Goal: Information Seeking & Learning: Learn about a topic

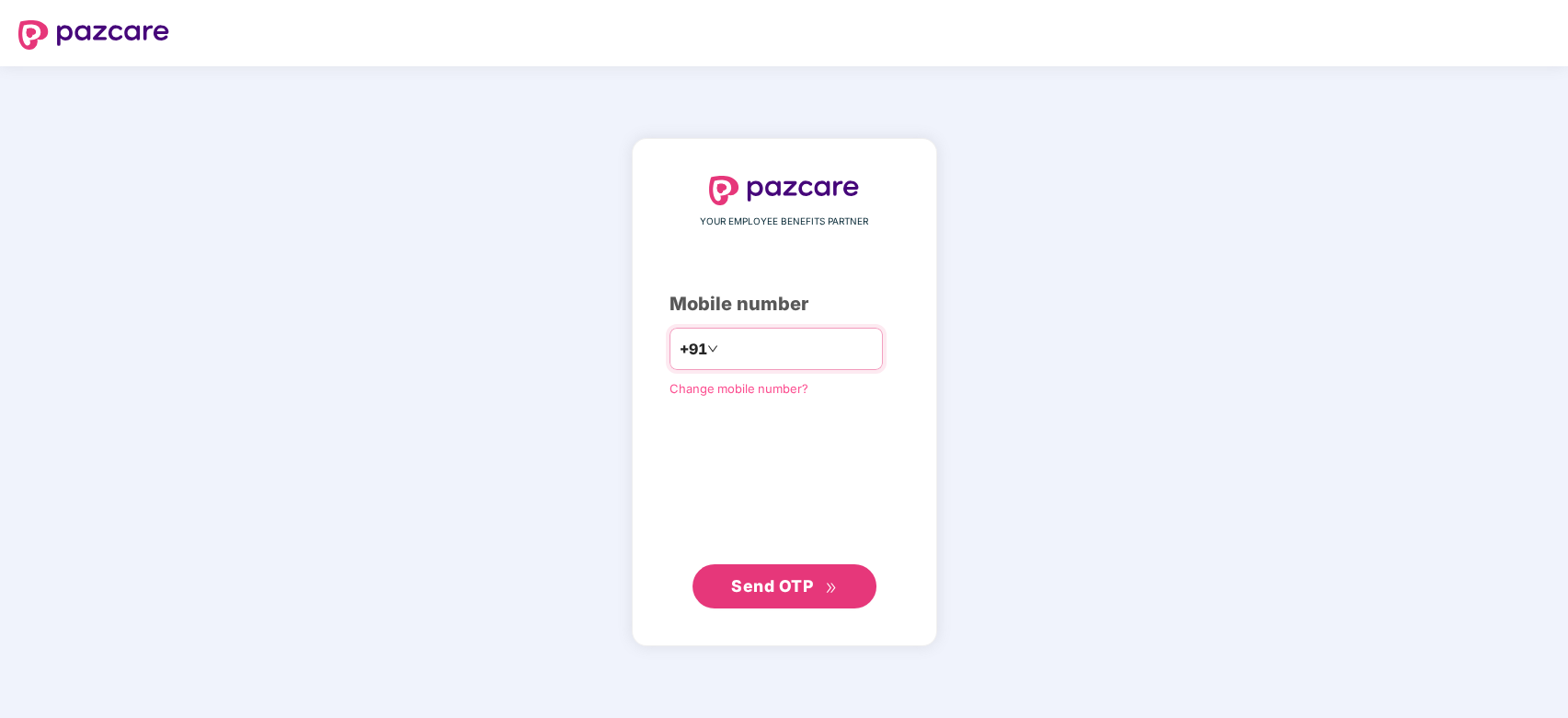
type input "**********"
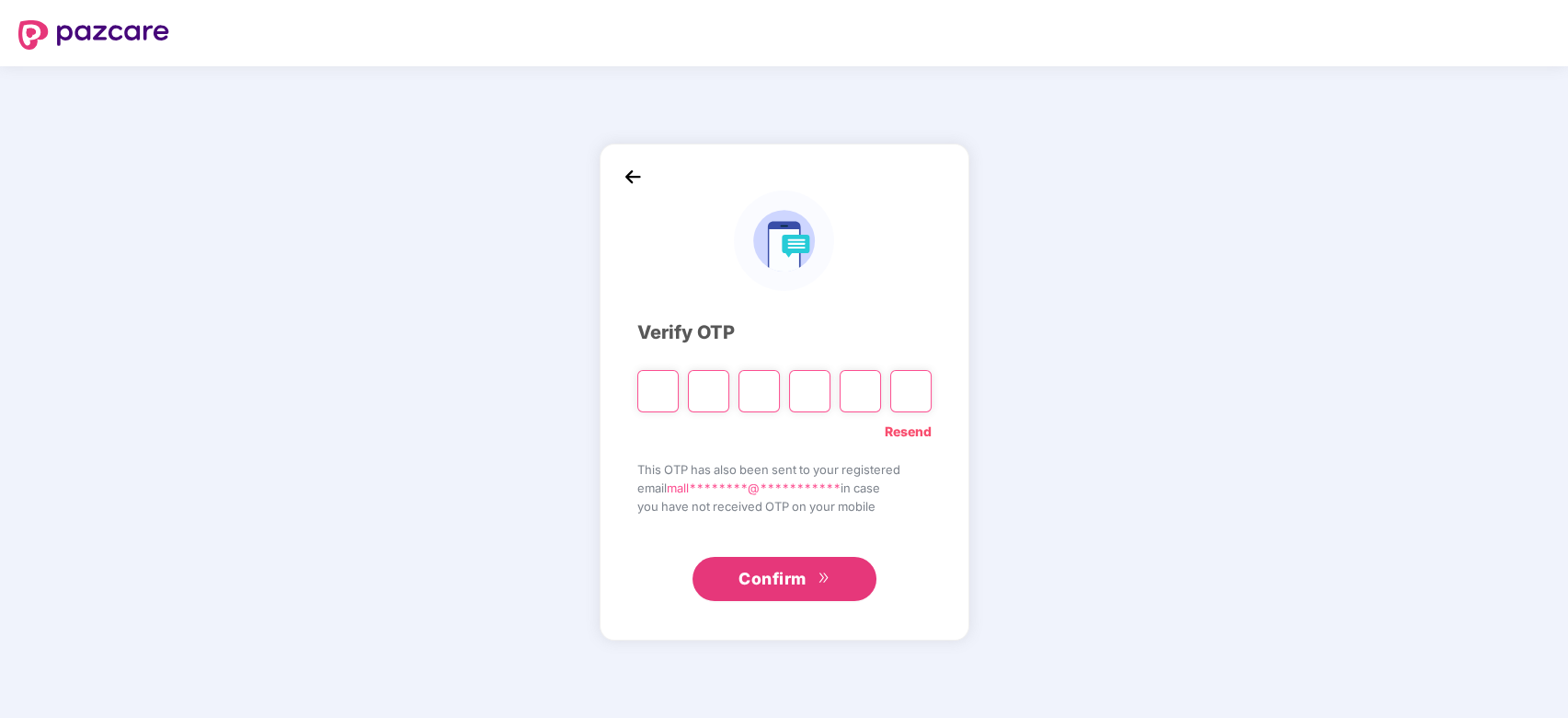
type input "*"
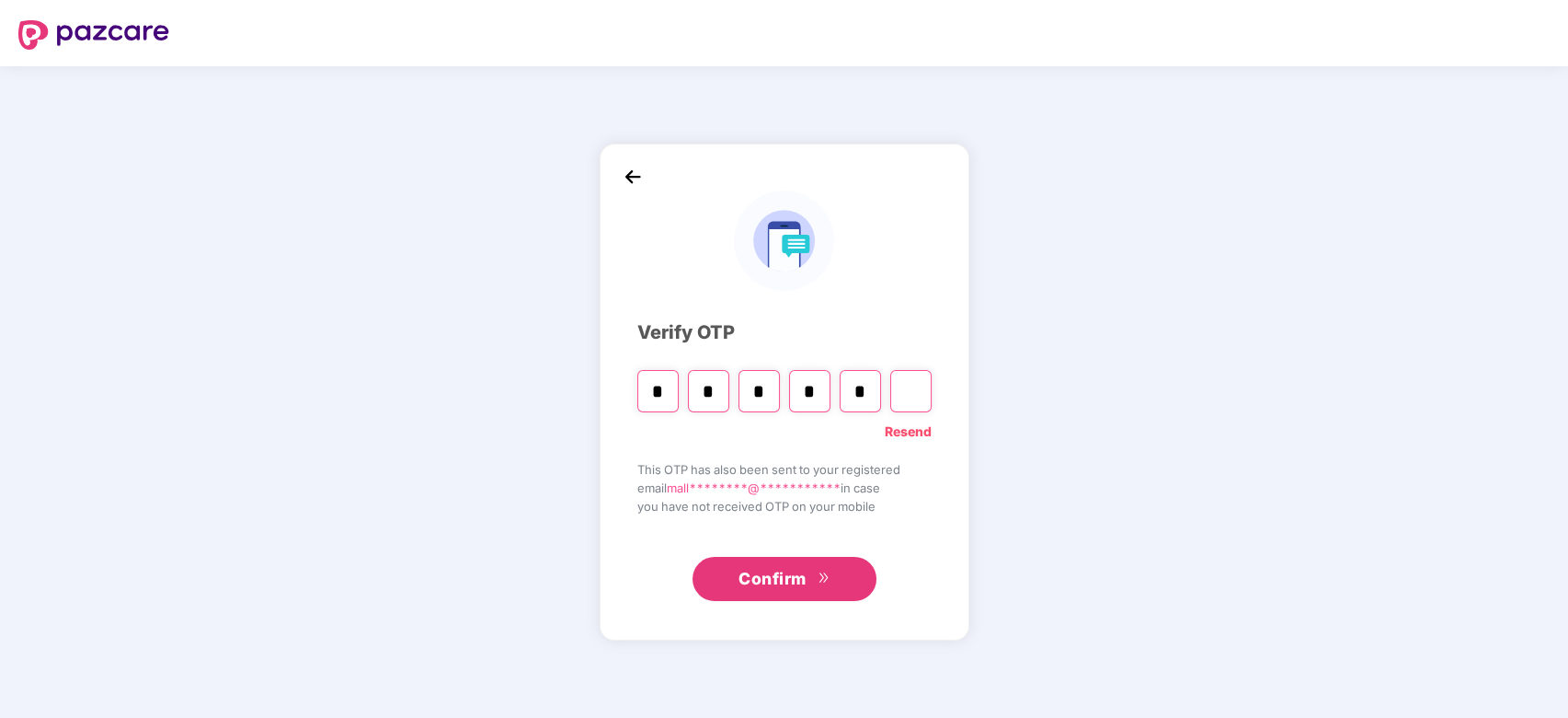
type input "*"
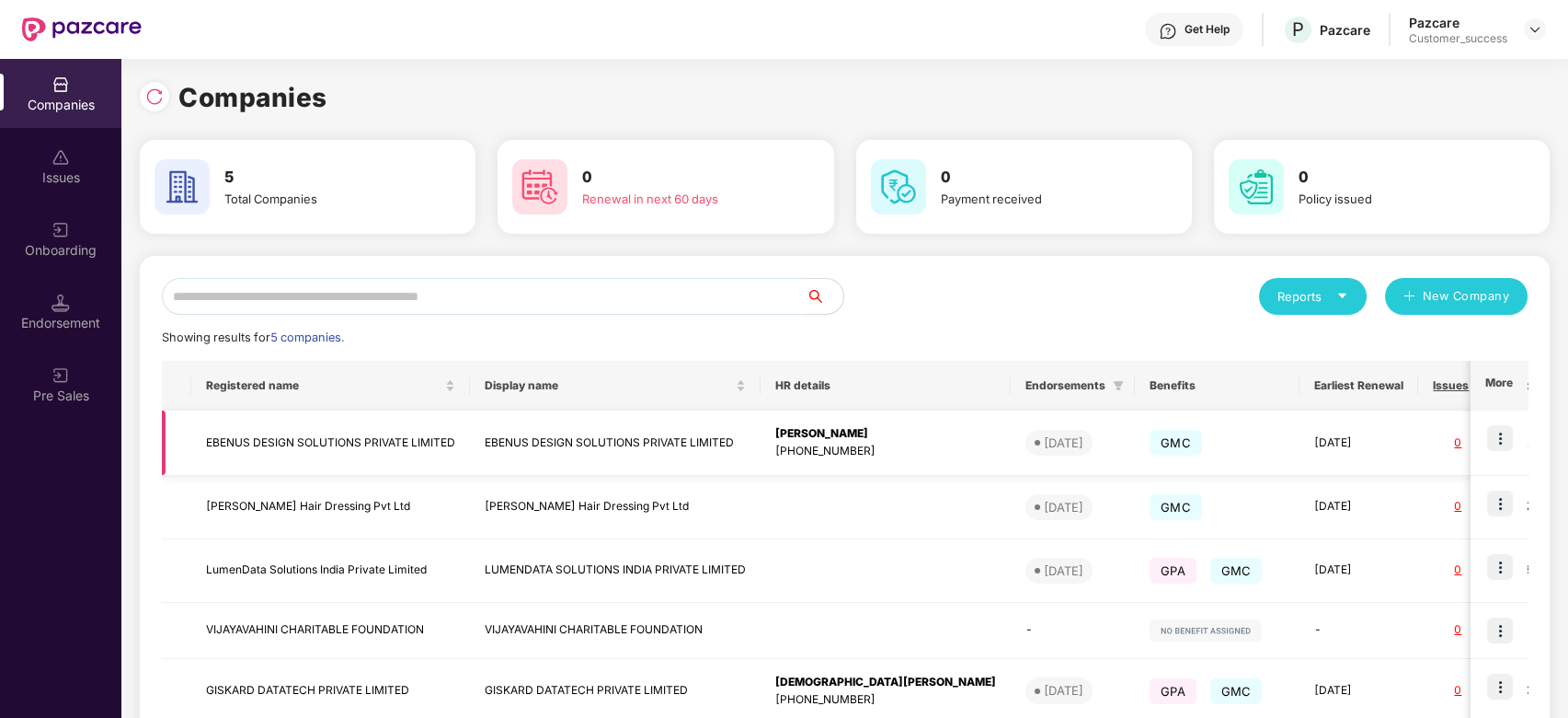
scroll to position [43, 0]
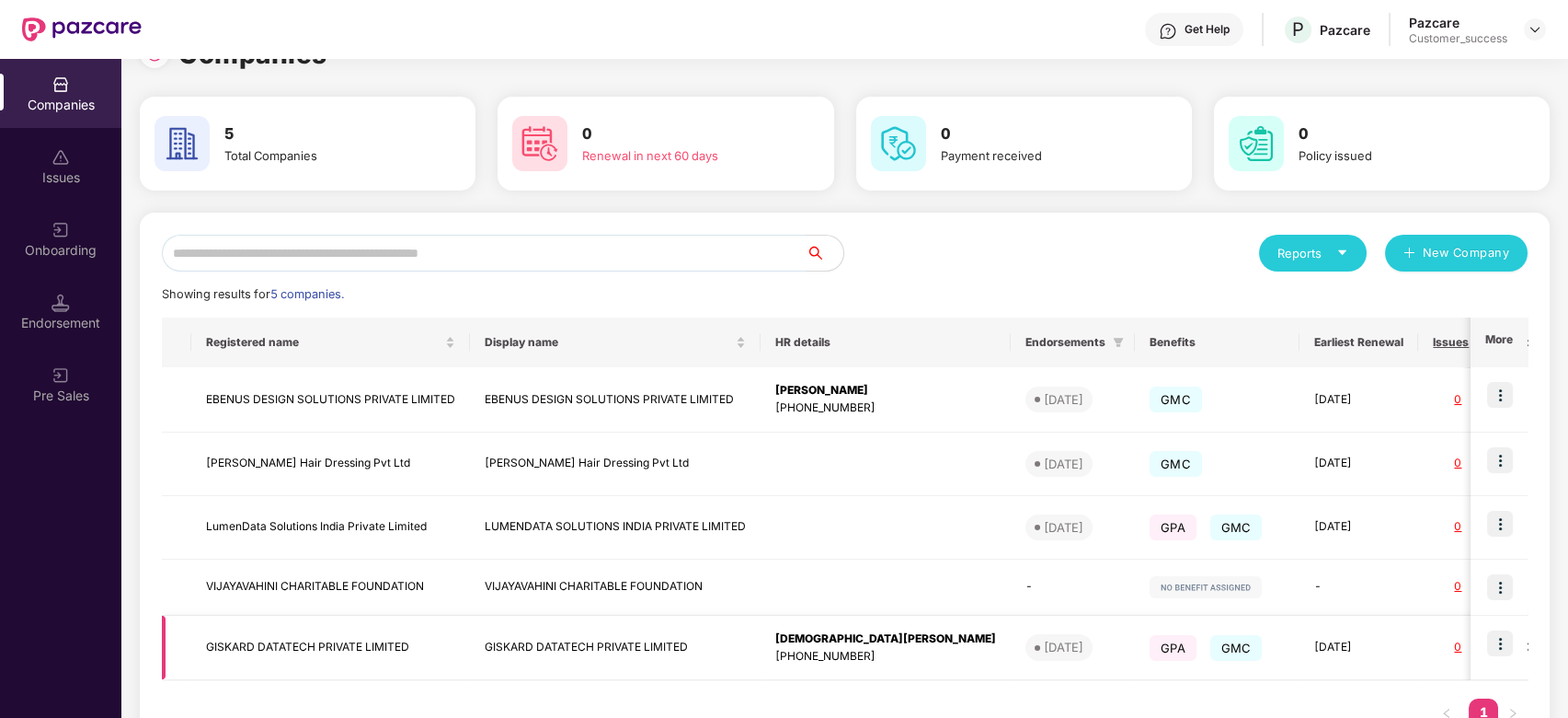
click at [1507, 635] on img at bounding box center [1499, 642] width 26 height 26
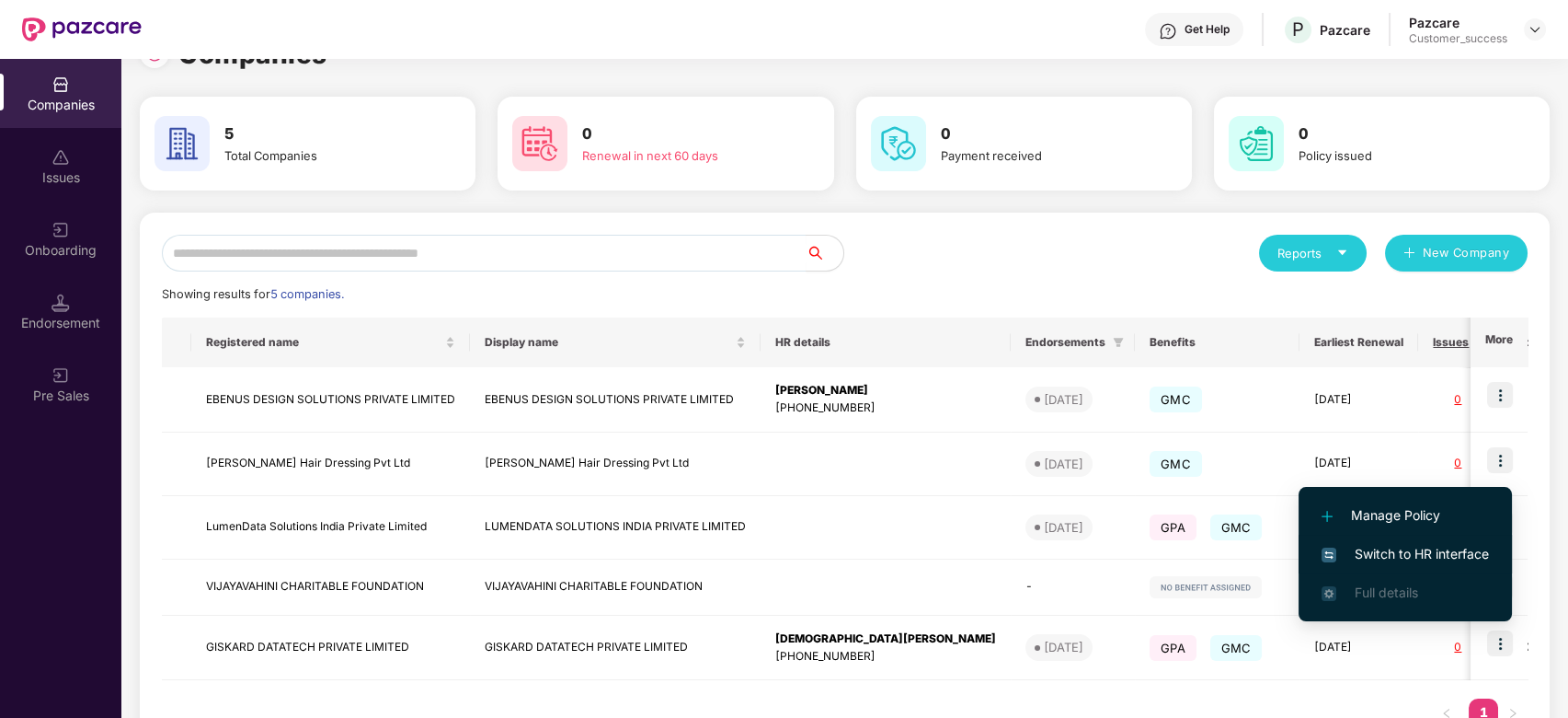
click at [1395, 552] on span "Switch to HR interface" at bounding box center [1404, 553] width 167 height 20
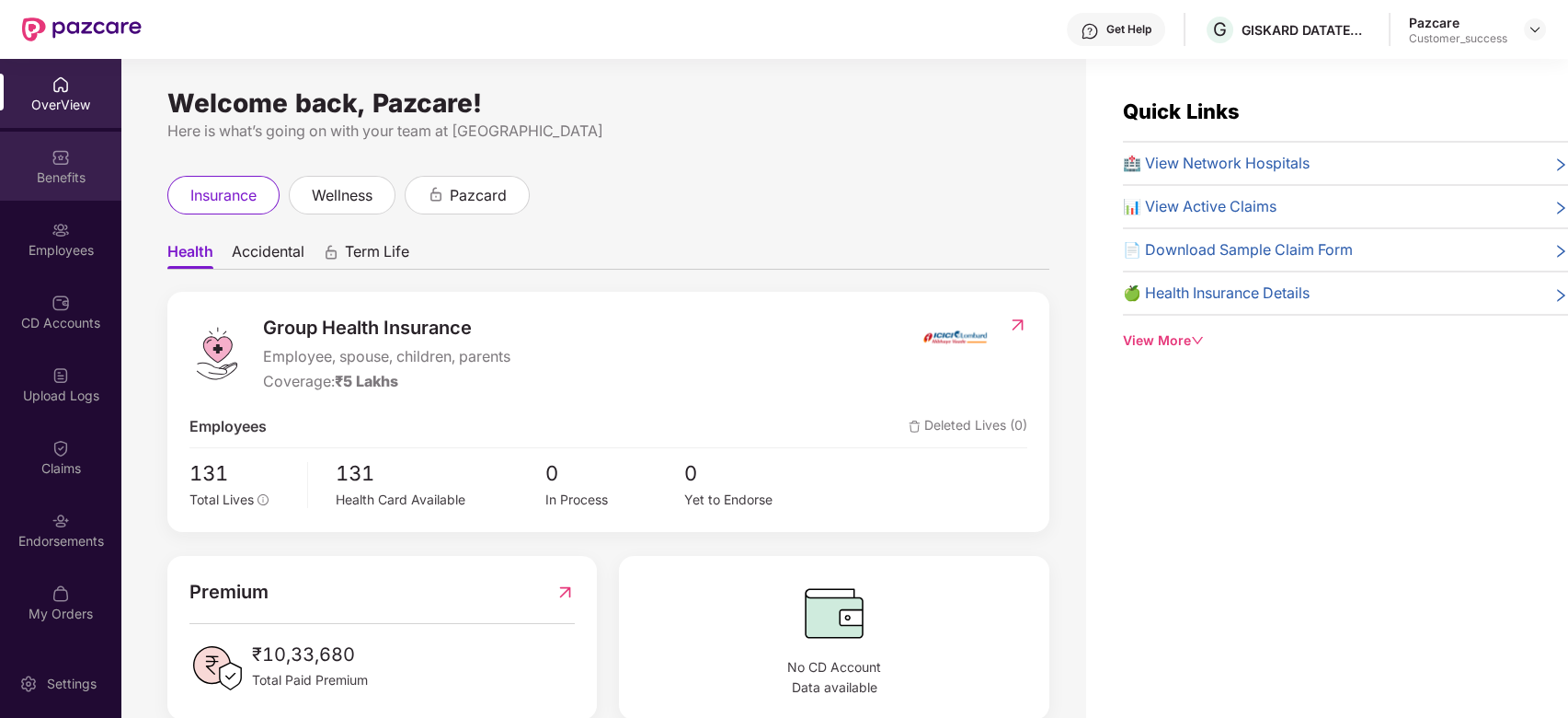
click at [18, 170] on div "Benefits" at bounding box center [60, 177] width 121 height 18
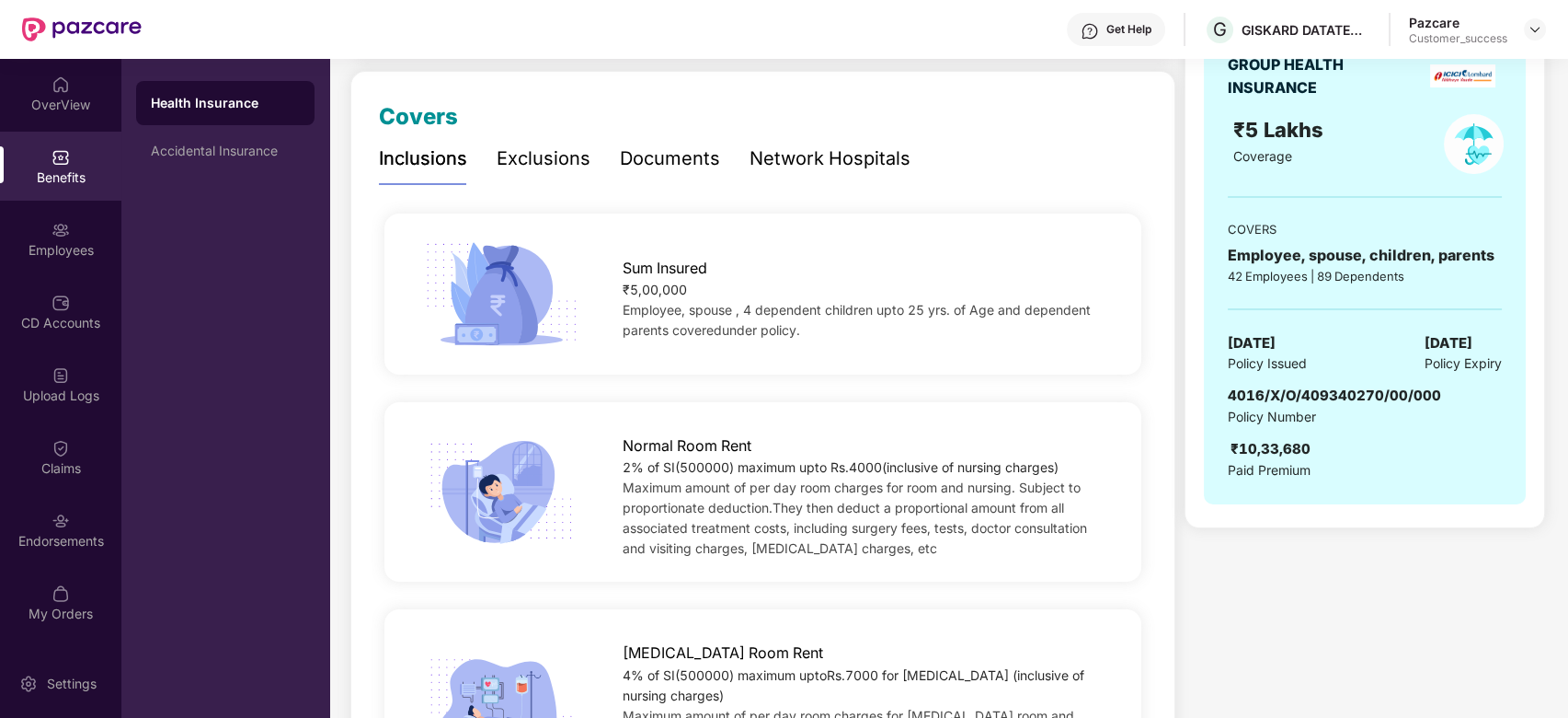
scroll to position [211, 0]
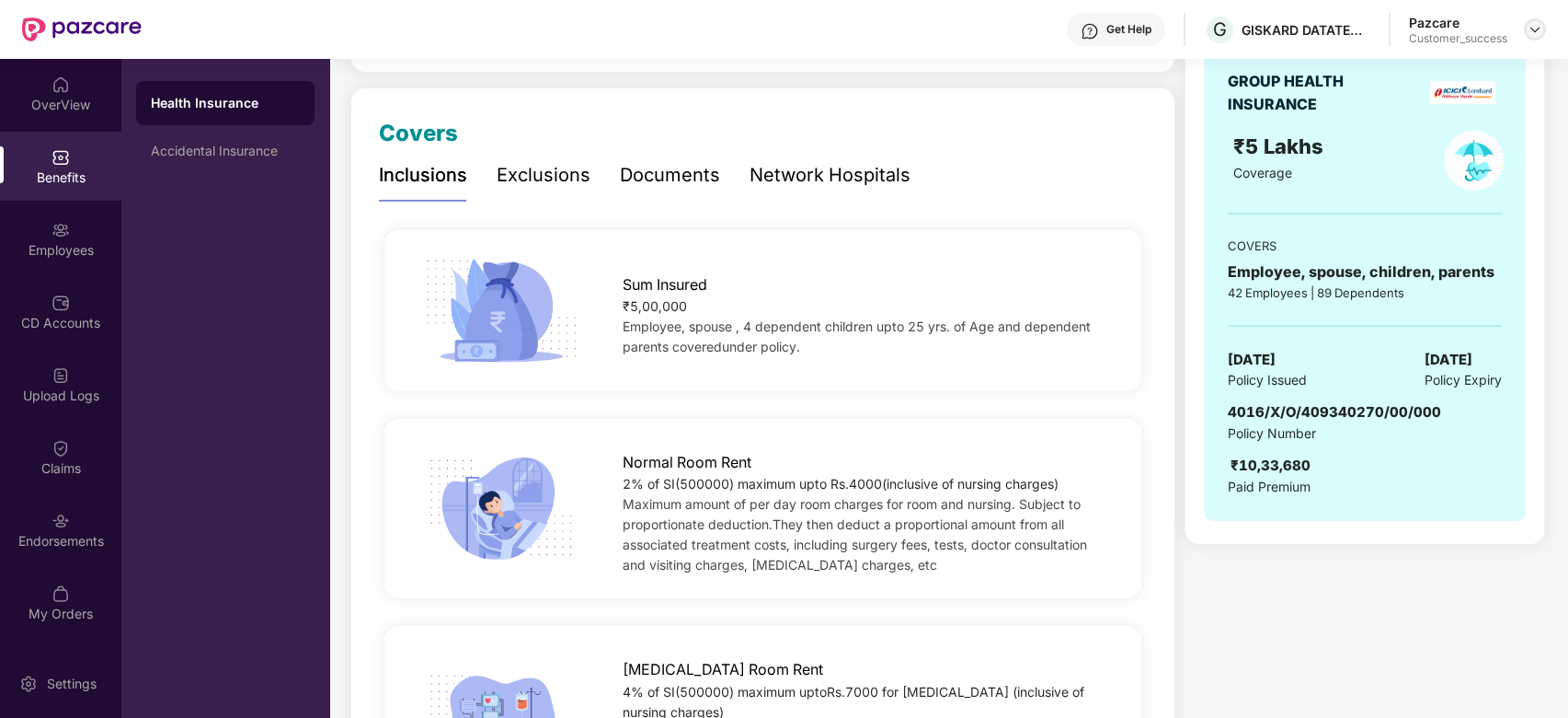
click at [1530, 35] on img at bounding box center [1535, 29] width 14 height 14
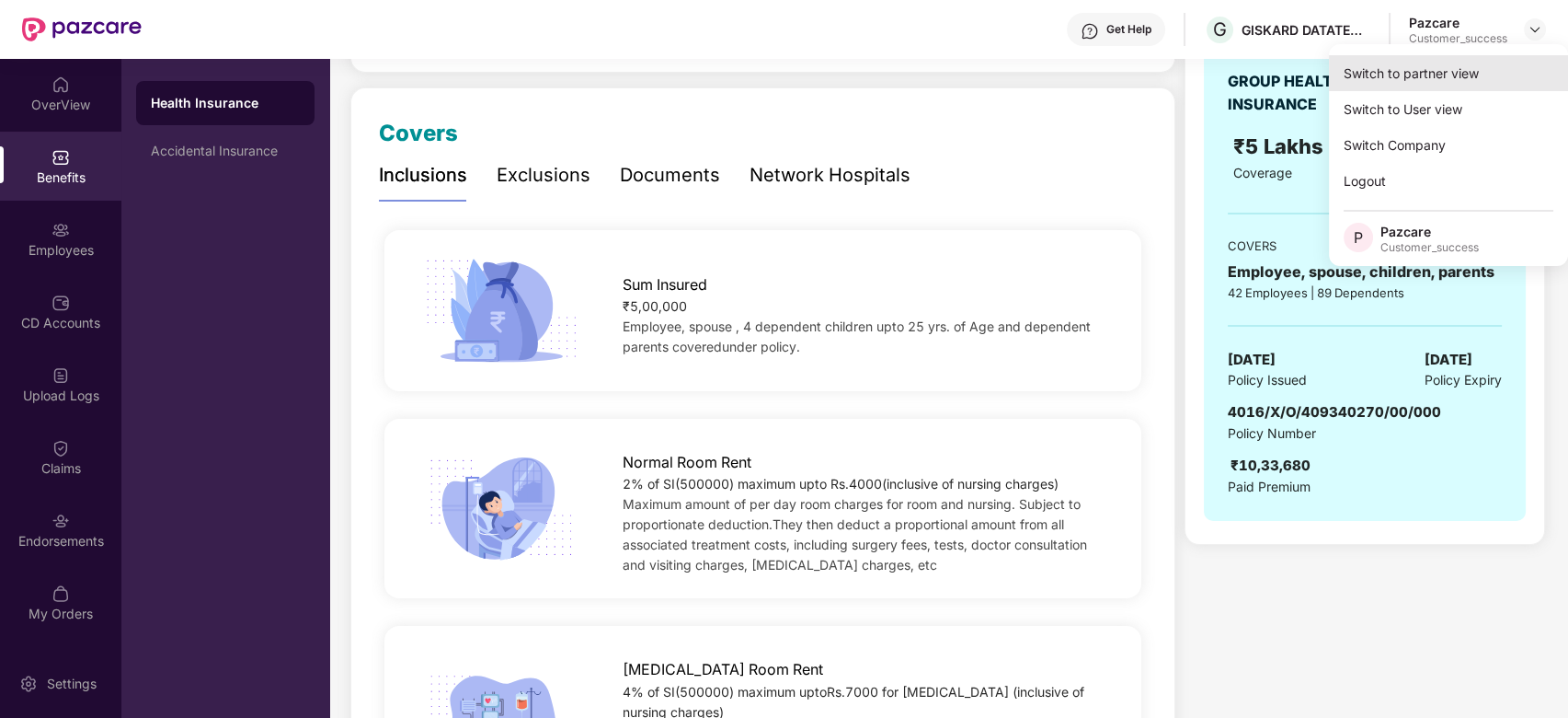
click at [1441, 85] on div "Switch to partner view" at bounding box center [1448, 73] width 239 height 35
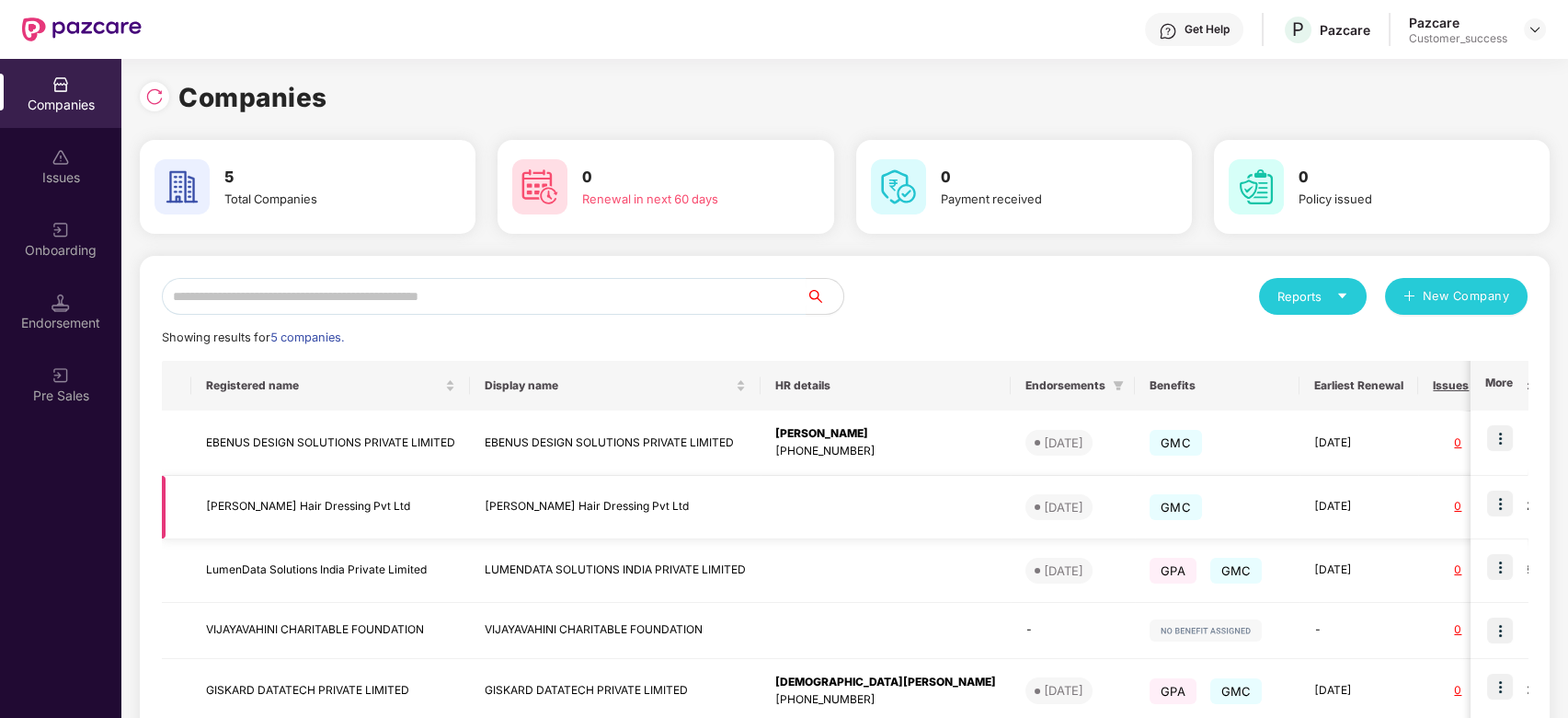
scroll to position [107, 0]
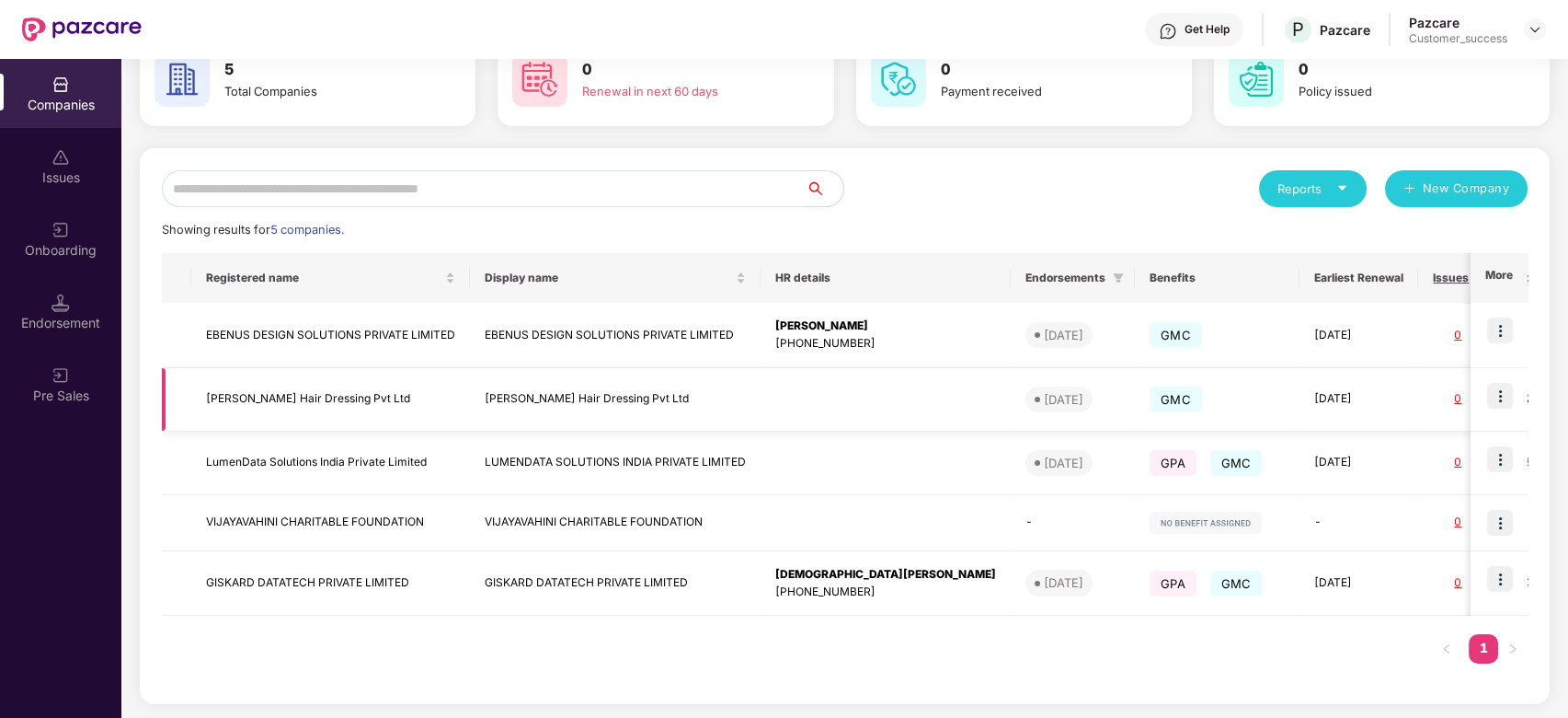
click at [1503, 393] on img at bounding box center [1499, 395] width 26 height 26
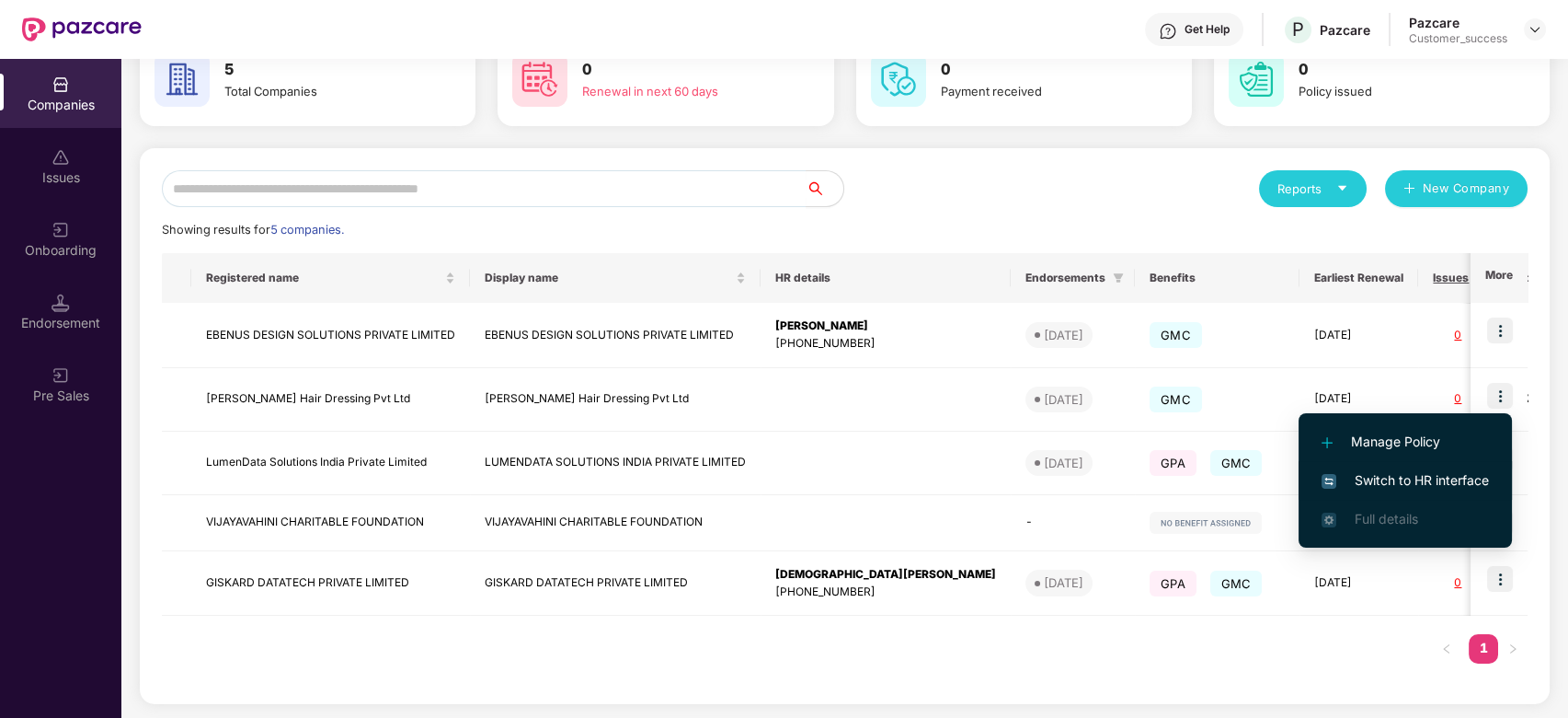
click at [1423, 474] on span "Switch to HR interface" at bounding box center [1404, 480] width 167 height 20
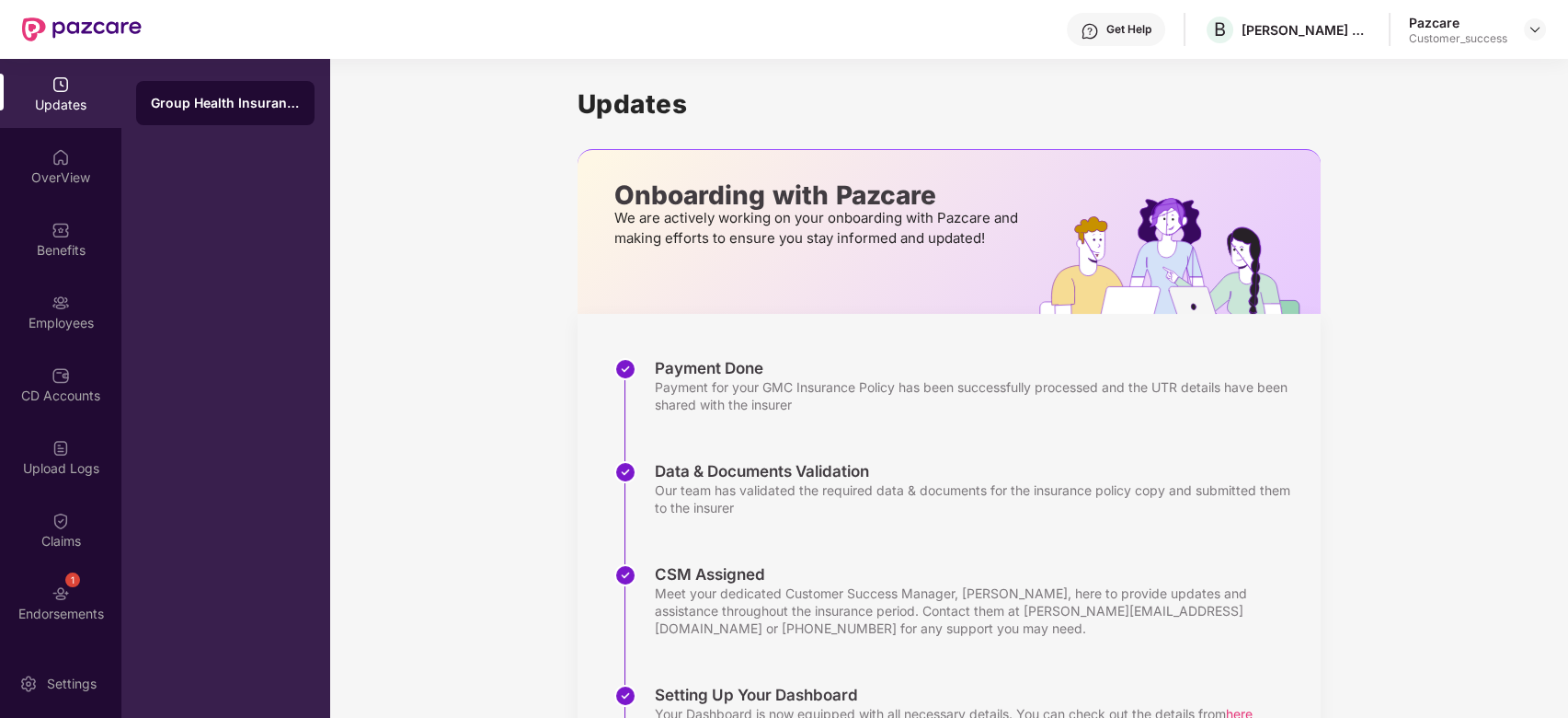
scroll to position [259, 0]
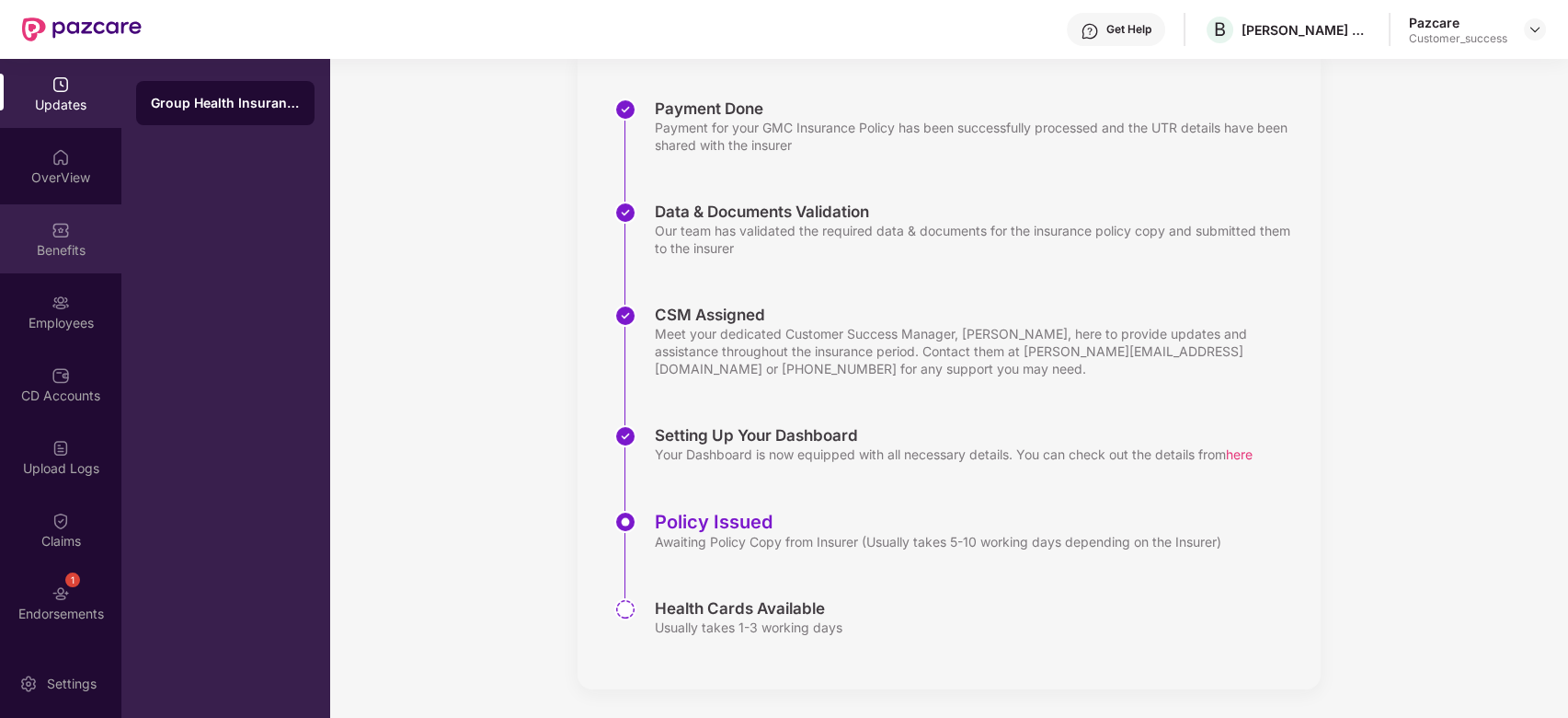
click at [65, 229] on img at bounding box center [60, 230] width 18 height 18
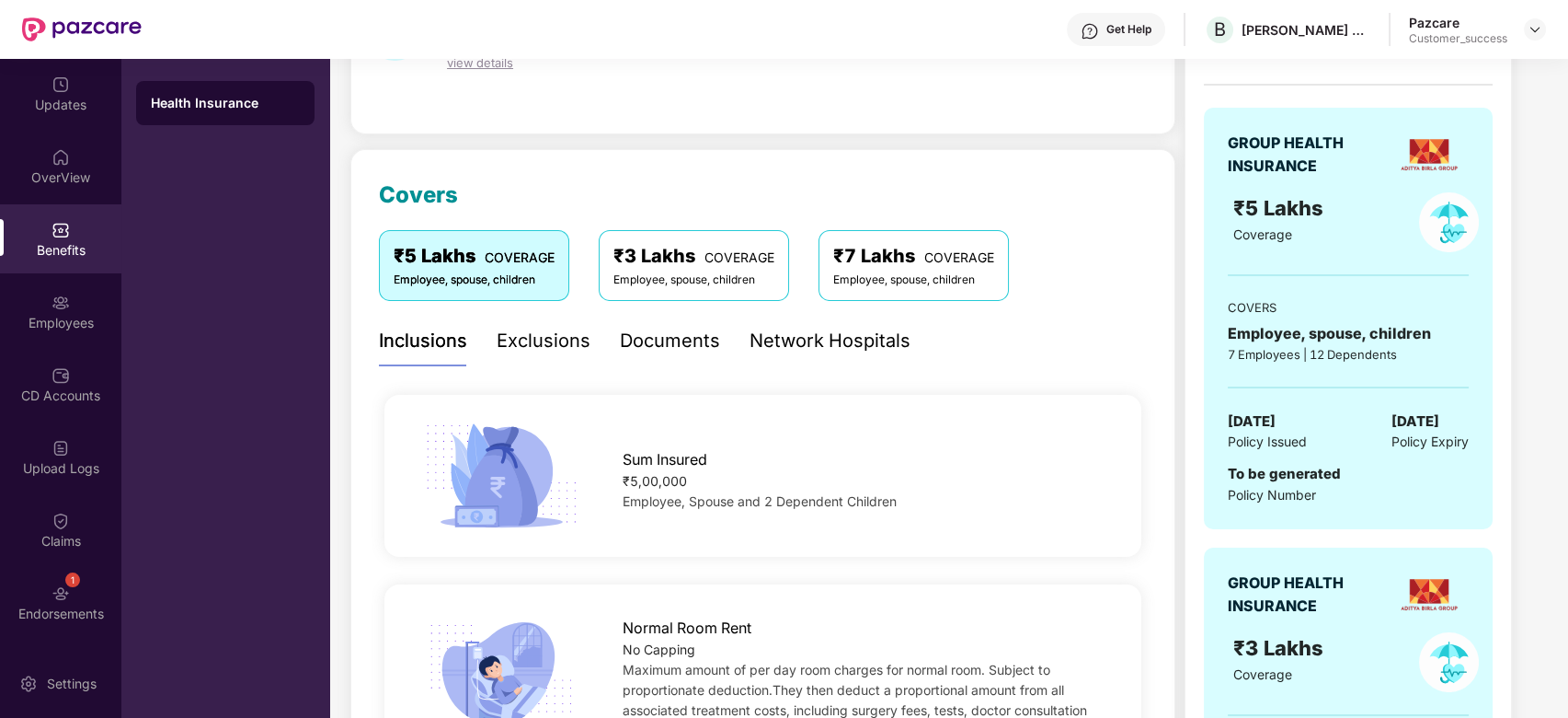
scroll to position [41, 0]
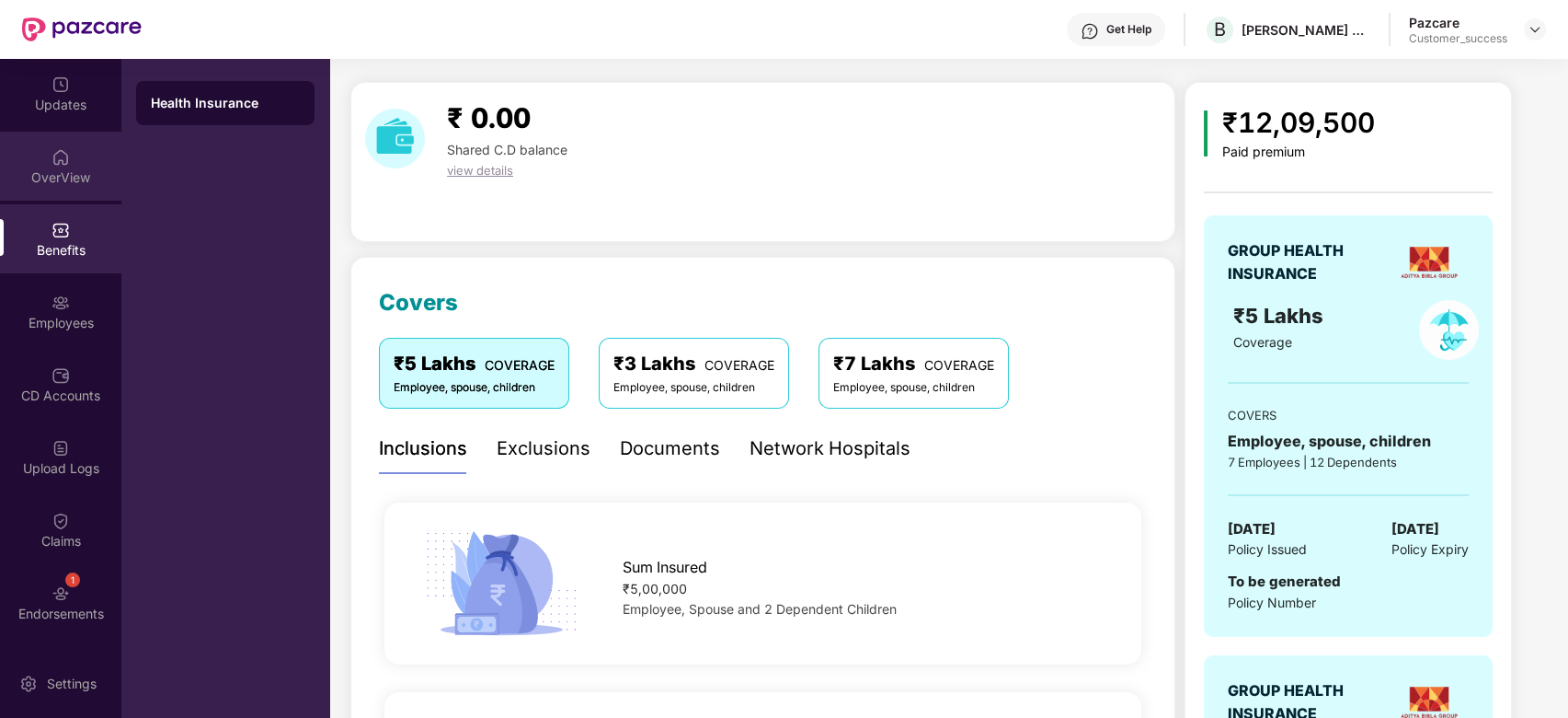
click at [60, 135] on div "OverView" at bounding box center [60, 166] width 121 height 69
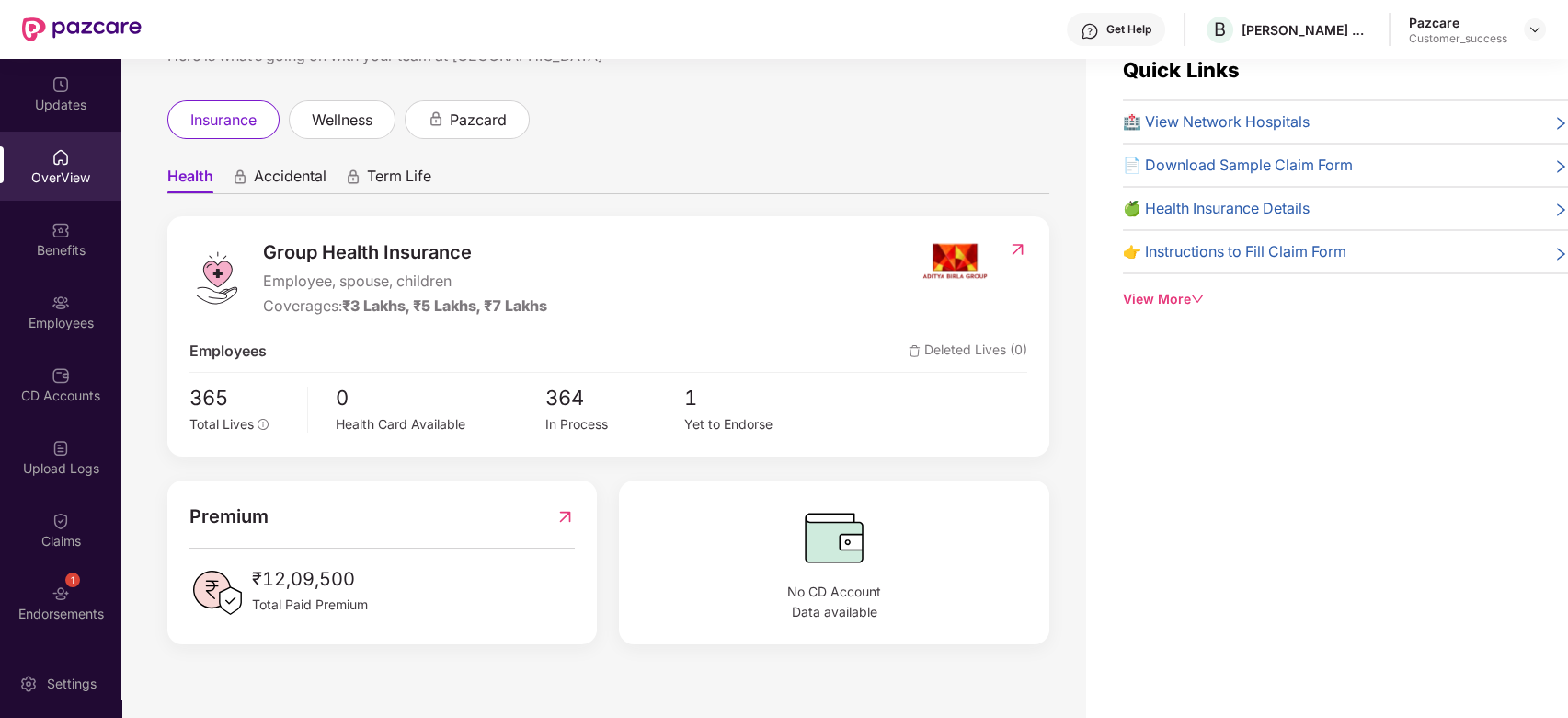
scroll to position [0, 0]
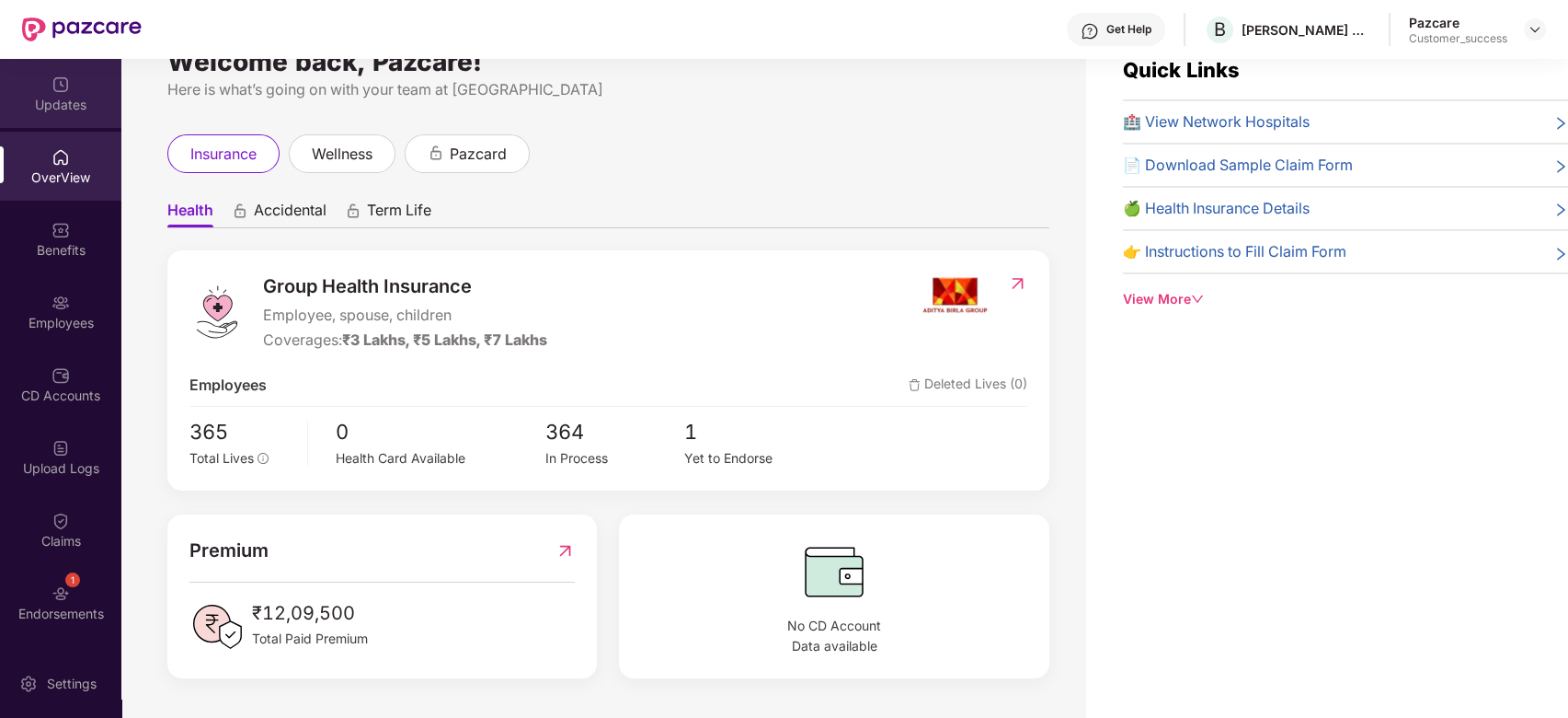
click at [44, 114] on div "Updates" at bounding box center [60, 94] width 121 height 69
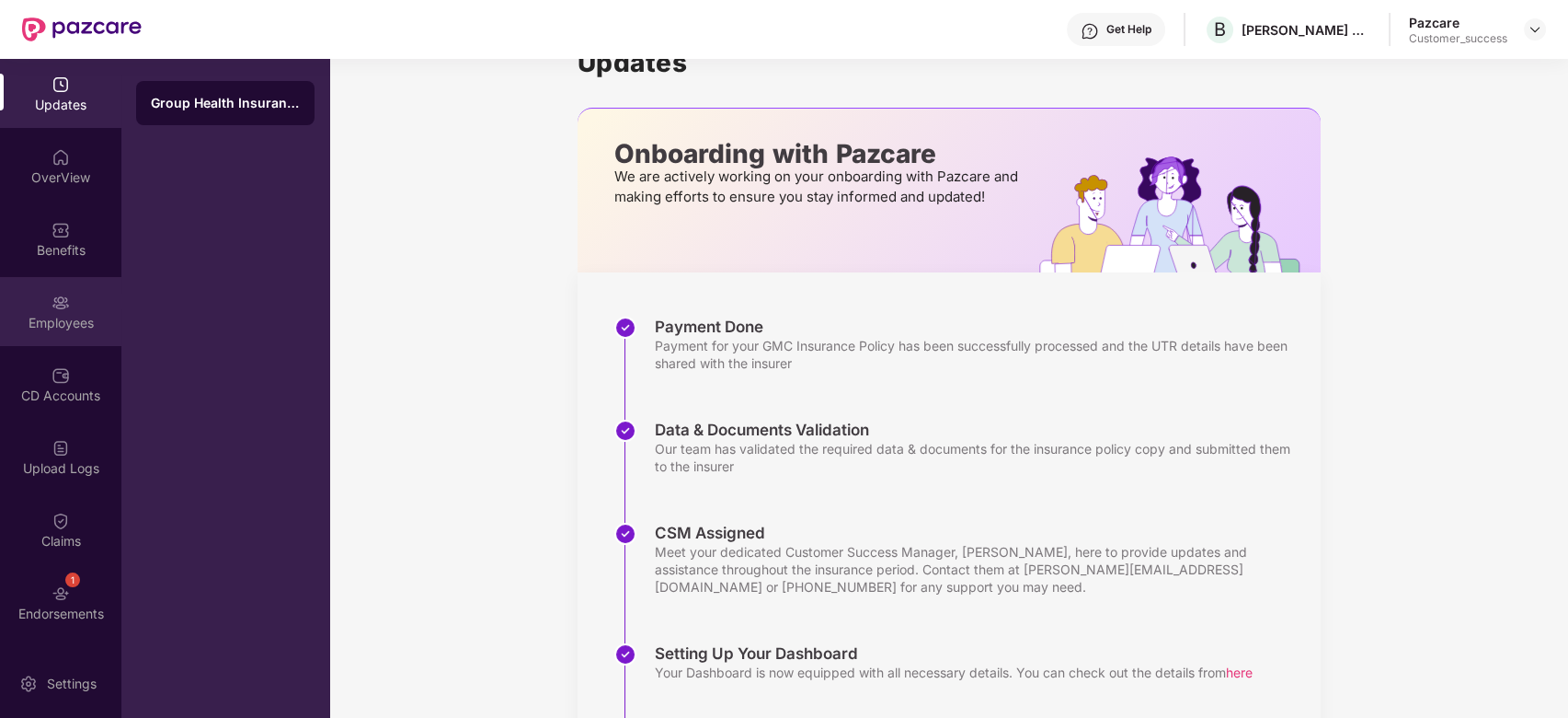
click at [59, 321] on div "Employees" at bounding box center [60, 323] width 121 height 18
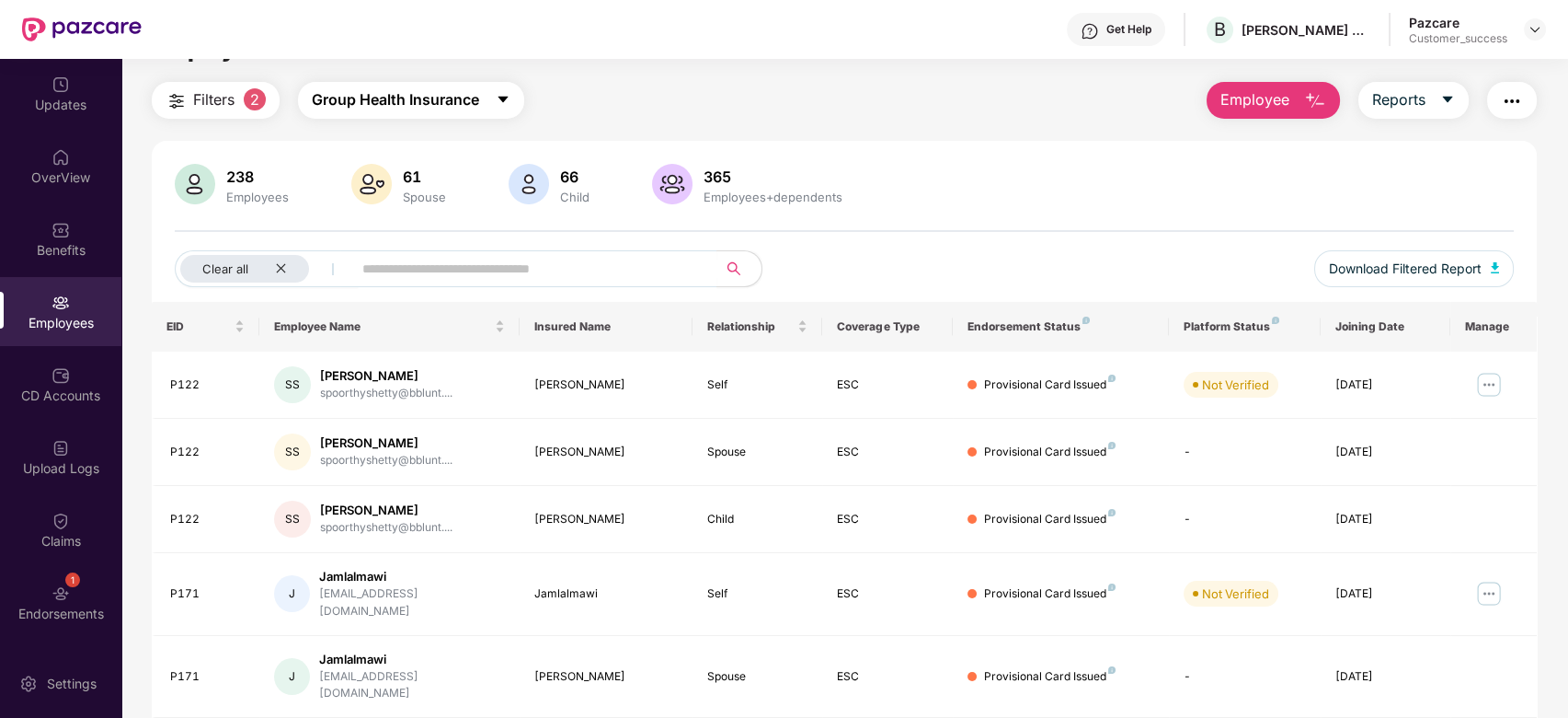
click at [431, 101] on span "Group Health Insurance" at bounding box center [395, 100] width 167 height 23
click at [677, 79] on main "Employees Filters 2 Group Health Insurance Employee Reports 238 Employees 61 Sp…" at bounding box center [844, 376] width 1446 height 718
click at [58, 126] on div "Updates" at bounding box center [60, 94] width 121 height 69
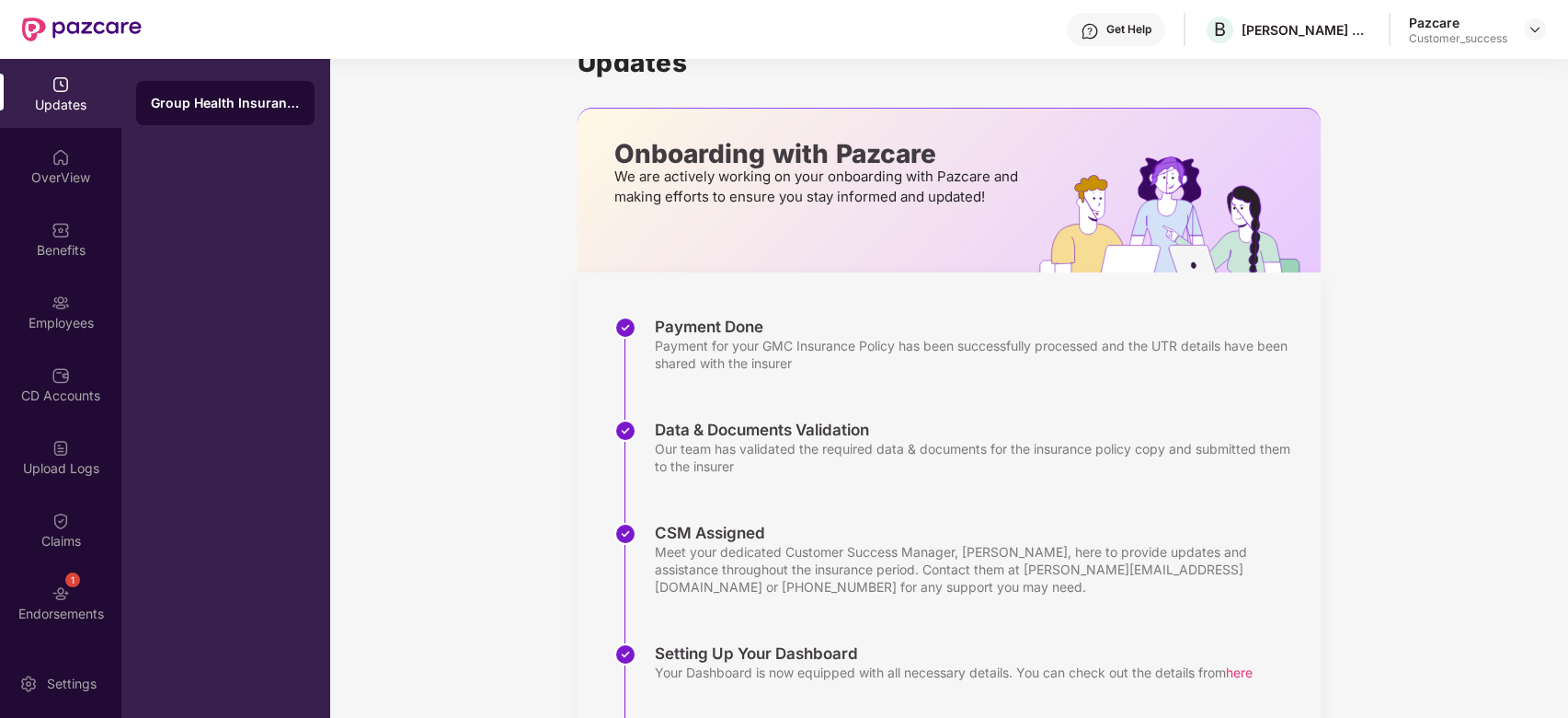
click at [71, 202] on div "Updates OverView Benefits Employees CD Accounts Upload Logs Claims 1 Endorsemen…" at bounding box center [60, 354] width 121 height 590
click at [58, 191] on div "OverView" at bounding box center [60, 166] width 121 height 69
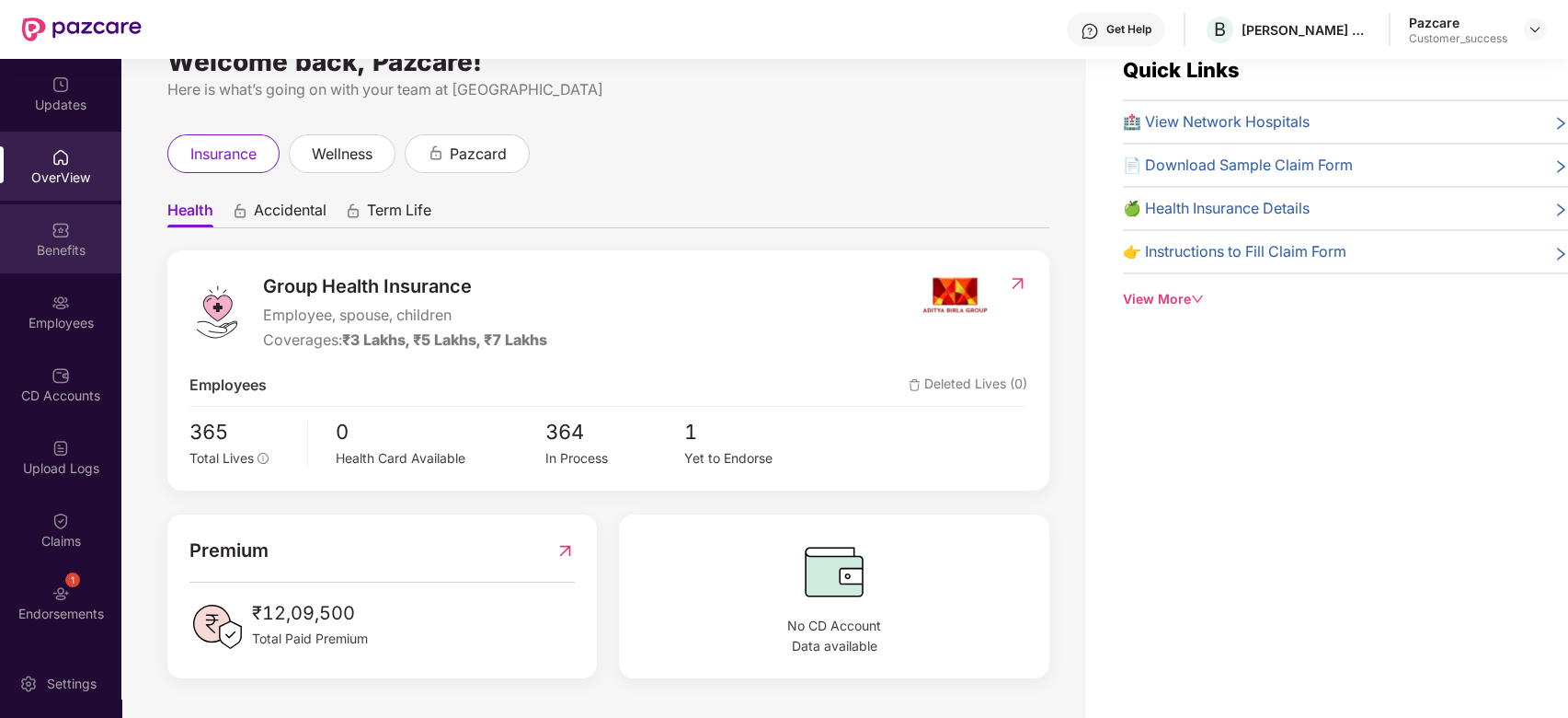
click at [81, 254] on div "Benefits" at bounding box center [60, 250] width 121 height 18
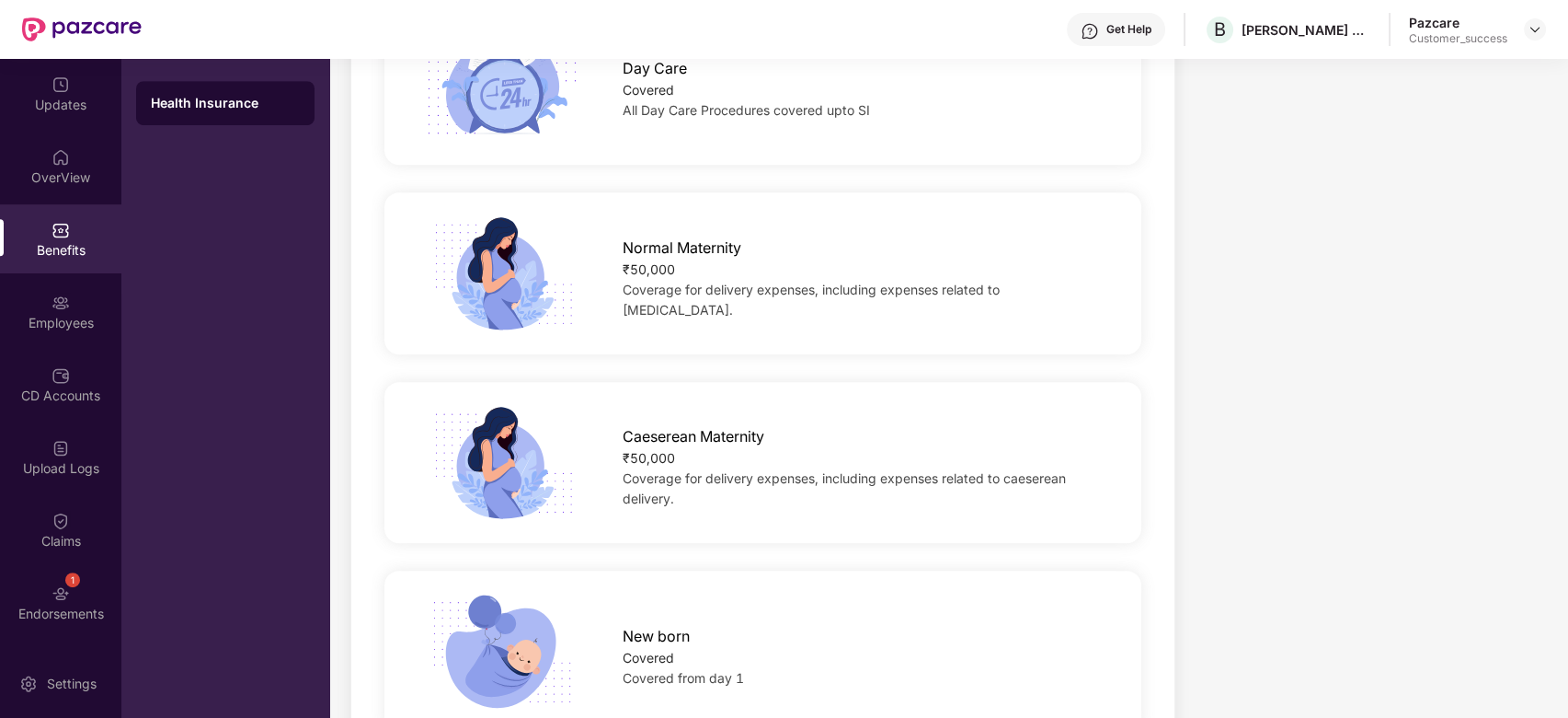
scroll to position [2069, 0]
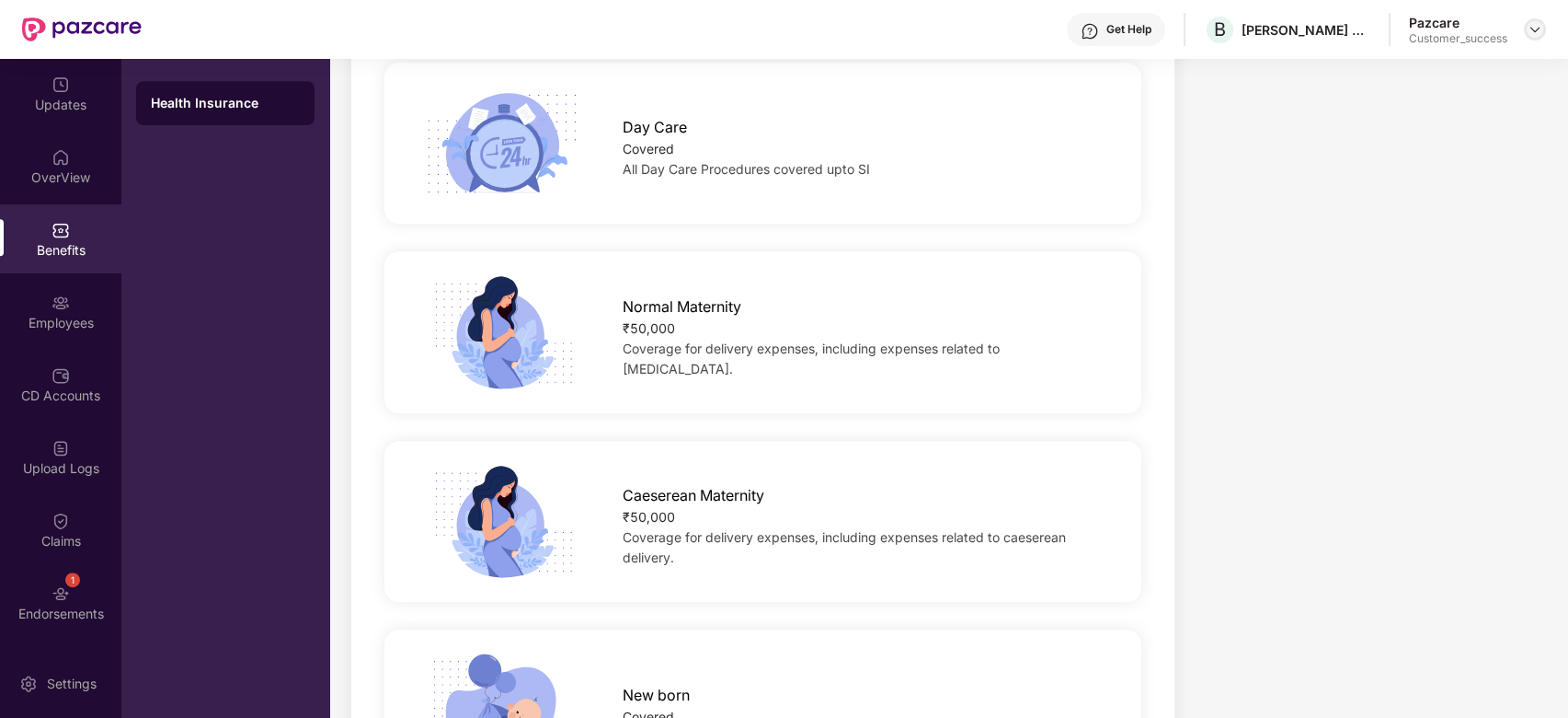
click at [1537, 33] on img at bounding box center [1535, 29] width 14 height 14
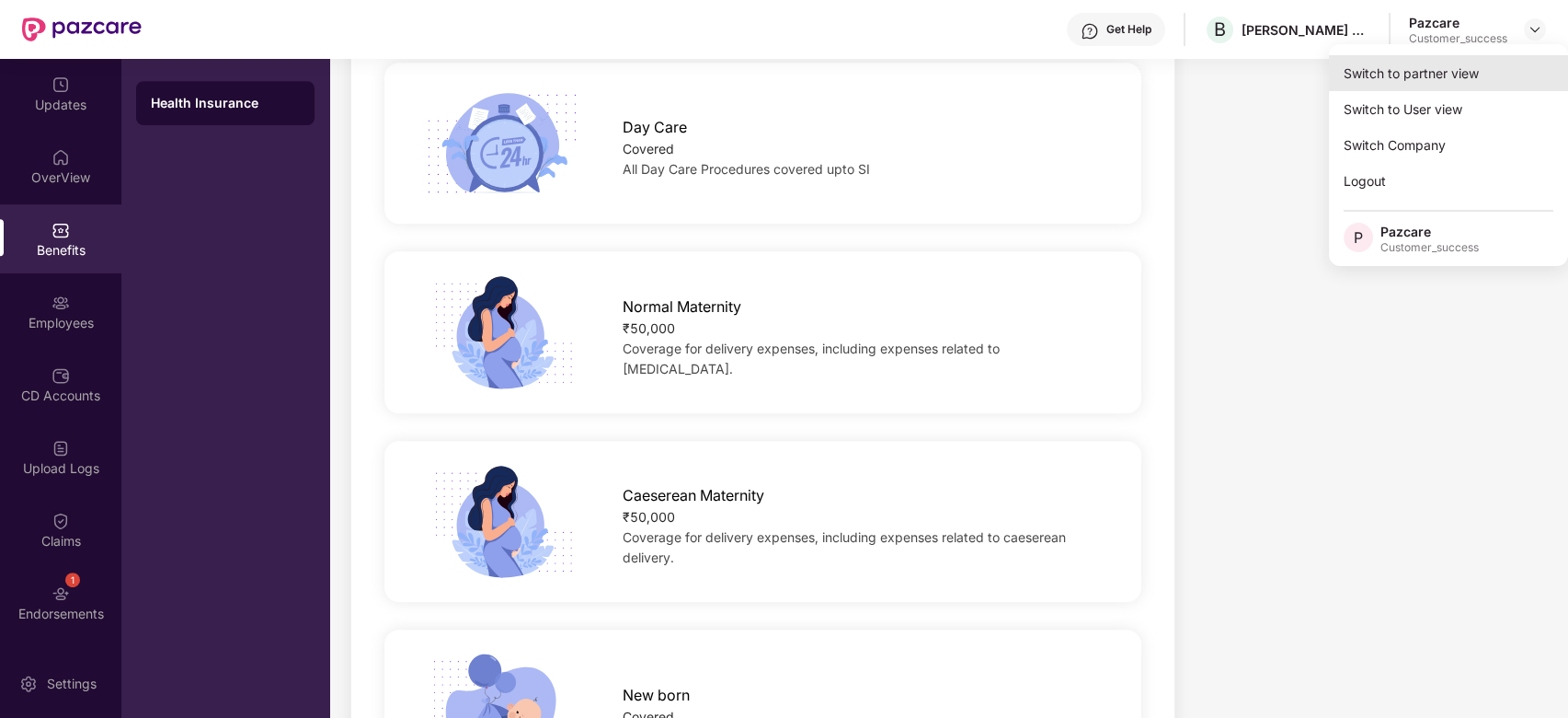
click at [1438, 88] on div "Switch to partner view" at bounding box center [1448, 73] width 239 height 35
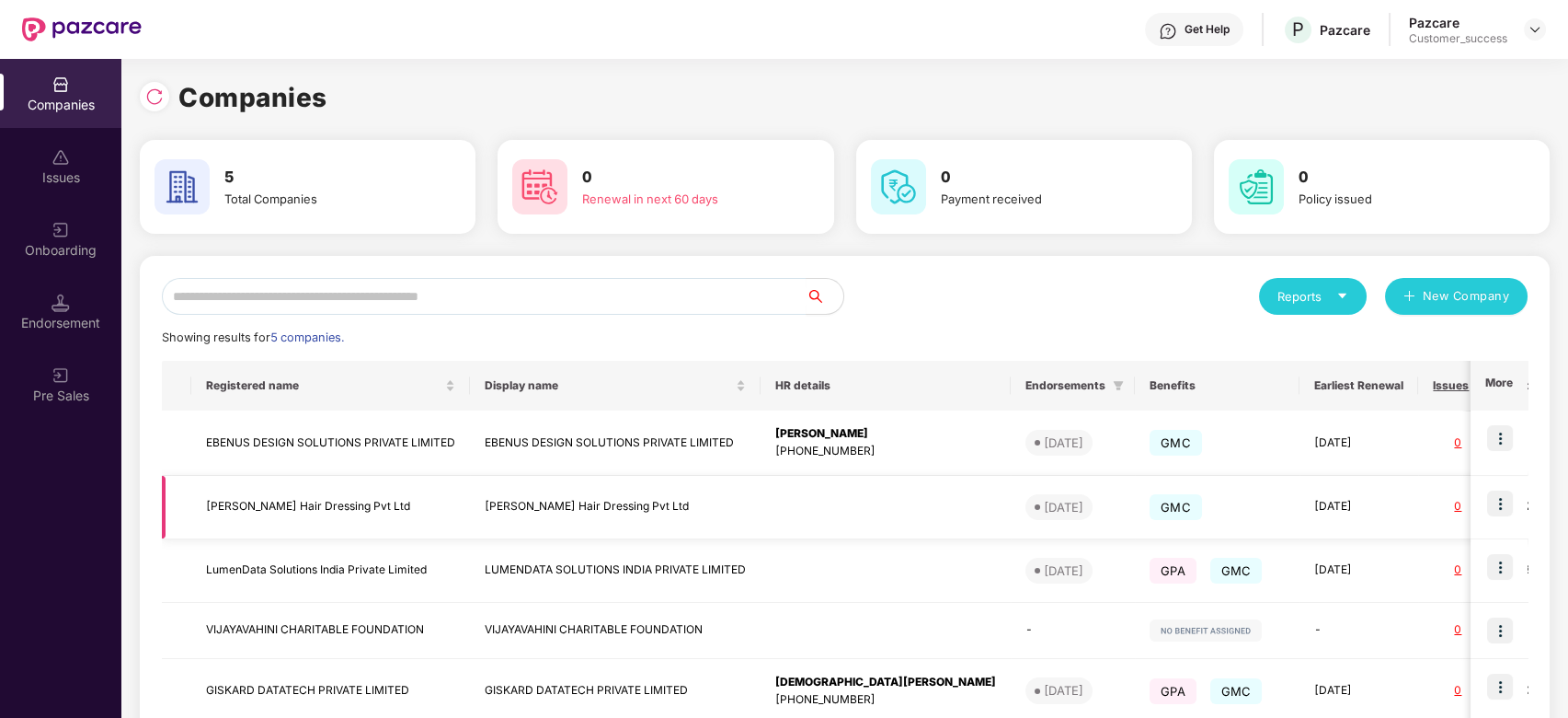
scroll to position [107, 0]
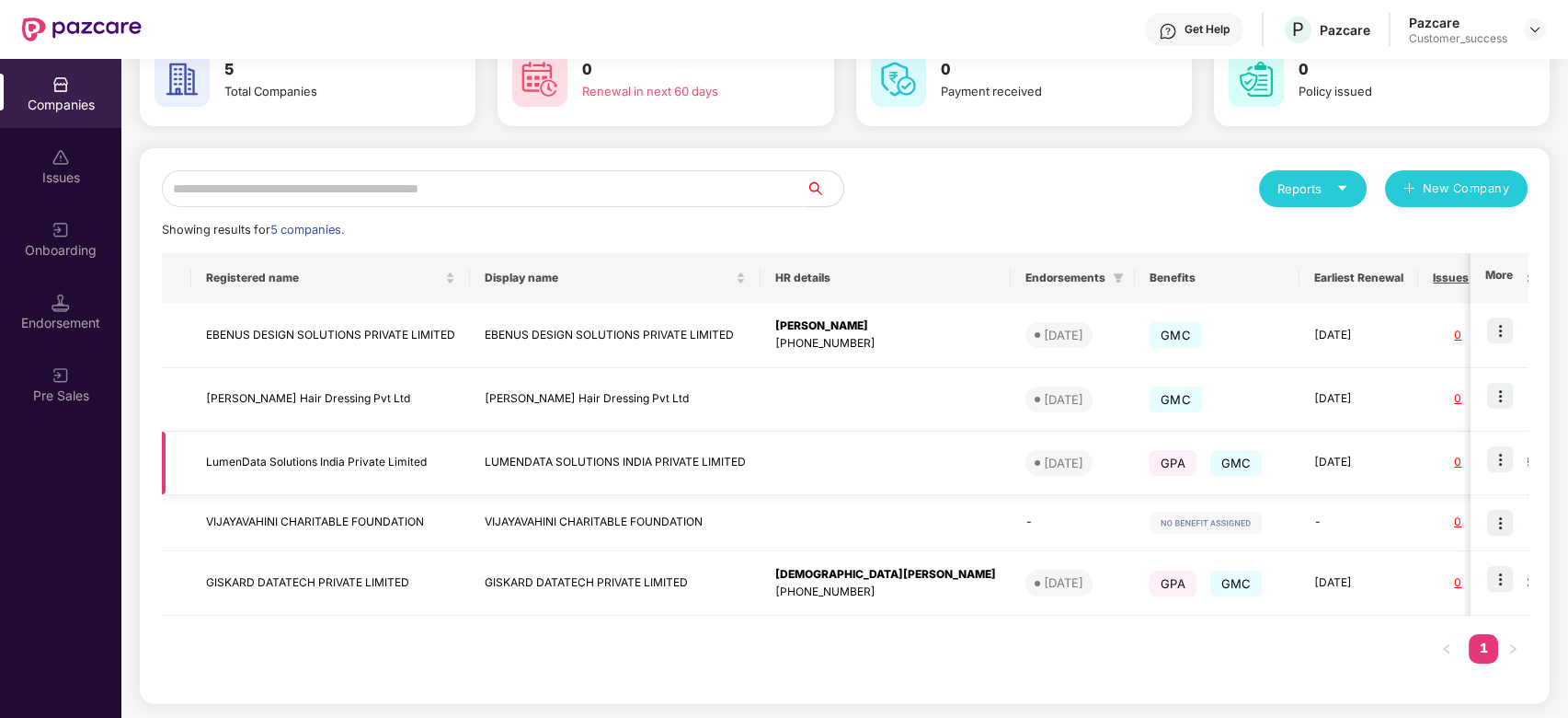
click at [1493, 463] on img at bounding box center [1499, 459] width 26 height 26
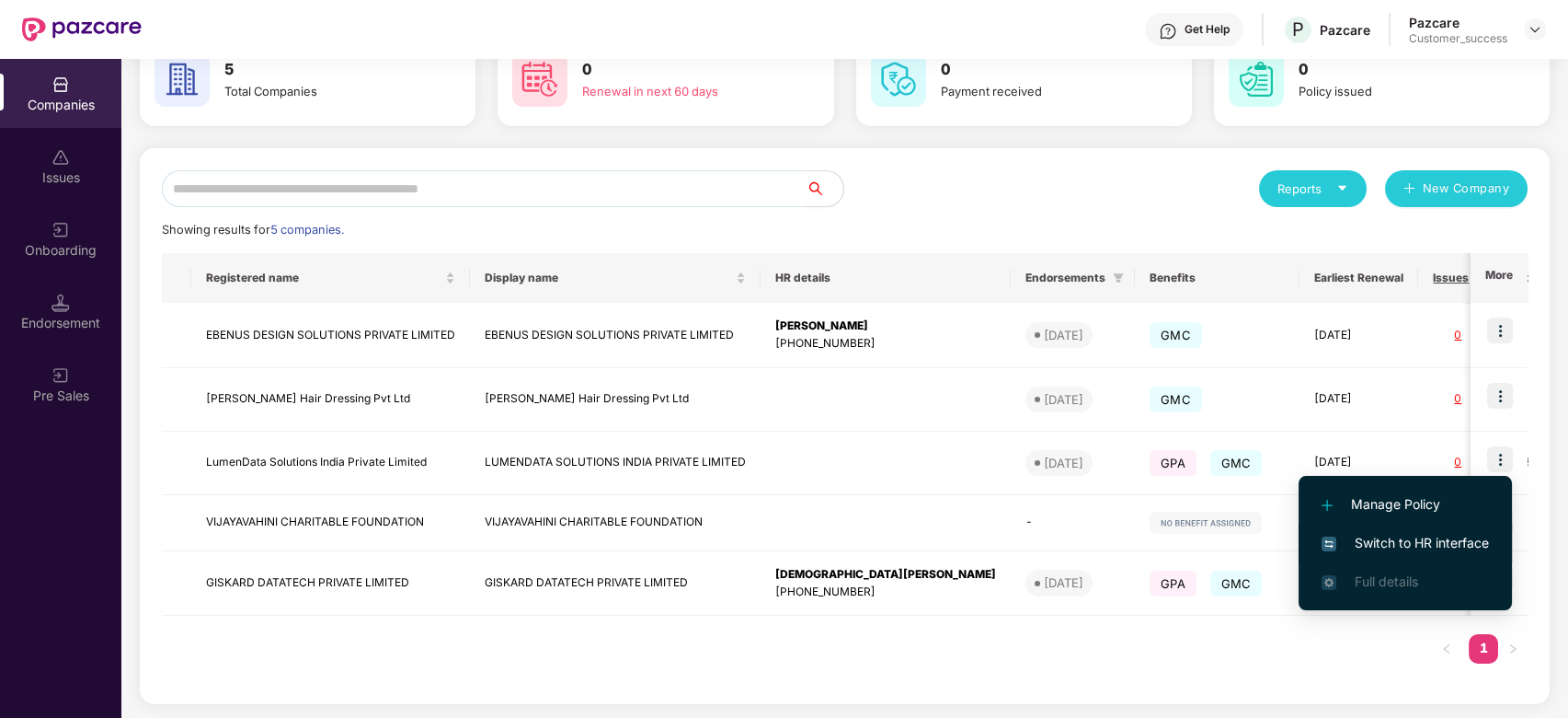
click at [1385, 527] on li "Switch to HR interface" at bounding box center [1404, 543] width 213 height 38
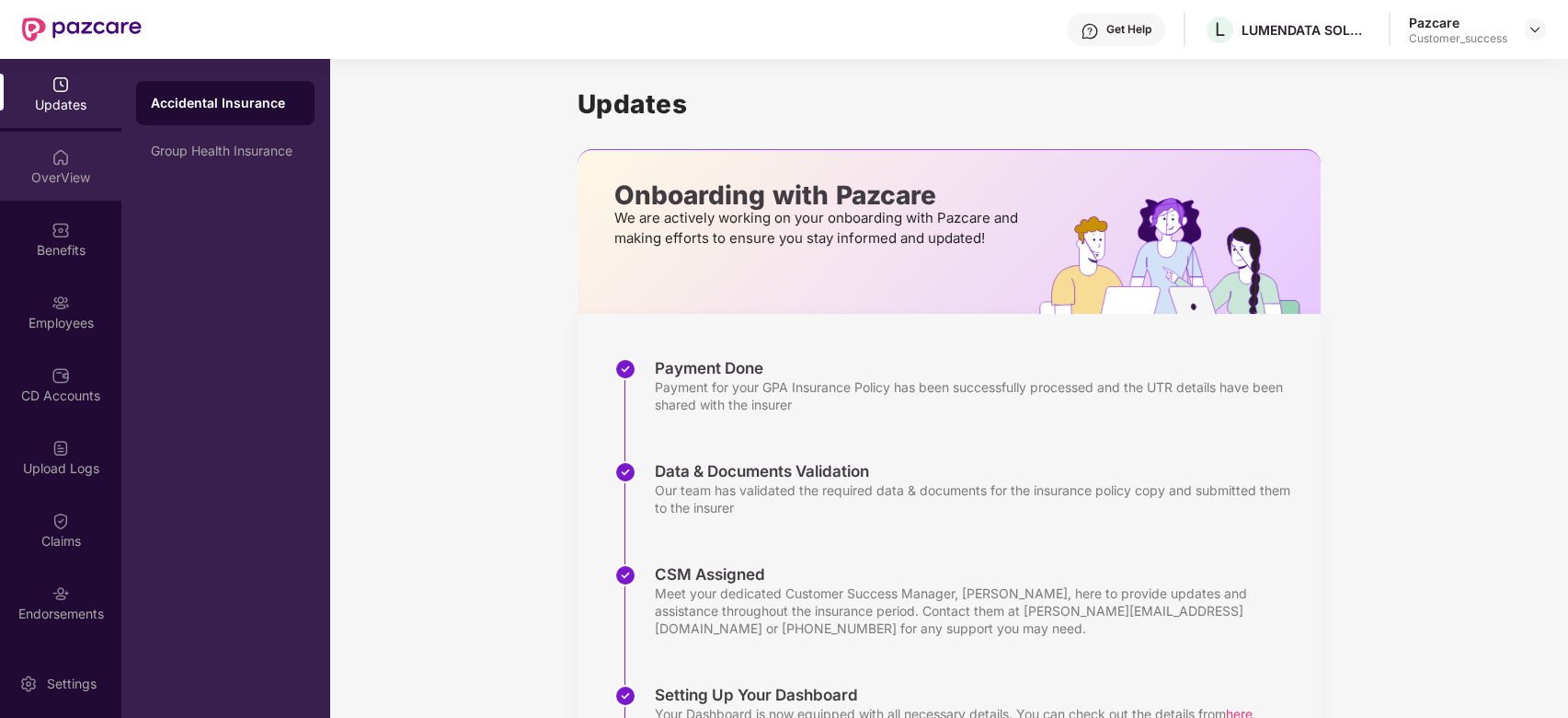
click at [23, 141] on div "OverView" at bounding box center [60, 166] width 121 height 69
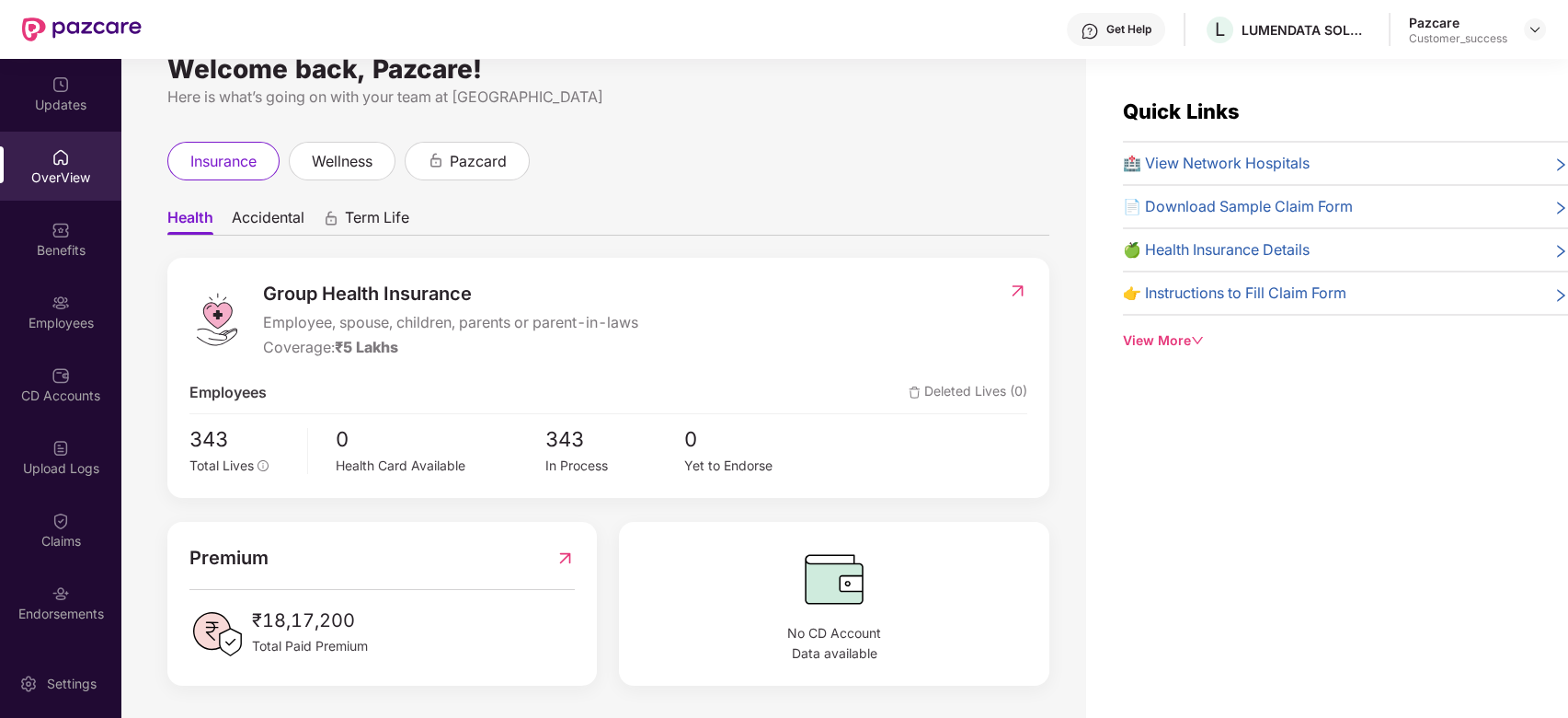
scroll to position [0, 0]
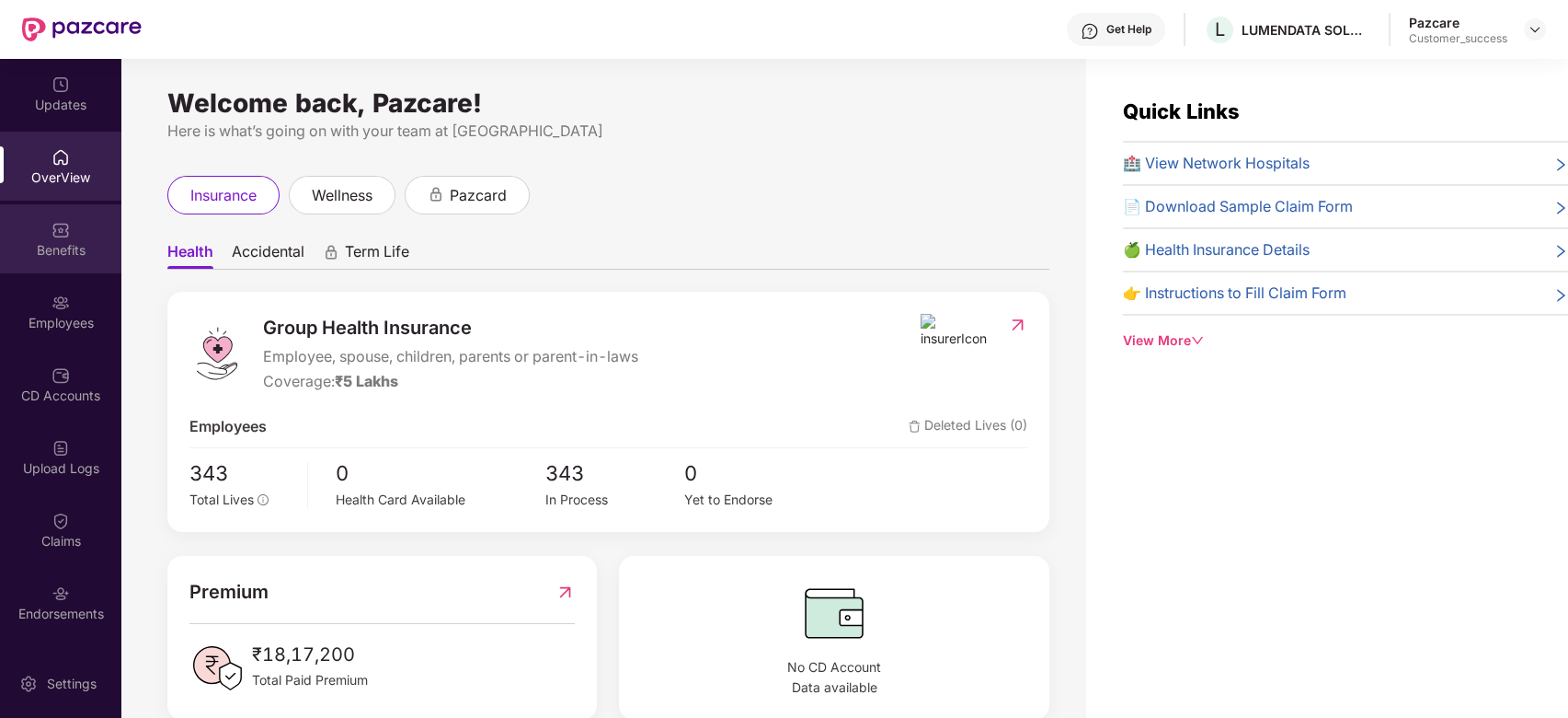
click at [46, 256] on div "Benefits" at bounding box center [60, 250] width 121 height 18
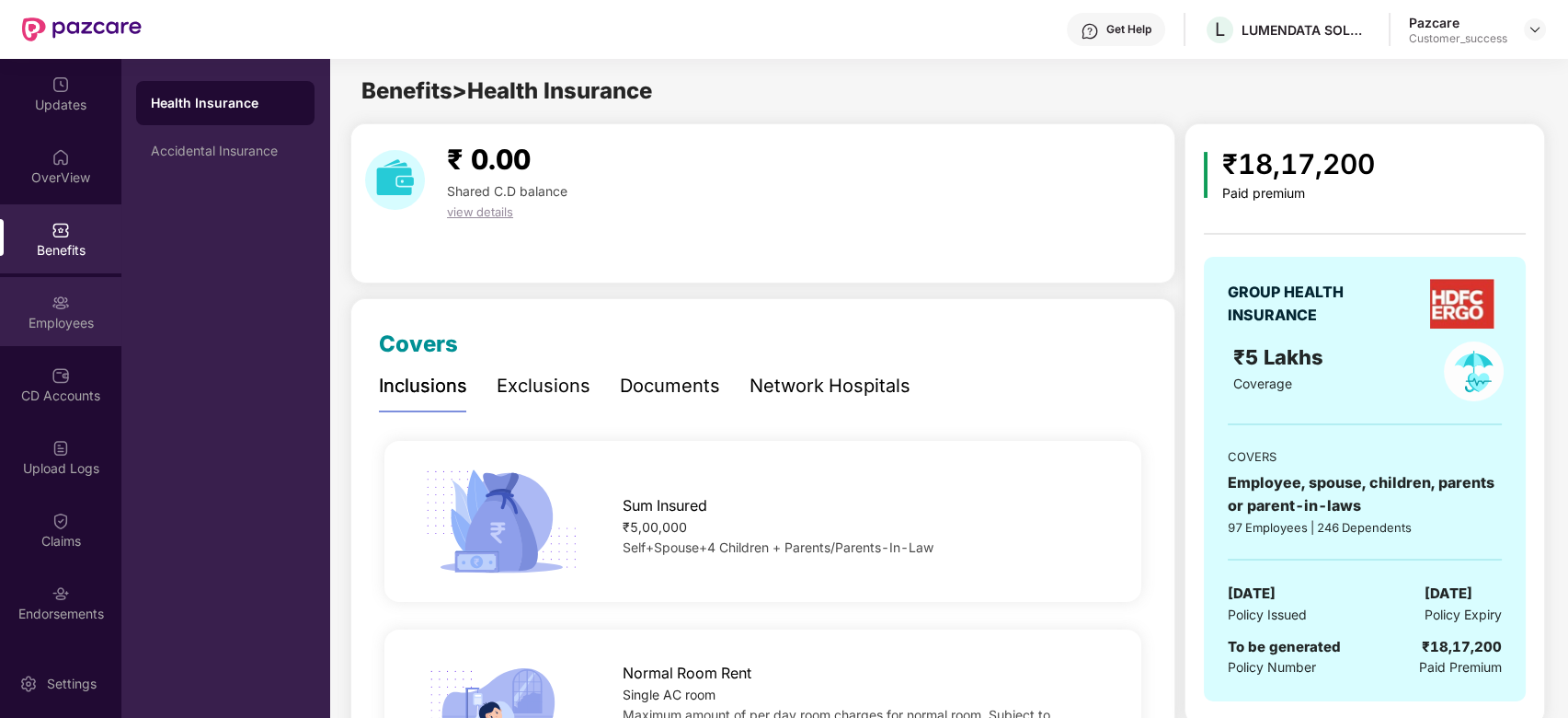
click at [64, 297] on img at bounding box center [60, 303] width 18 height 18
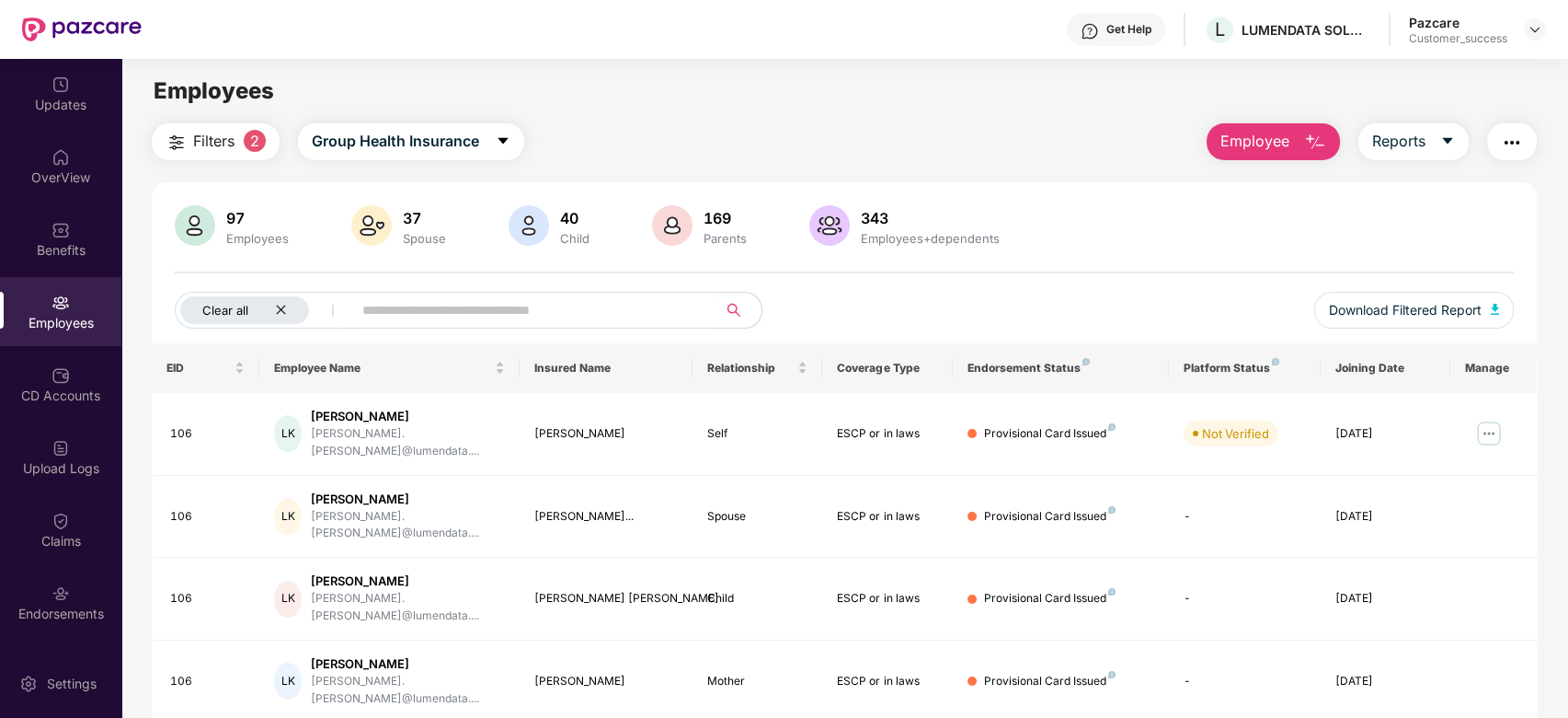
click at [280, 309] on icon "close" at bounding box center [280, 310] width 10 height 10
click at [331, 309] on input "text" at bounding box center [455, 310] width 330 height 28
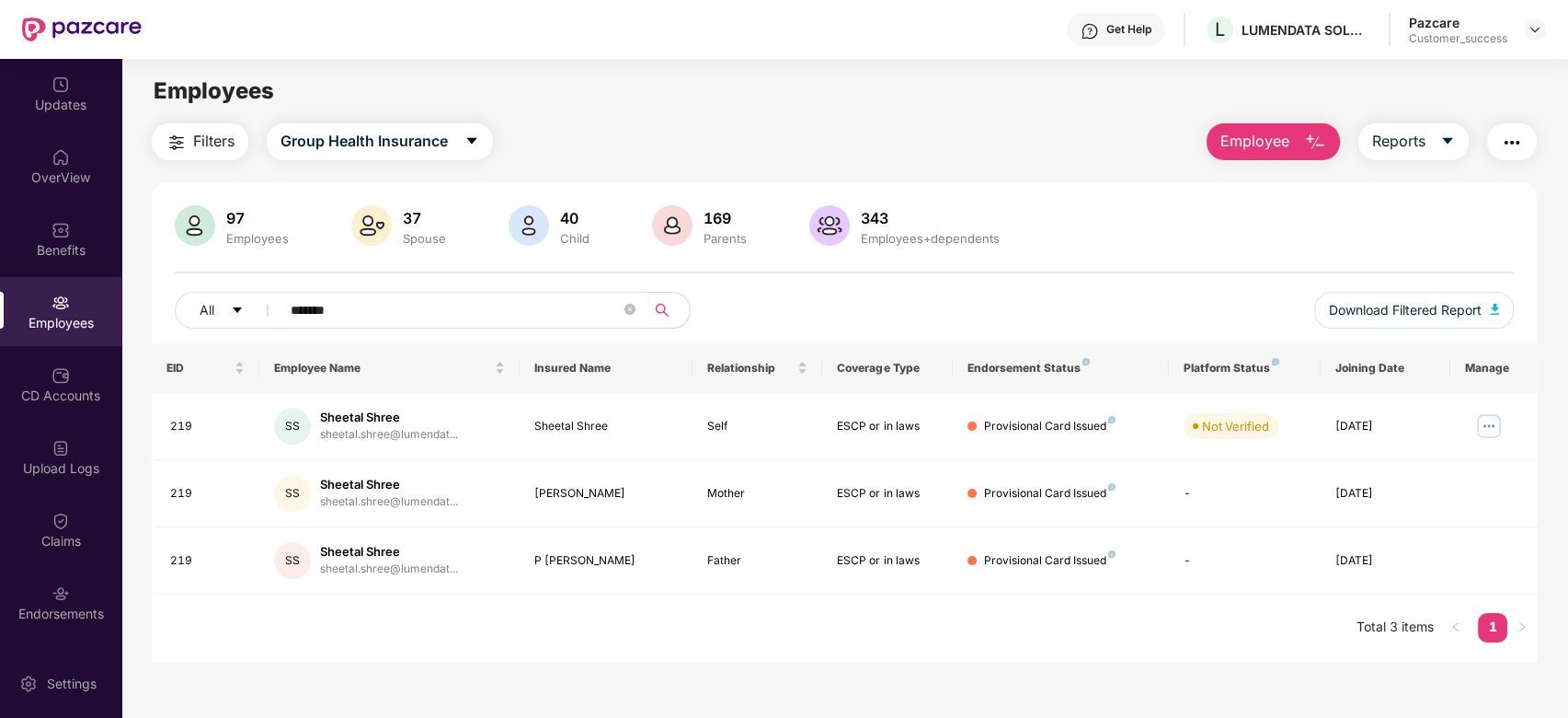
click at [375, 307] on input "*******" at bounding box center [455, 310] width 330 height 28
type input "*"
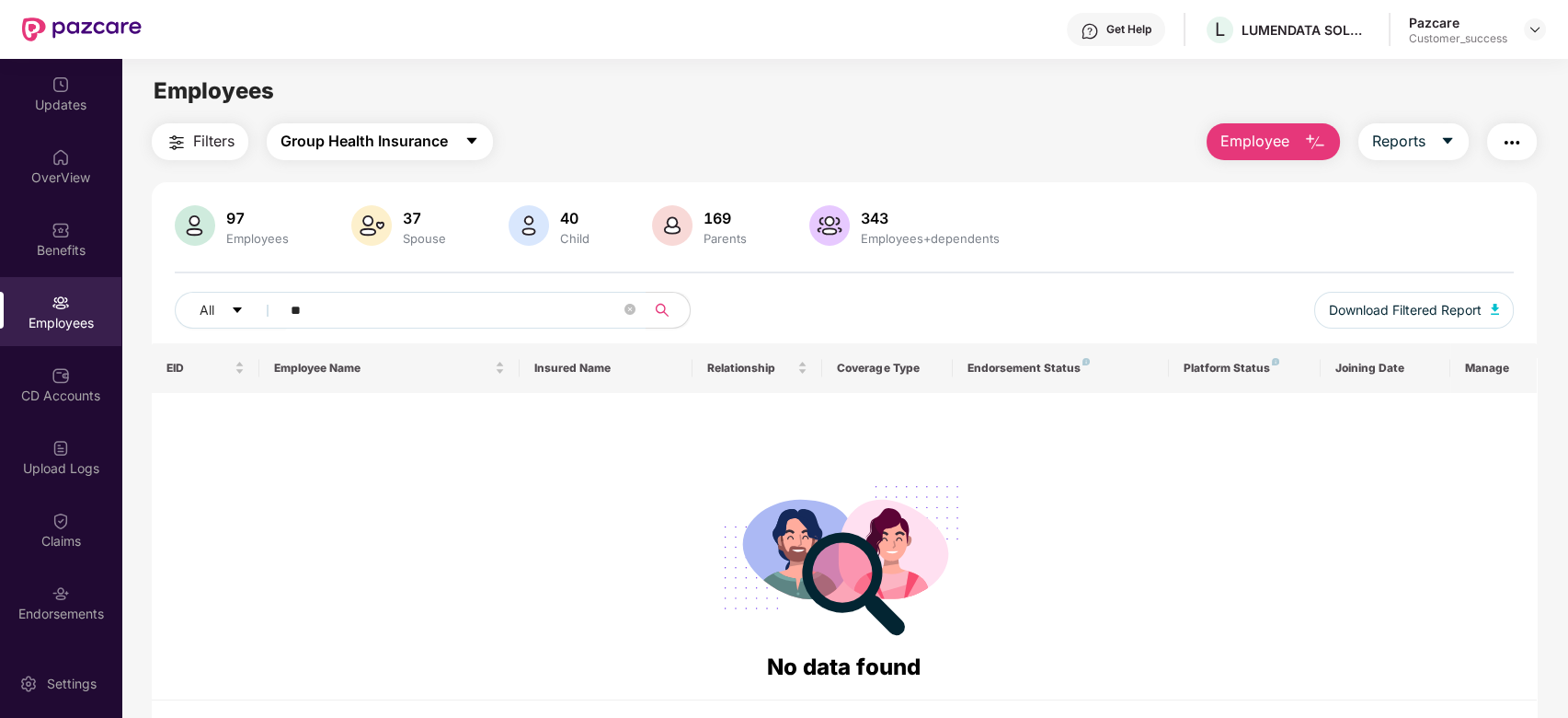
type input "*"
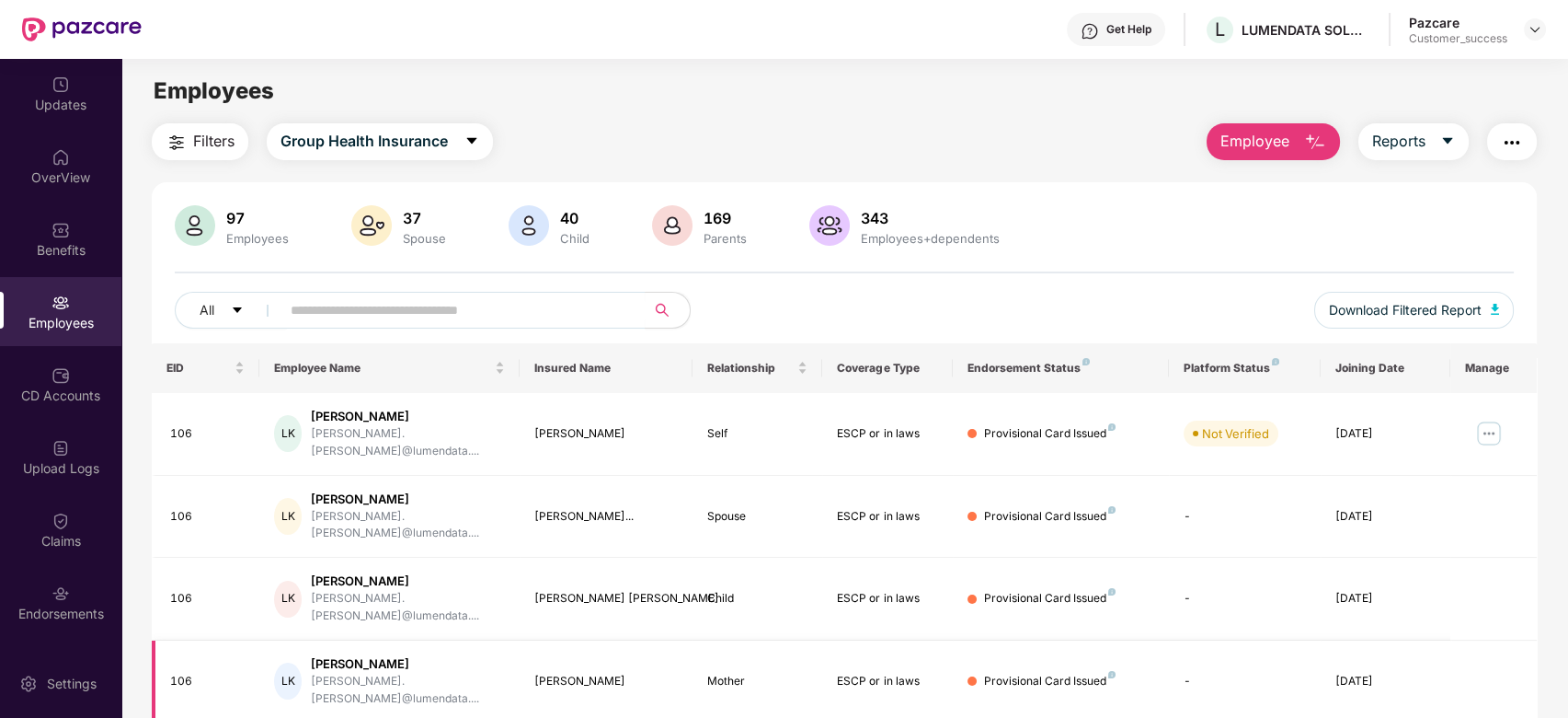
click at [634, 640] on td "[PERSON_NAME]" at bounding box center [606, 682] width 173 height 83
click at [485, 320] on input "*" at bounding box center [455, 310] width 330 height 28
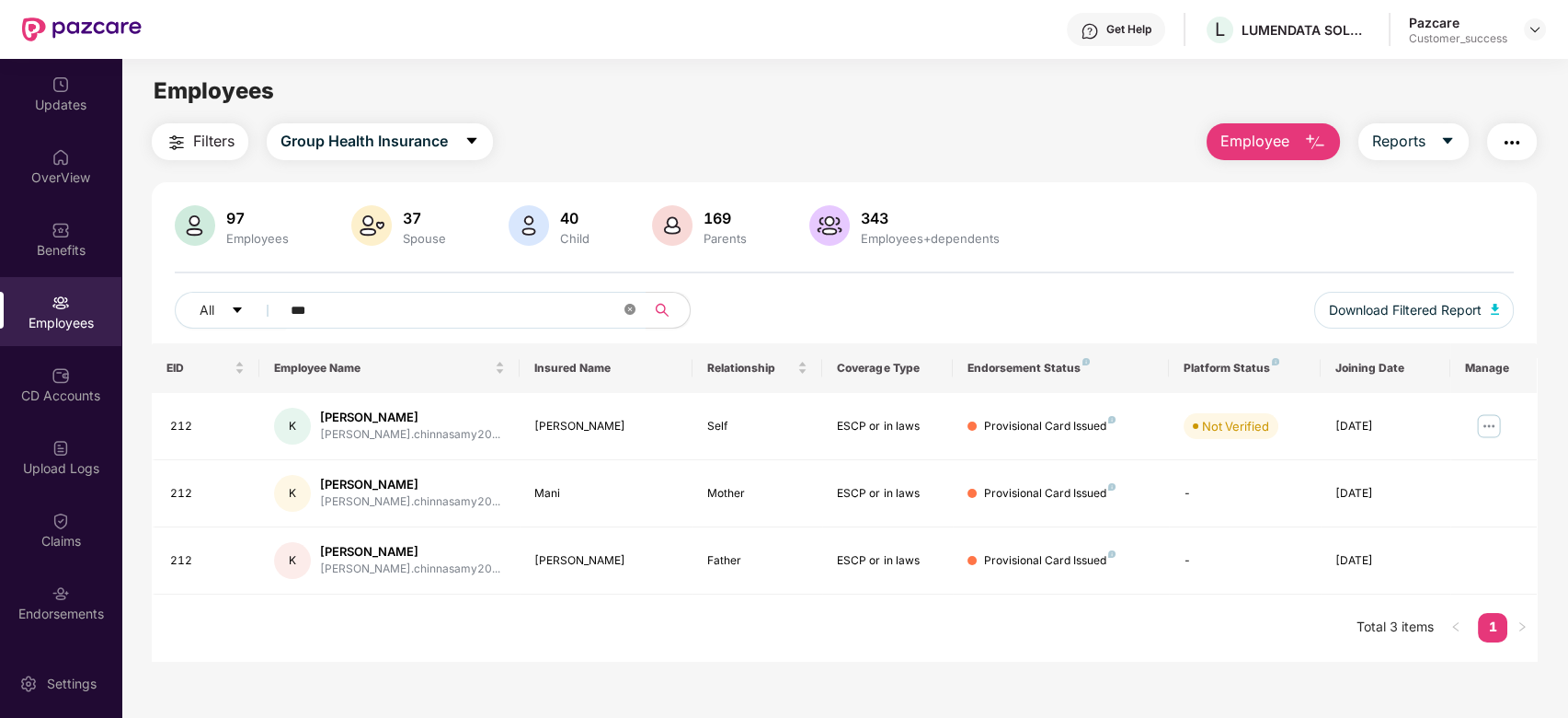
type input "***"
click at [52, 215] on div "Benefits" at bounding box center [60, 238] width 121 height 69
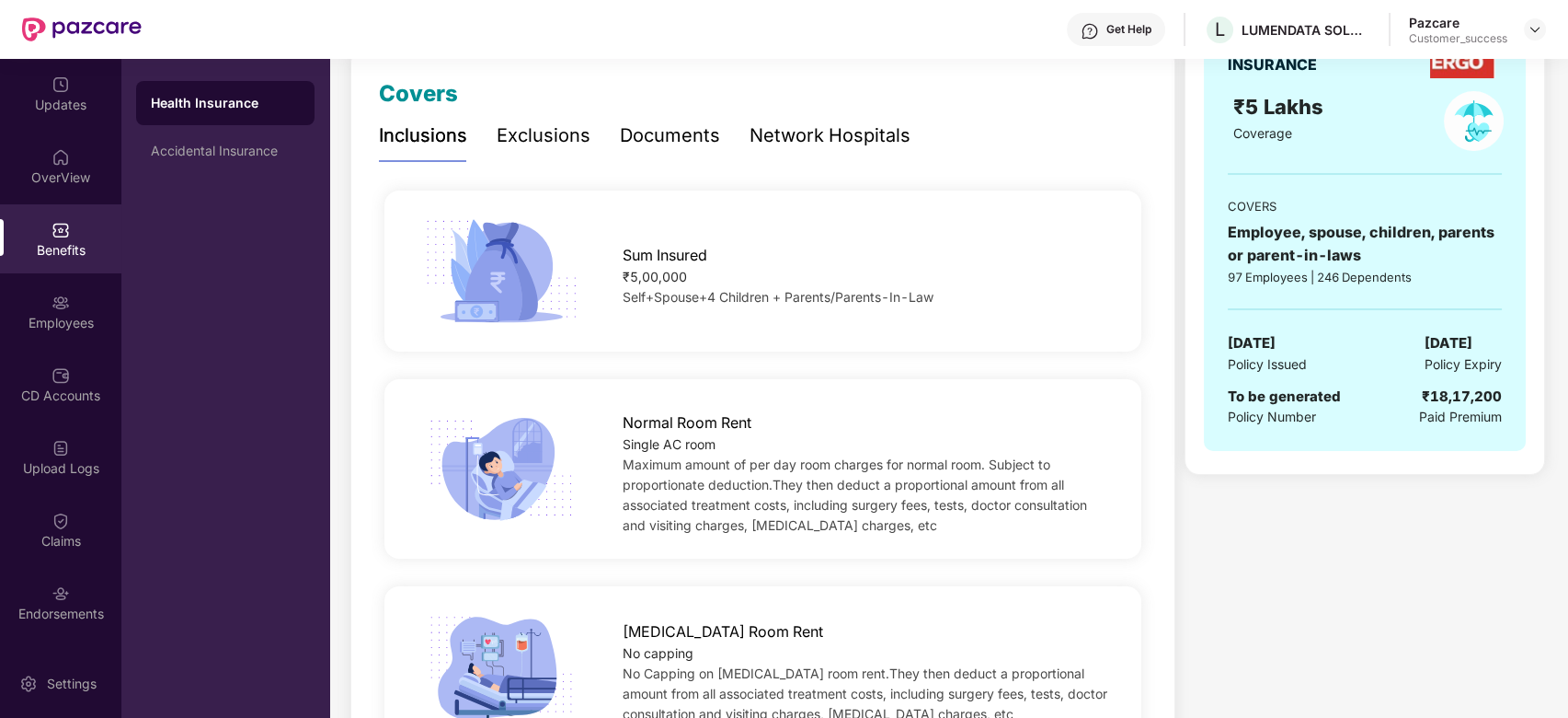
scroll to position [303, 0]
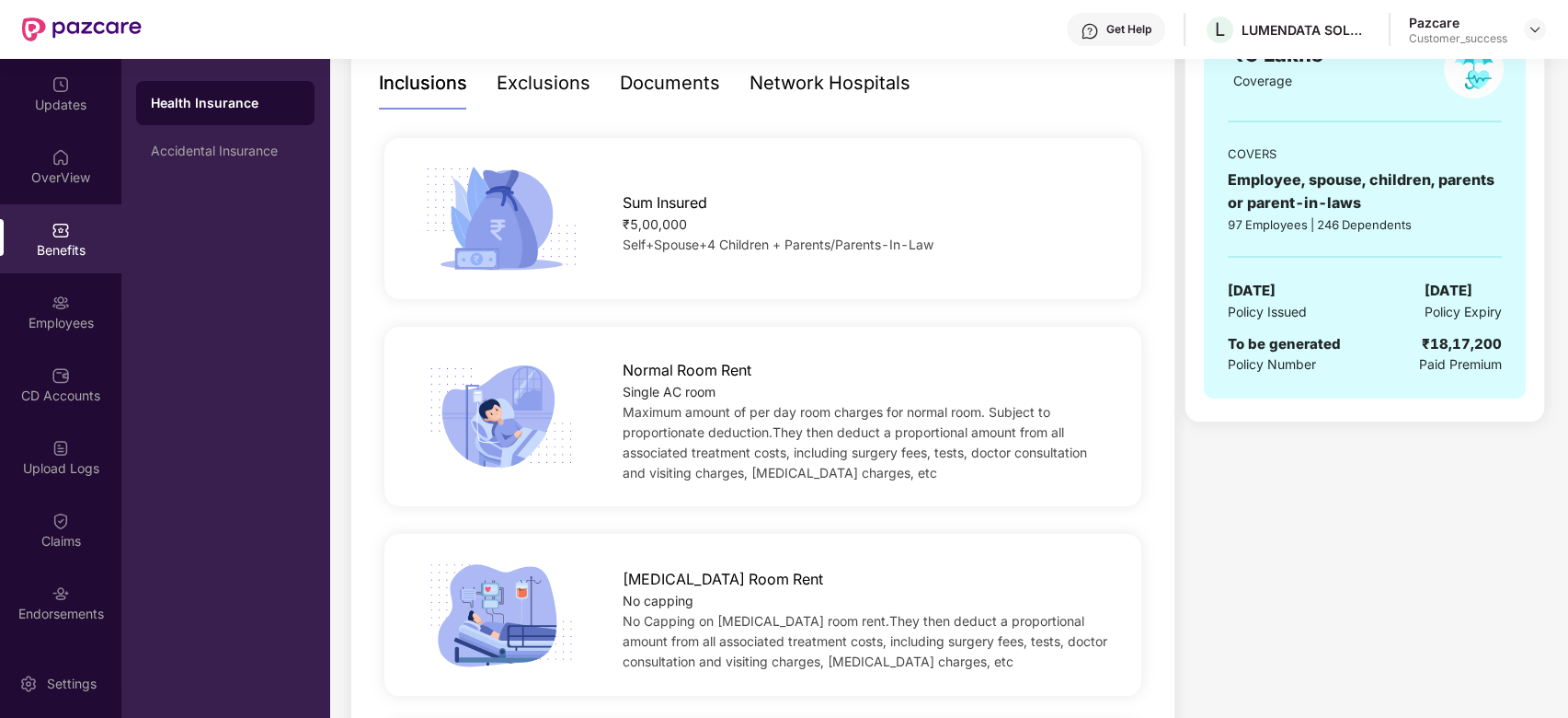
click at [809, 247] on span "Self+Spouse+4 Children + Parents/Parents-In-Law" at bounding box center [778, 244] width 311 height 15
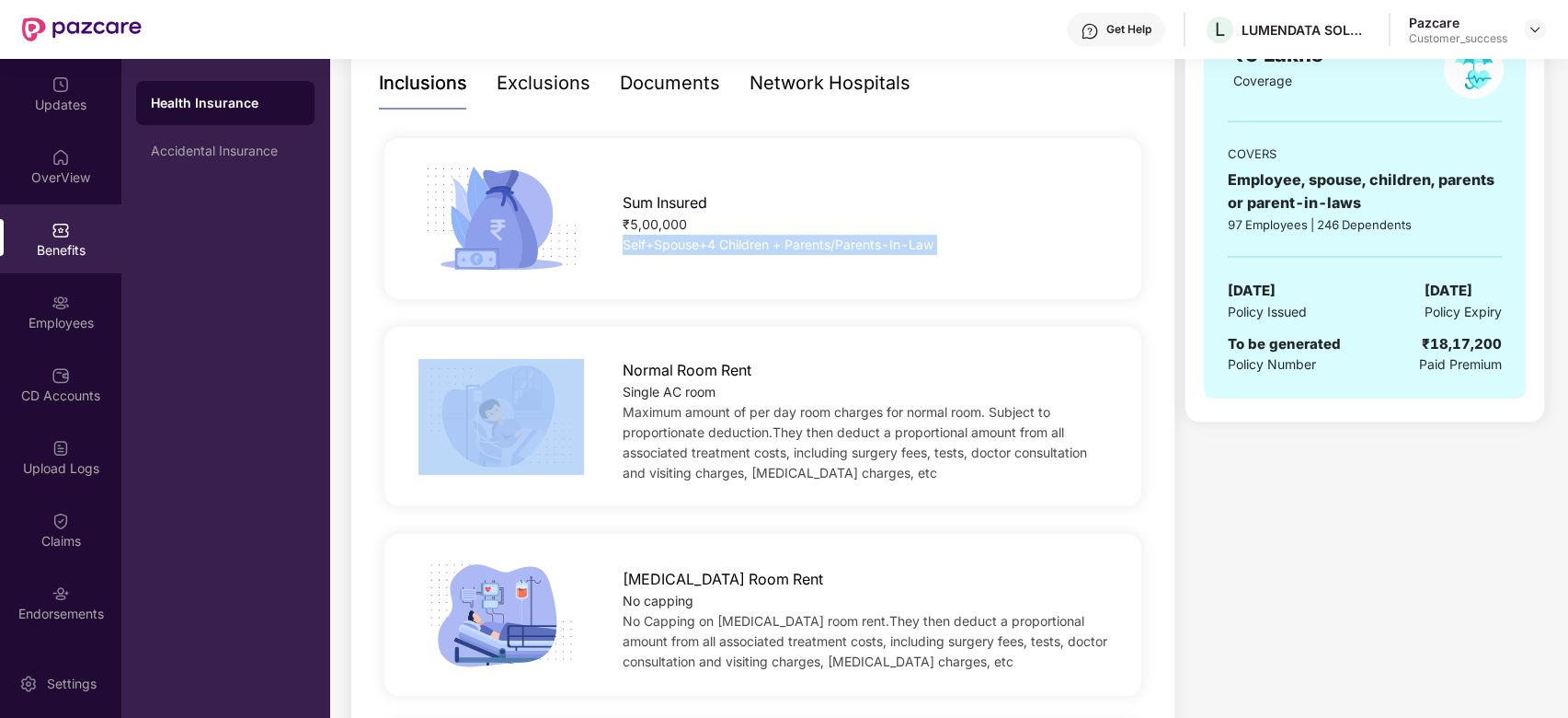
click at [809, 247] on span "Self+Spouse+4 Children + Parents/Parents-In-Law" at bounding box center [778, 244] width 311 height 15
copy span "Self+Spouse+4 Children + Parents/Parents-In-Law"
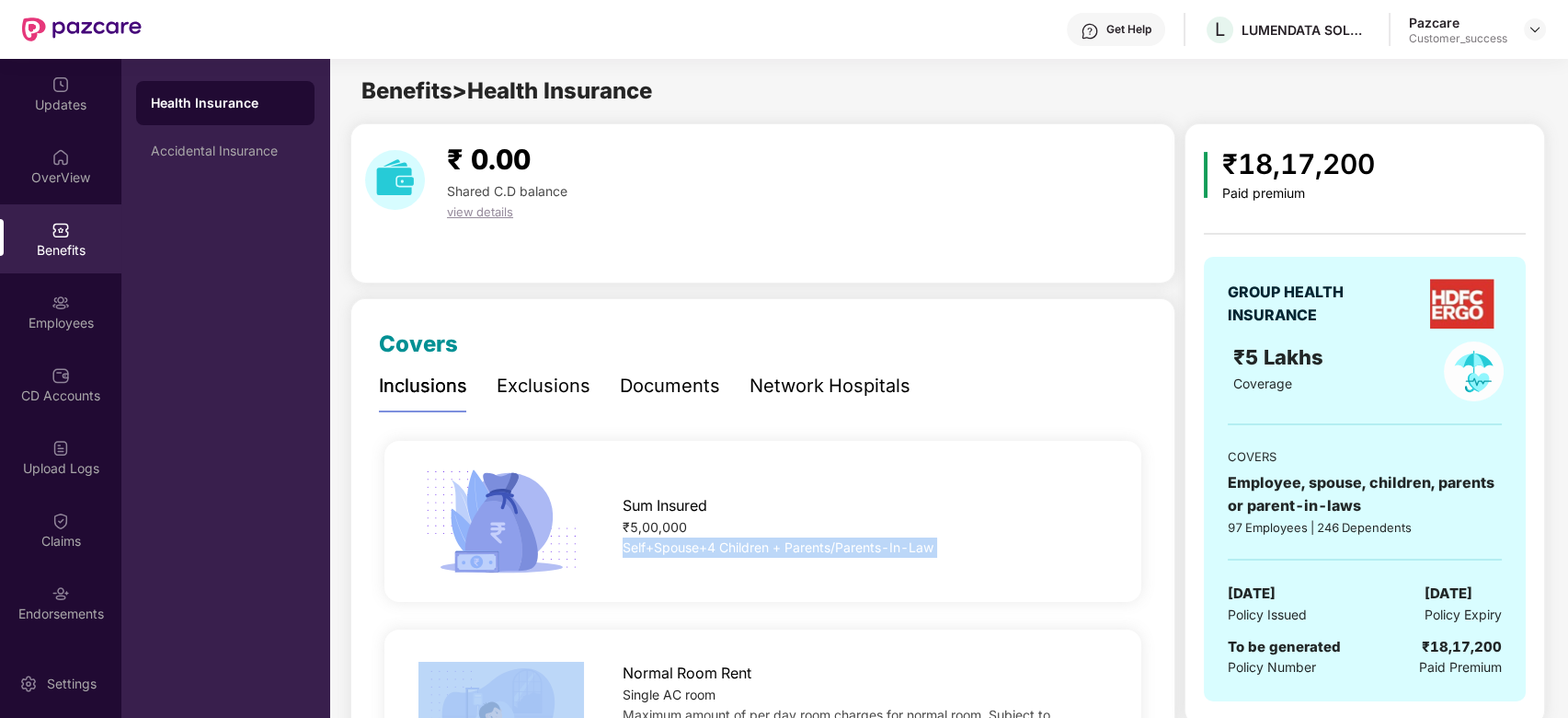
click at [1458, 288] on img at bounding box center [1463, 303] width 65 height 50
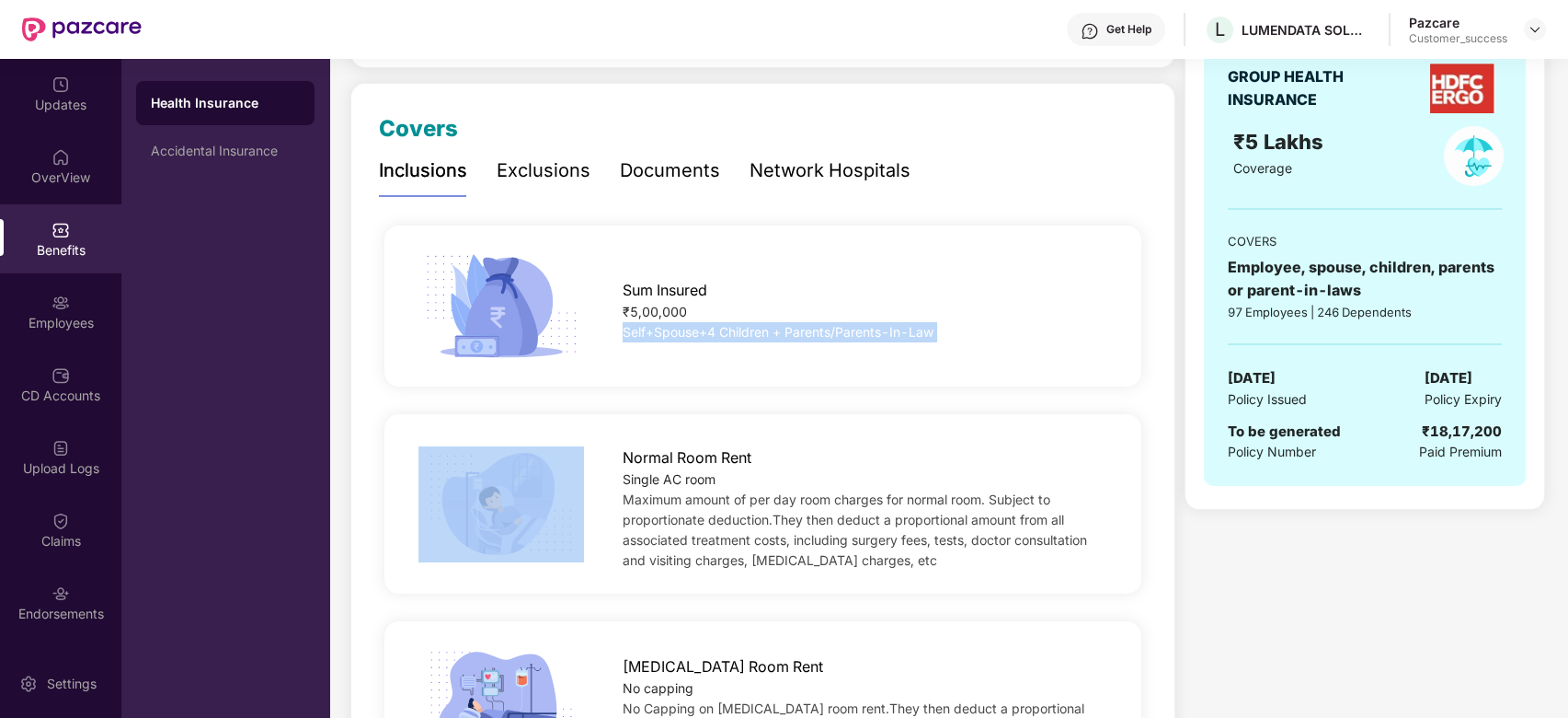
scroll to position [217, 0]
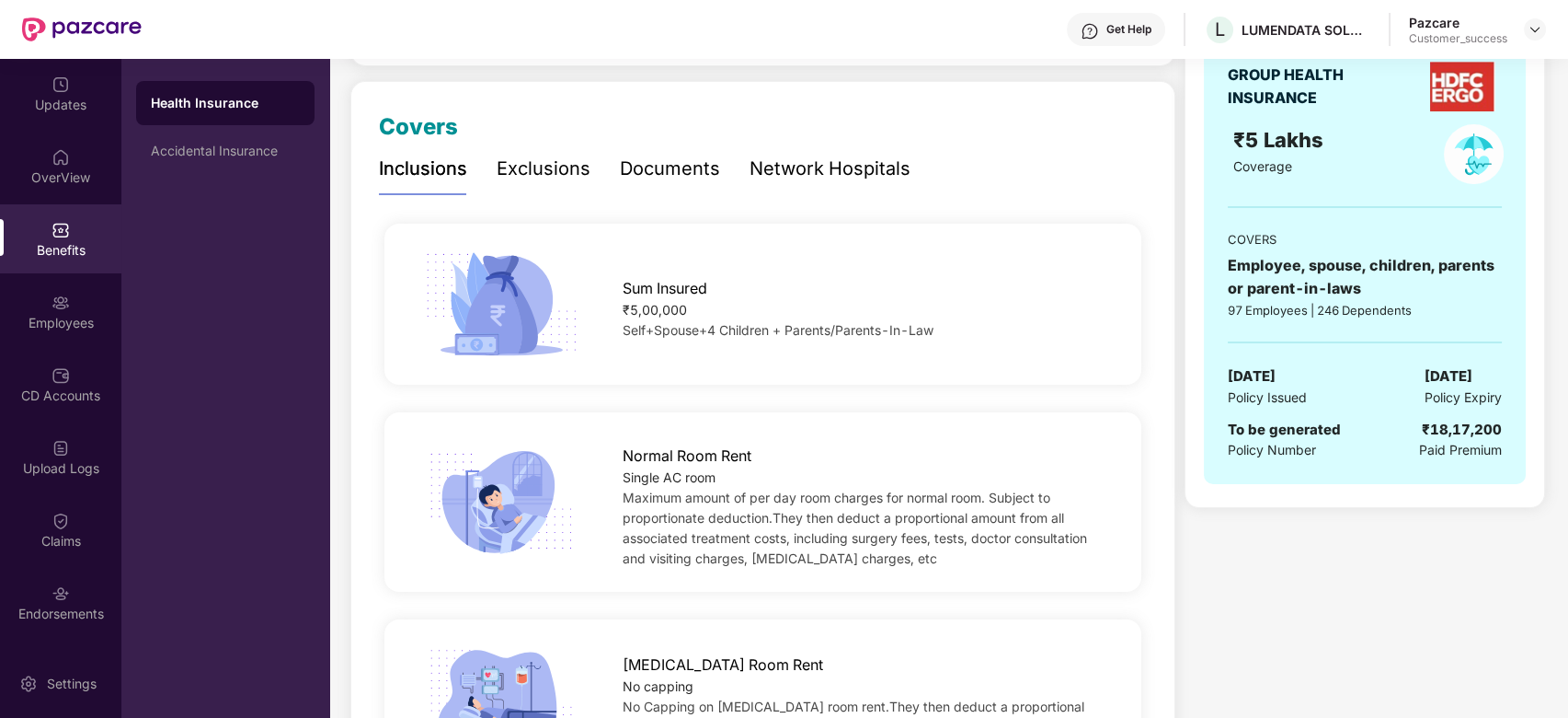
click at [692, 456] on span "Normal Room Rent" at bounding box center [687, 456] width 129 height 23
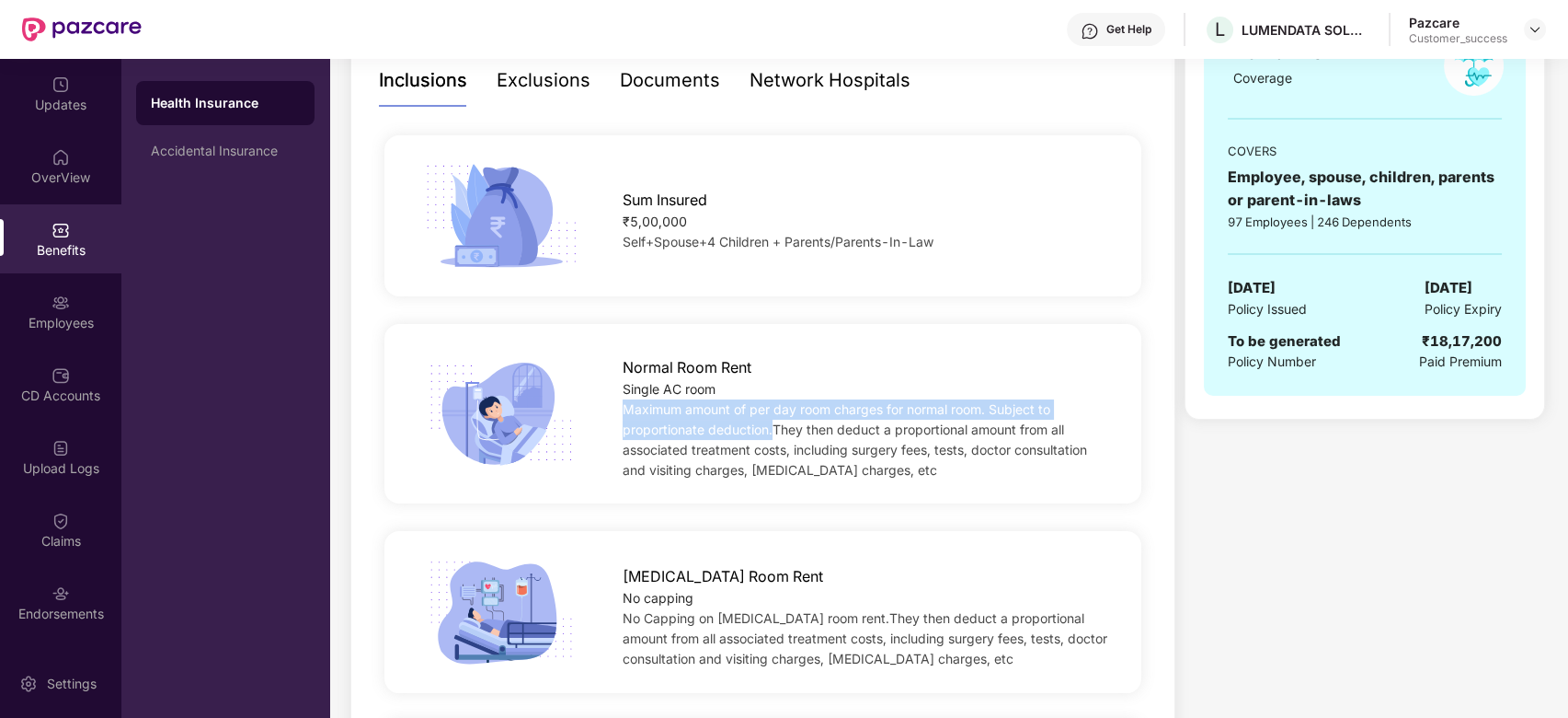
drag, startPoint x: 622, startPoint y: 406, endPoint x: 771, endPoint y: 433, distance: 151.4
click at [771, 433] on span "Maximum amount of per day room charges for normal room. Subject to proportionat…" at bounding box center [854, 439] width 464 height 77
copy span "Maximum amount of per day room charges for normal room. Subject to proportionat…"
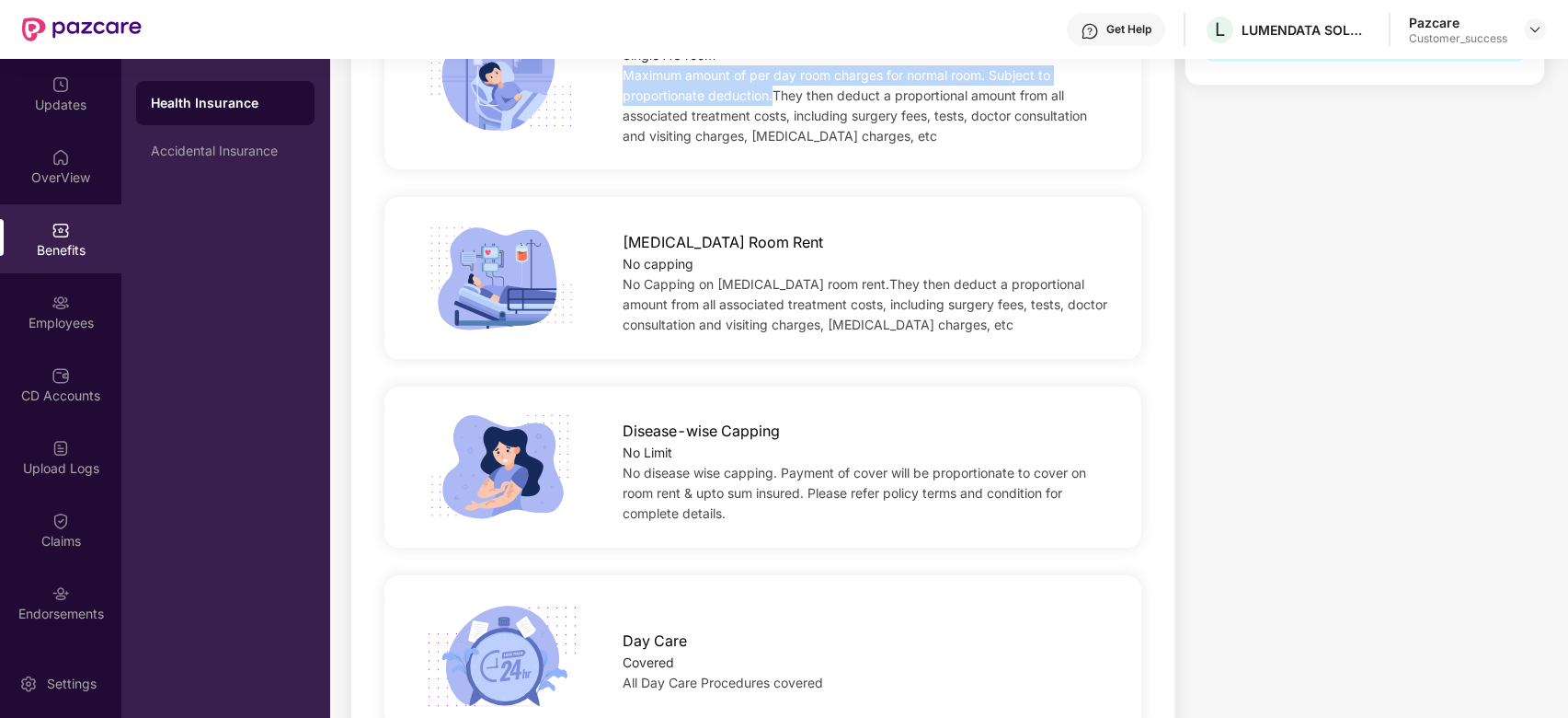
scroll to position [652, 0]
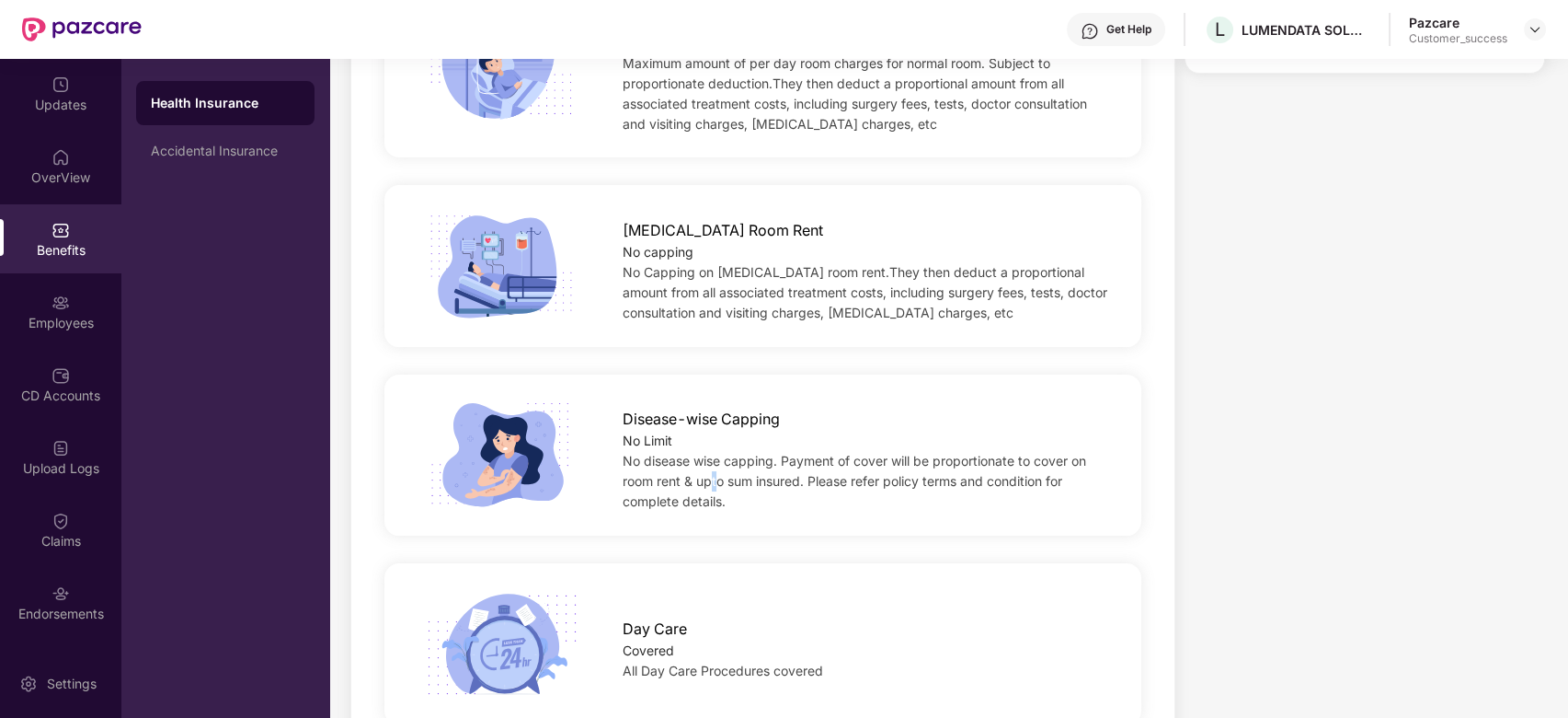
drag, startPoint x: 791, startPoint y: 512, endPoint x: 714, endPoint y: 479, distance: 83.8
click at [714, 479] on span "No disease wise capping. Payment of cover will be proportionate to cover on roo…" at bounding box center [854, 481] width 463 height 56
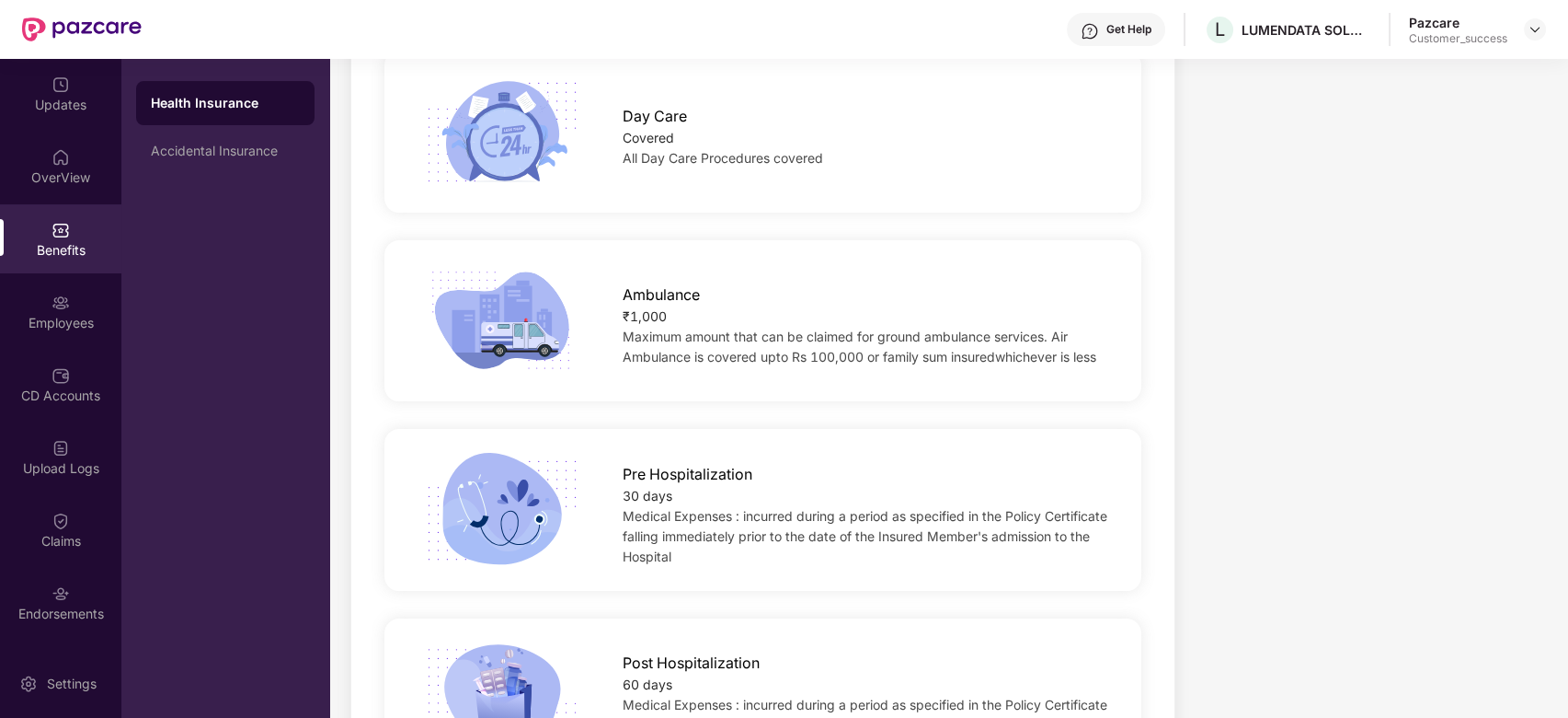
scroll to position [3532, 0]
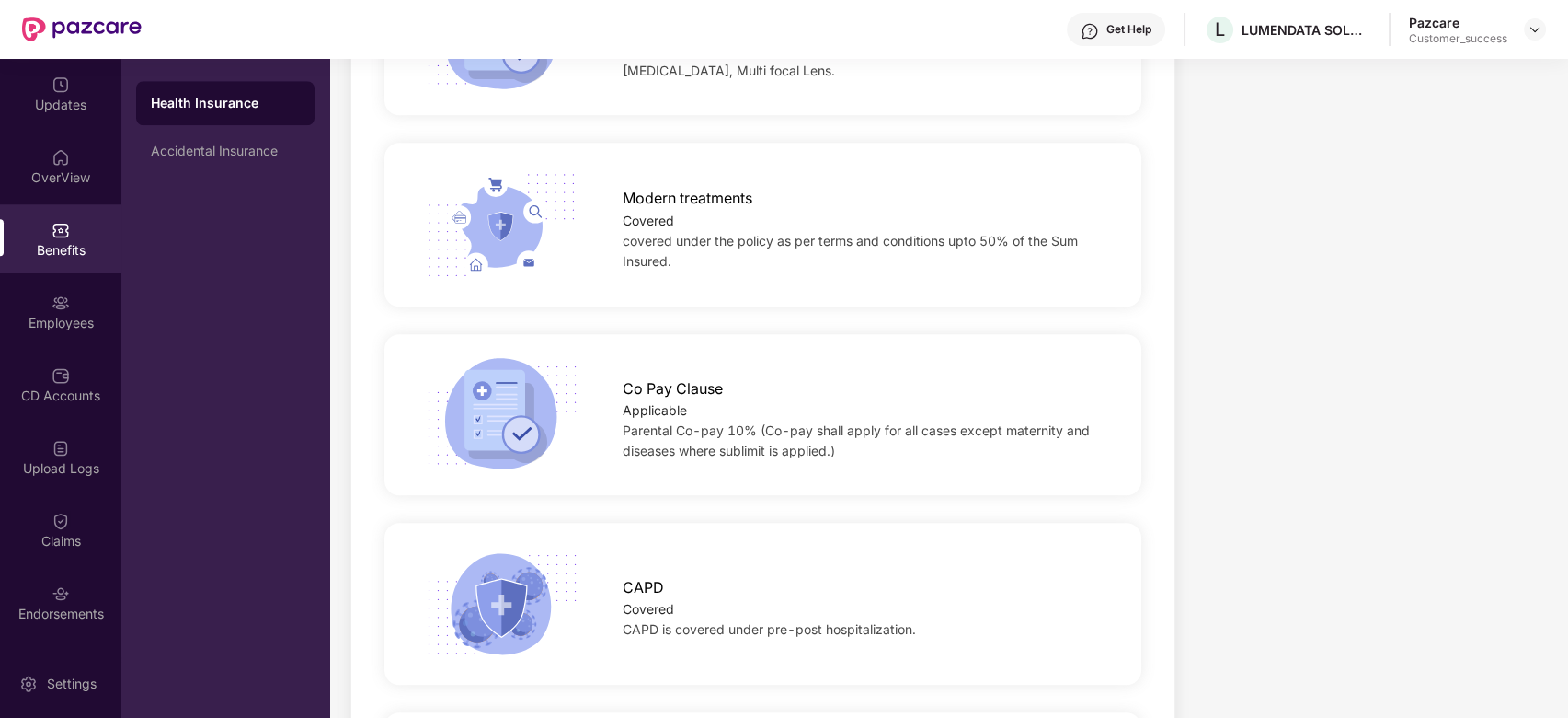
click at [814, 535] on div "CAPD Covered CAPD is covered under pre-post hospitalization." at bounding box center [762, 603] width 757 height 161
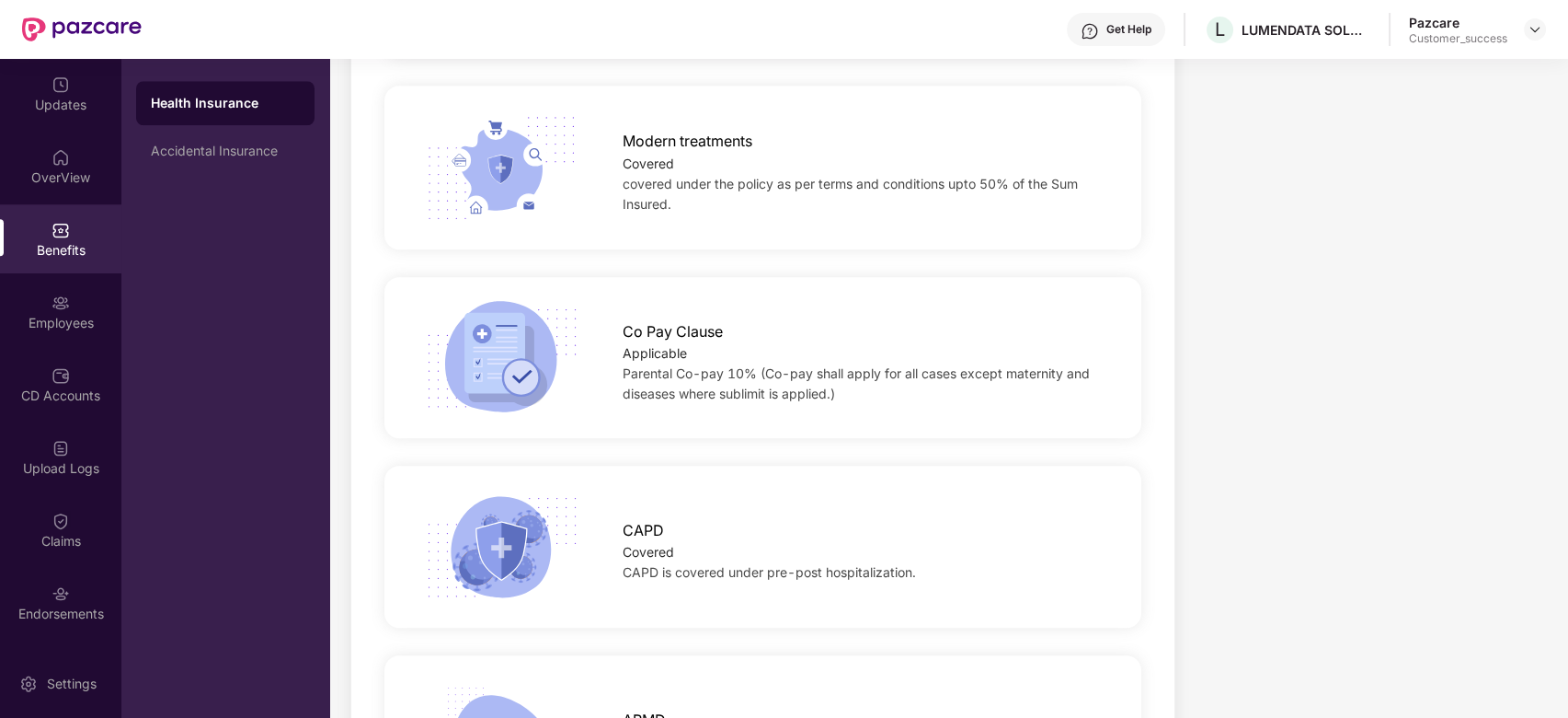
scroll to position [3592, 0]
click at [748, 571] on span "CAPD is covered under pre-post hospitalization." at bounding box center [769, 569] width 294 height 15
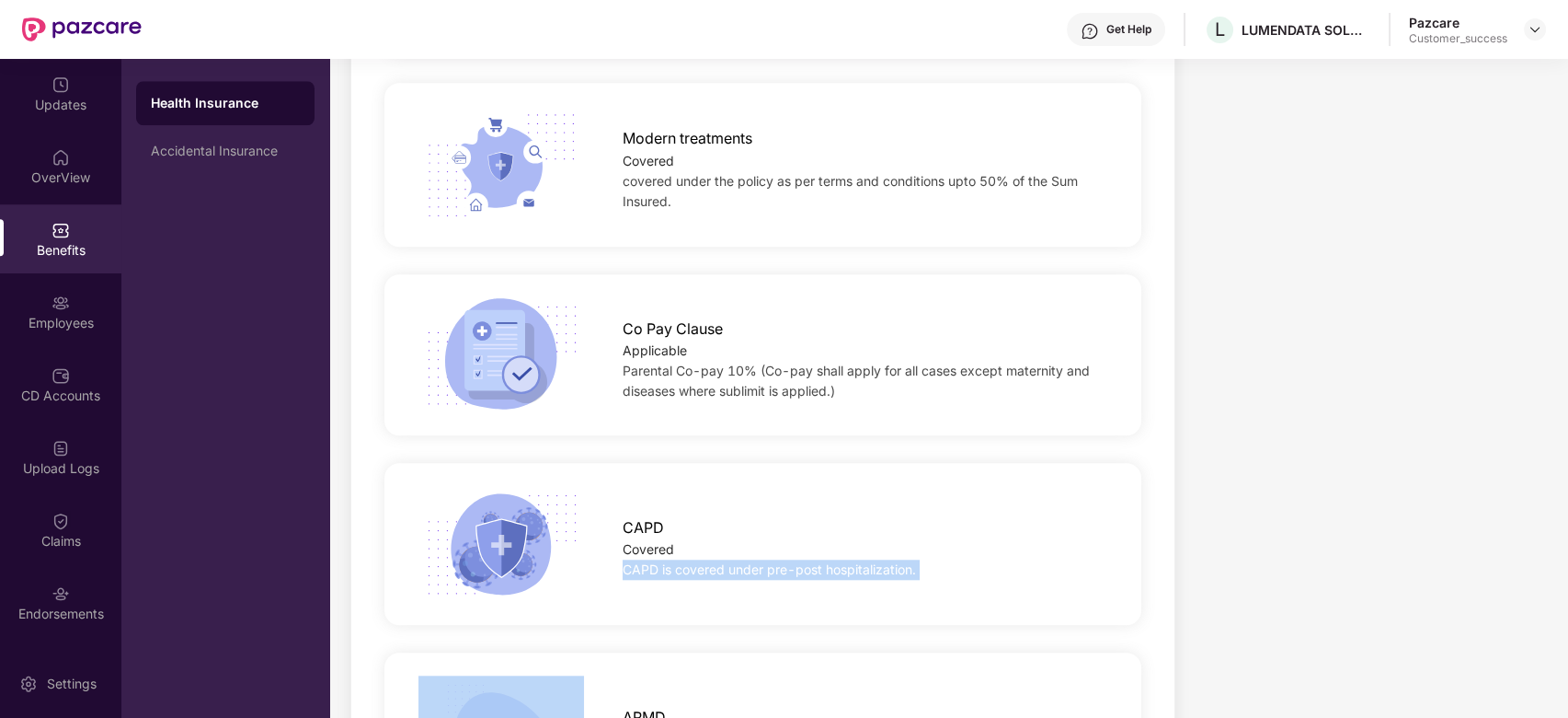
click at [748, 571] on span "CAPD is covered under pre-post hospitalization." at bounding box center [769, 569] width 294 height 15
copy span "CAPD is covered under pre-post hospitalization."
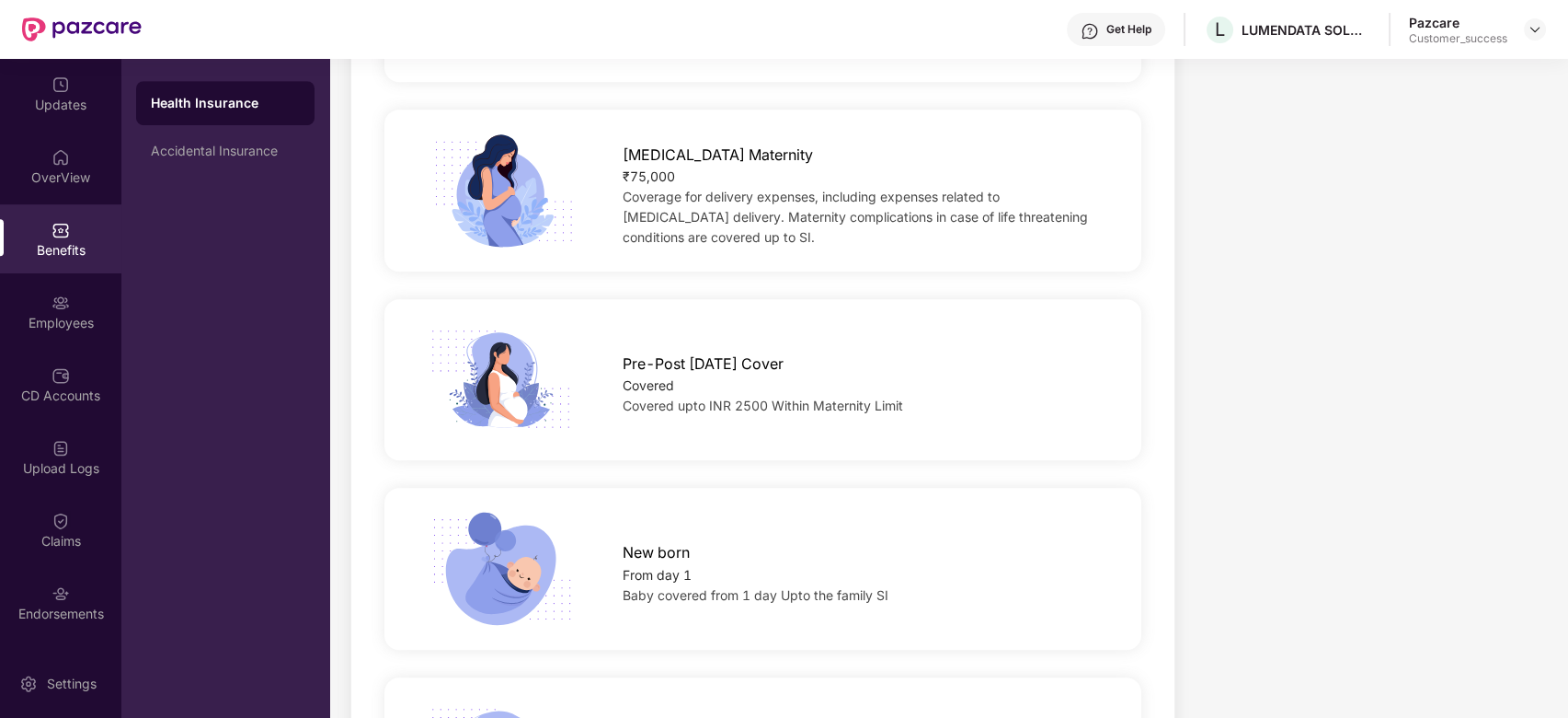
scroll to position [2239, 0]
click at [646, 361] on span "Pre-Post [DATE] Cover" at bounding box center [703, 365] width 161 height 23
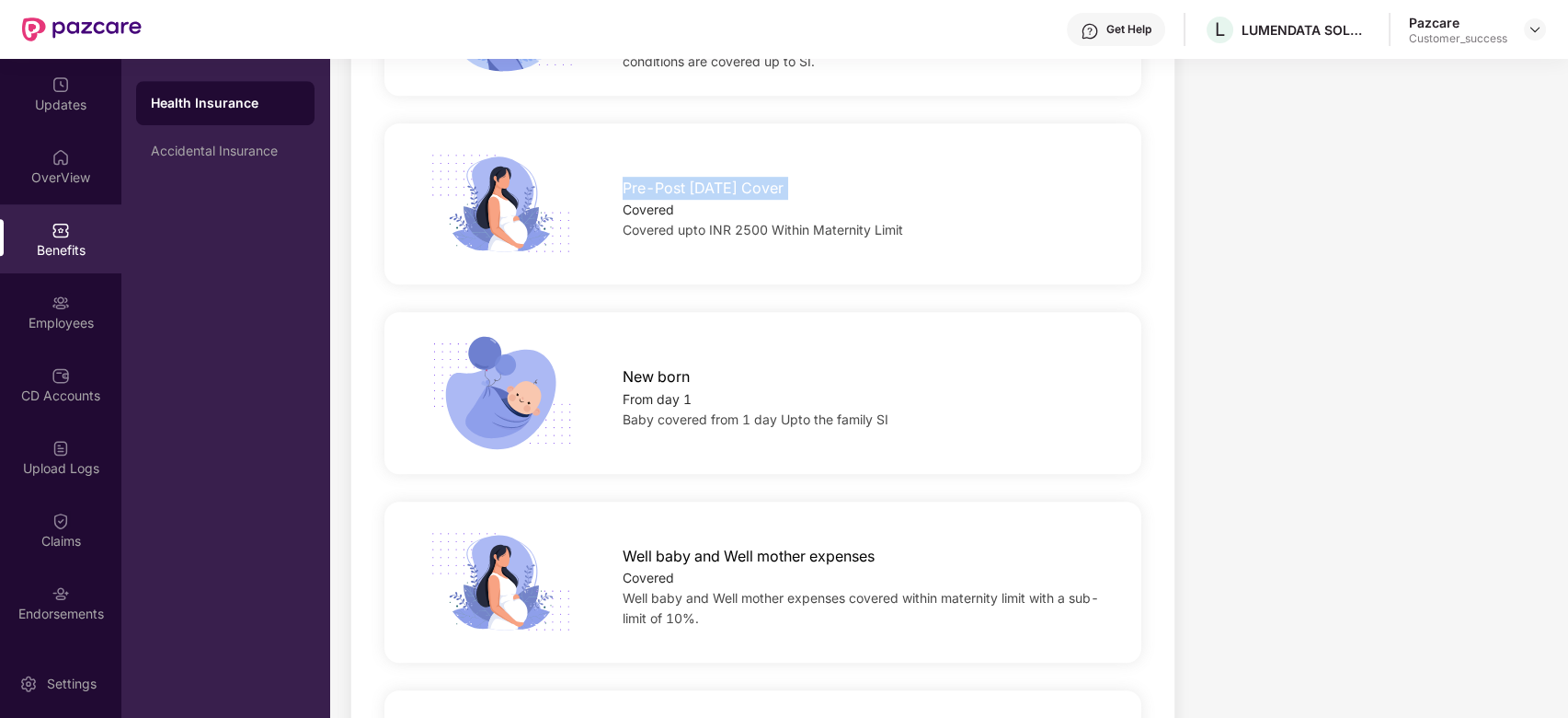
scroll to position [2465, 0]
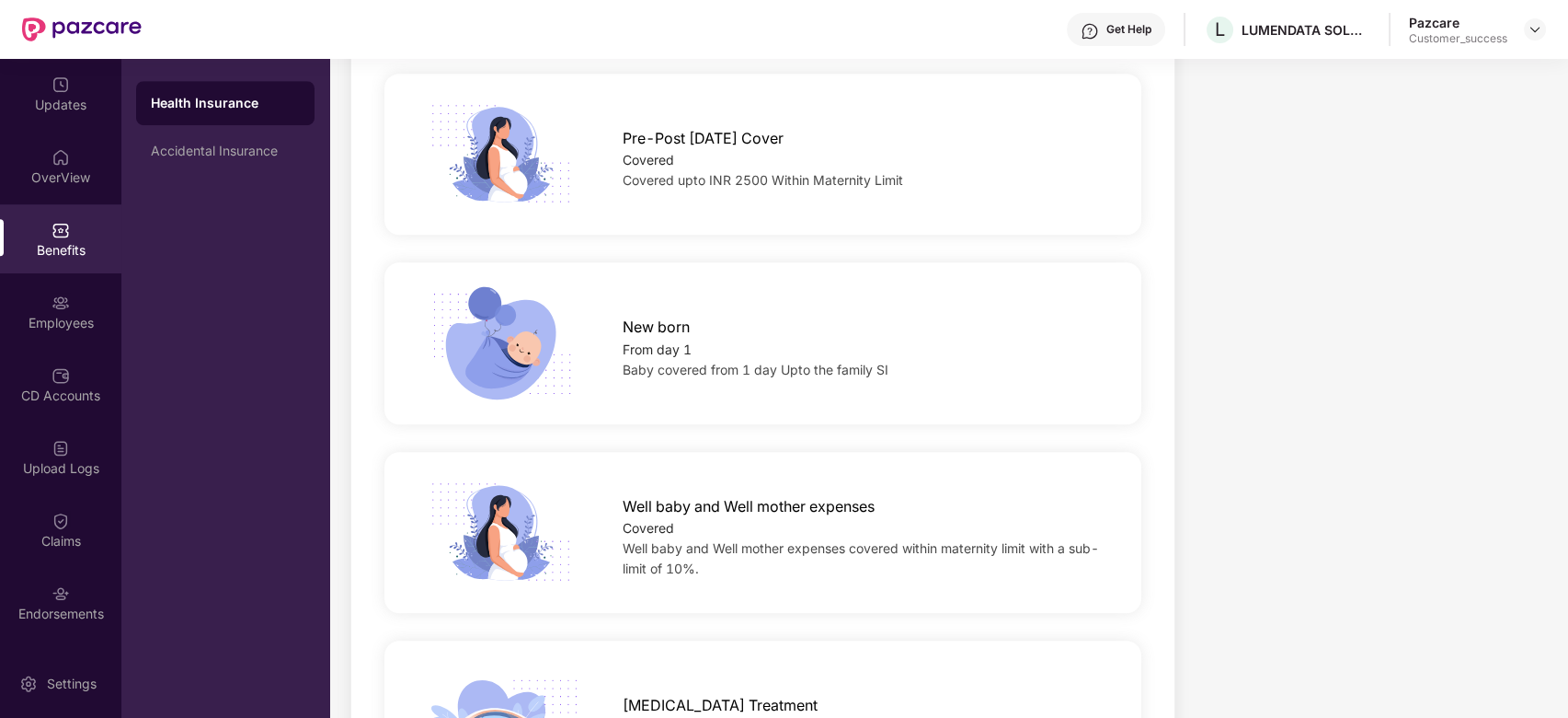
click at [733, 511] on span "Well baby and Well mother expenses" at bounding box center [748, 506] width 252 height 23
click at [682, 550] on span "Well baby and Well mother expenses covered within maternity limit with a sub-li…" at bounding box center [861, 557] width 476 height 35
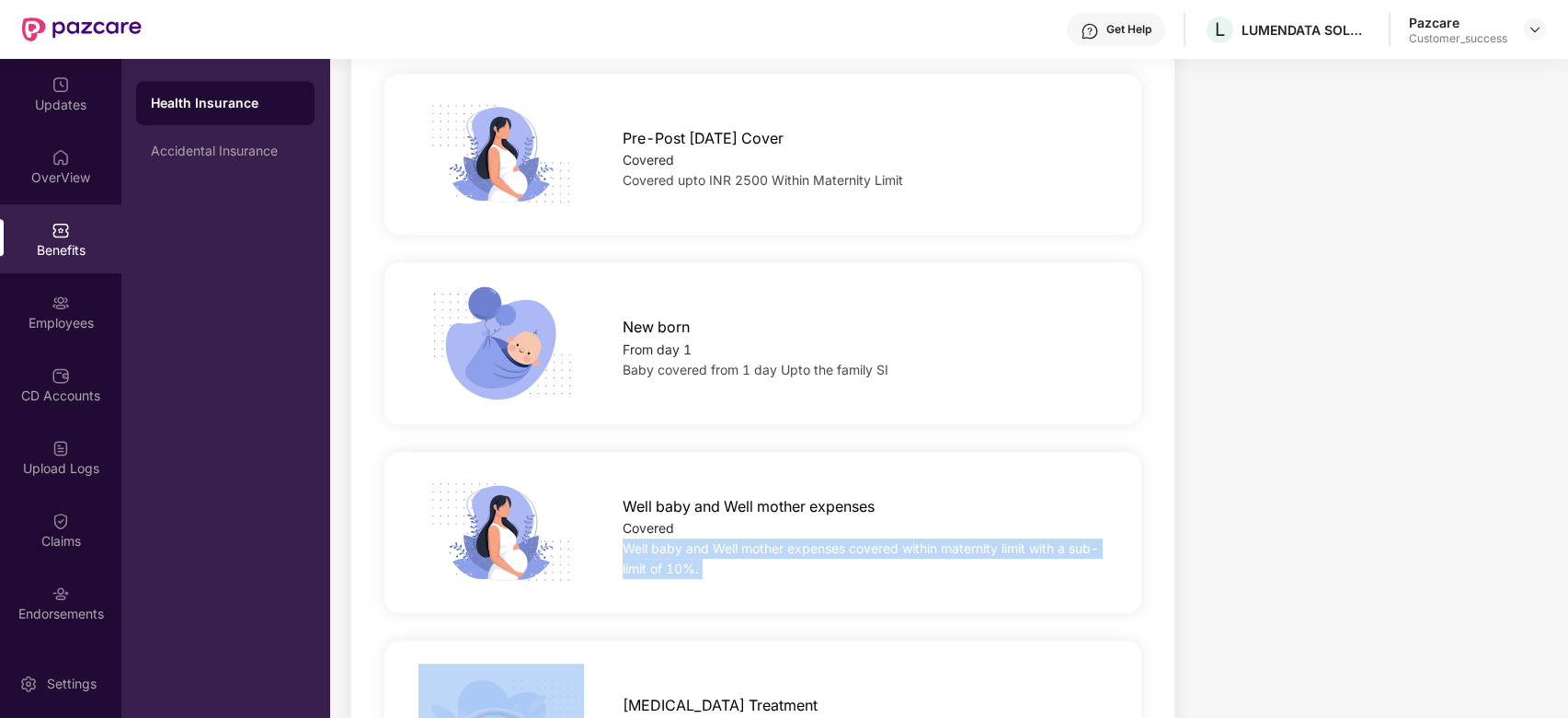
click at [682, 550] on span "Well baby and Well mother expenses covered within maternity limit with a sub-li…" at bounding box center [861, 557] width 476 height 35
copy span "Well baby and Well mother expenses covered within maternity limit with a sub-li…"
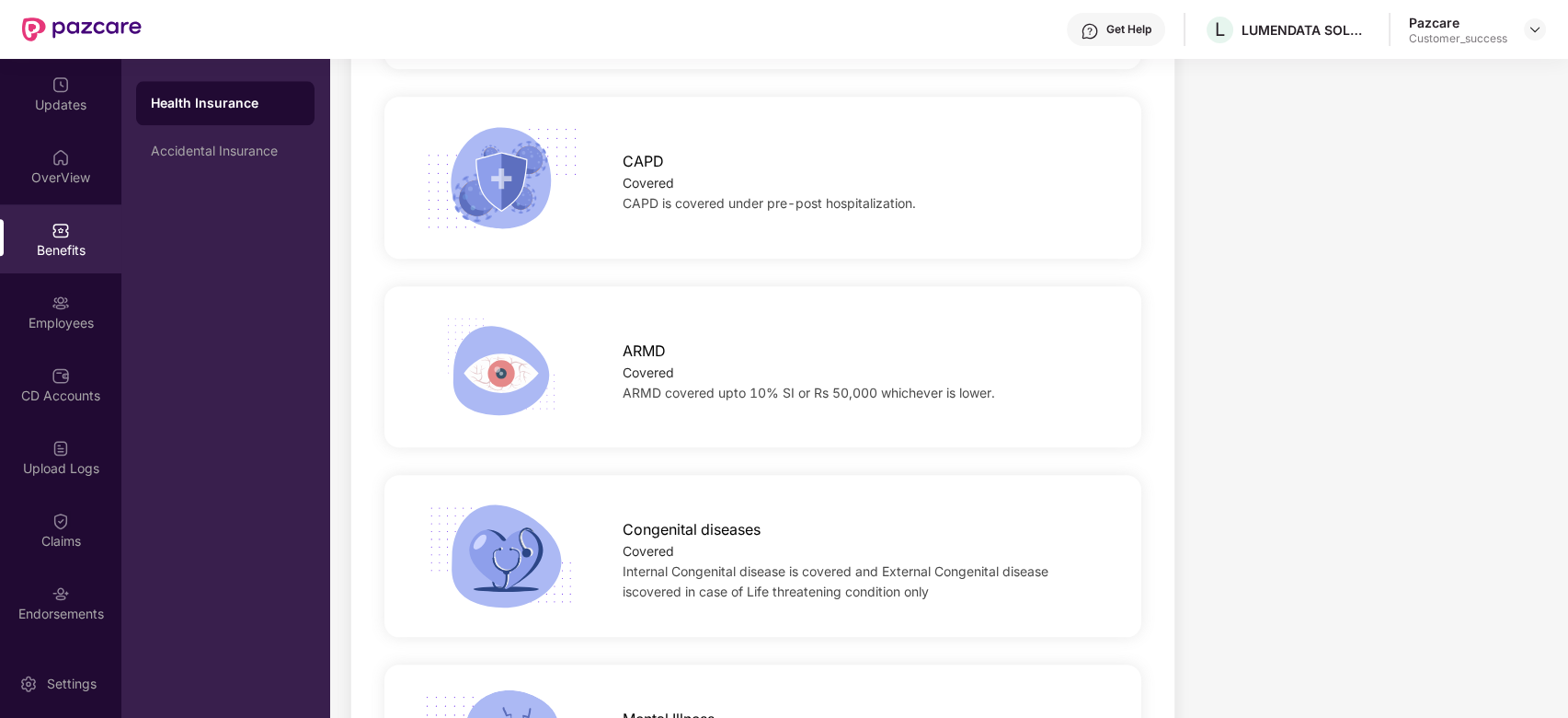
scroll to position [4165, 0]
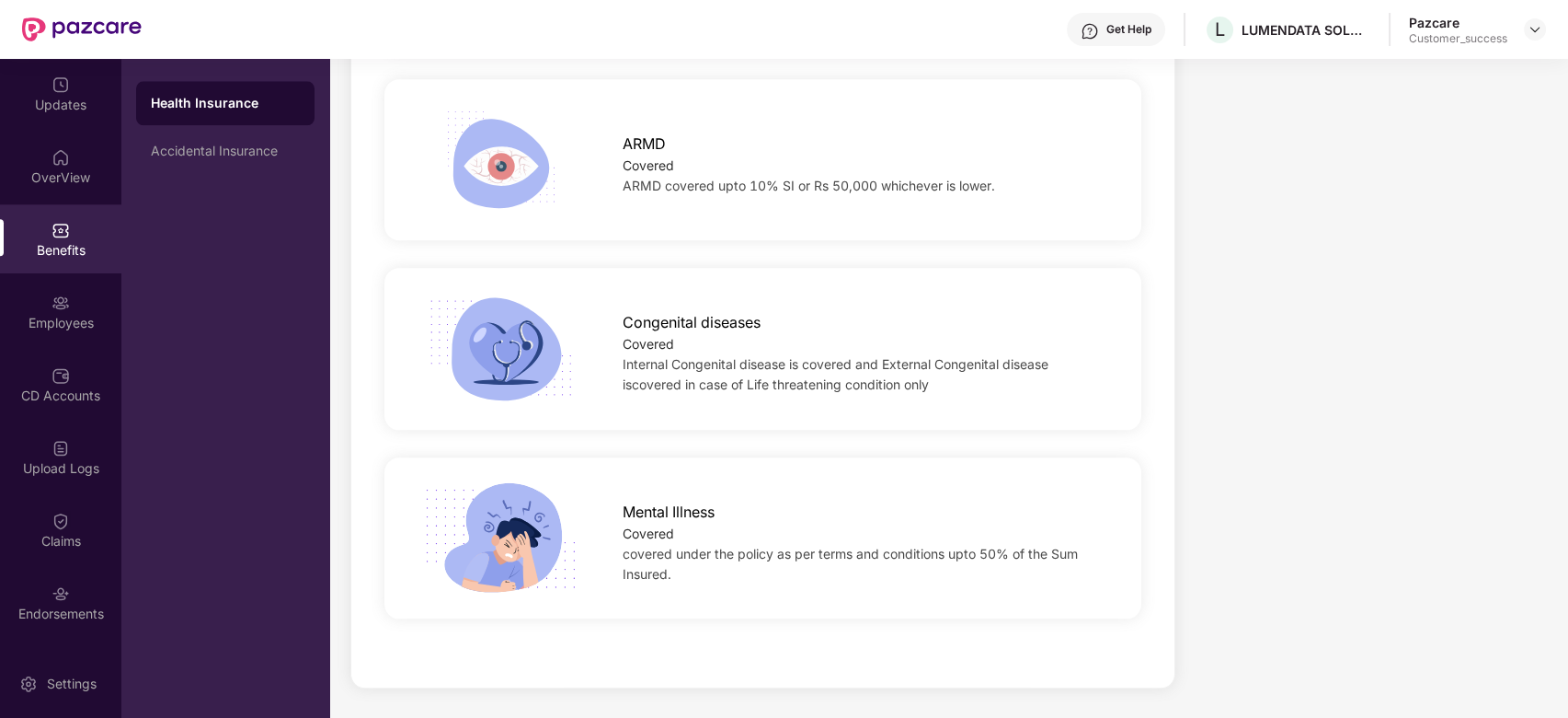
click at [683, 551] on span "covered under the policy as per terms and conditions upto 50% of the Sum Insure…" at bounding box center [850, 563] width 455 height 35
click at [798, 557] on span "covered under the policy as per terms and conditions upto 50% of the Sum Insure…" at bounding box center [850, 563] width 455 height 35
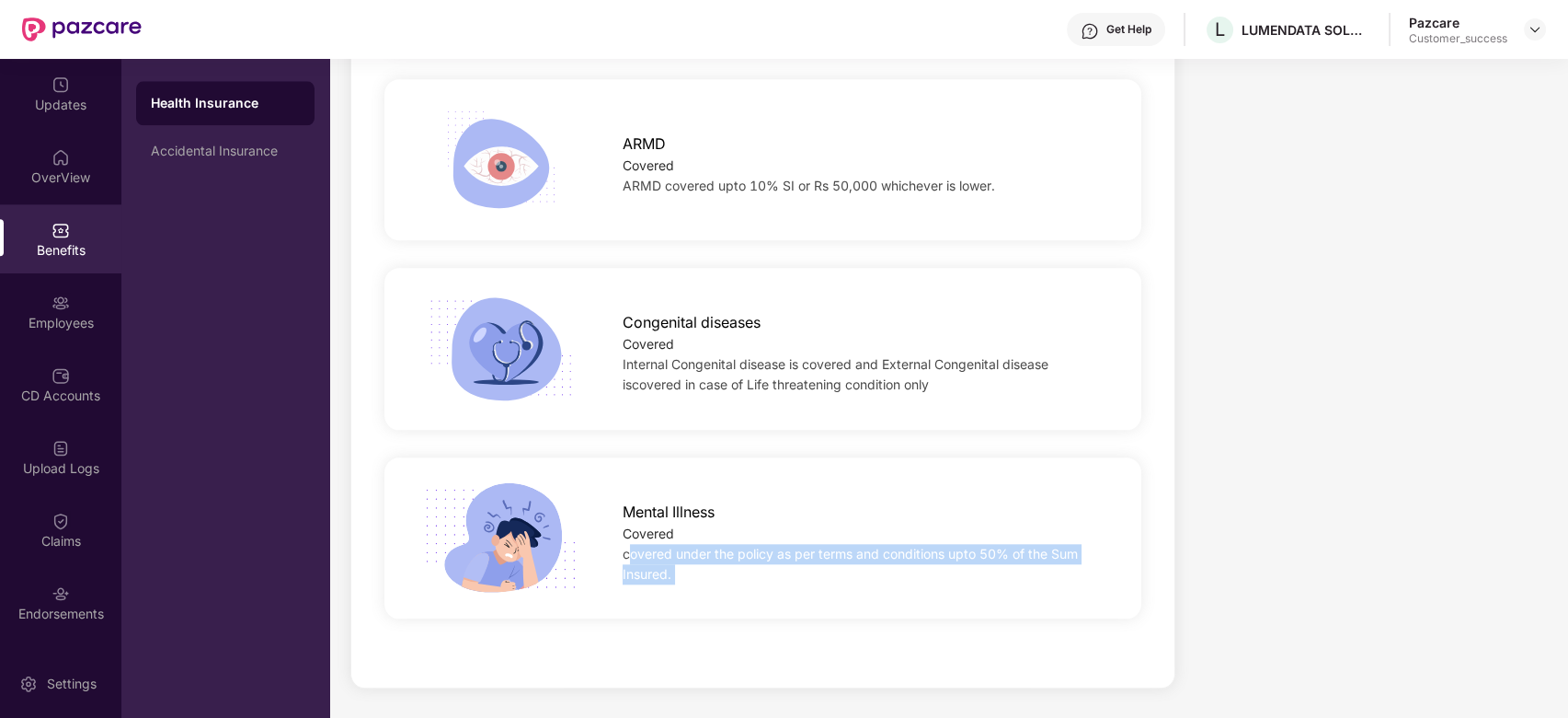
click at [798, 557] on span "covered under the policy as per terms and conditions upto 50% of the Sum Insure…" at bounding box center [850, 563] width 455 height 35
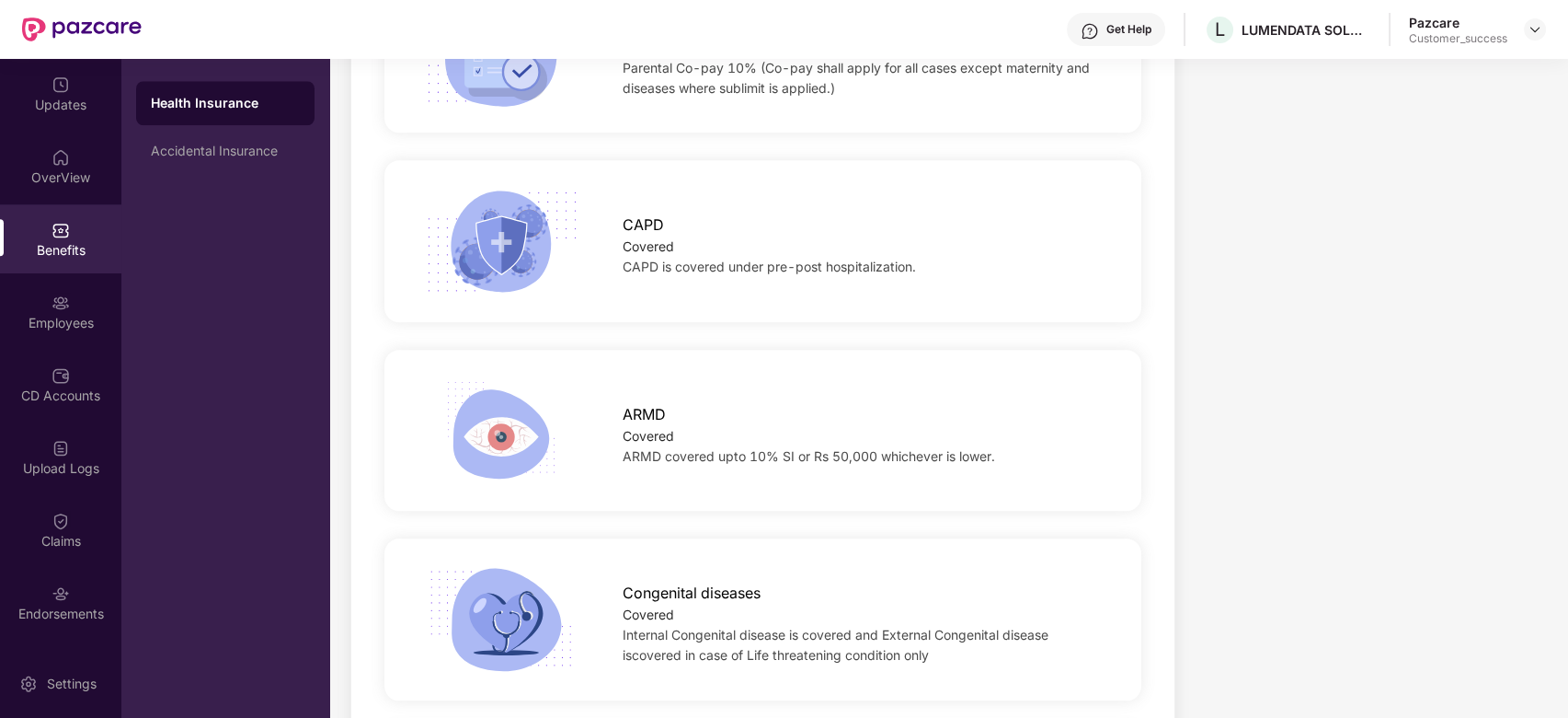
scroll to position [4012, 0]
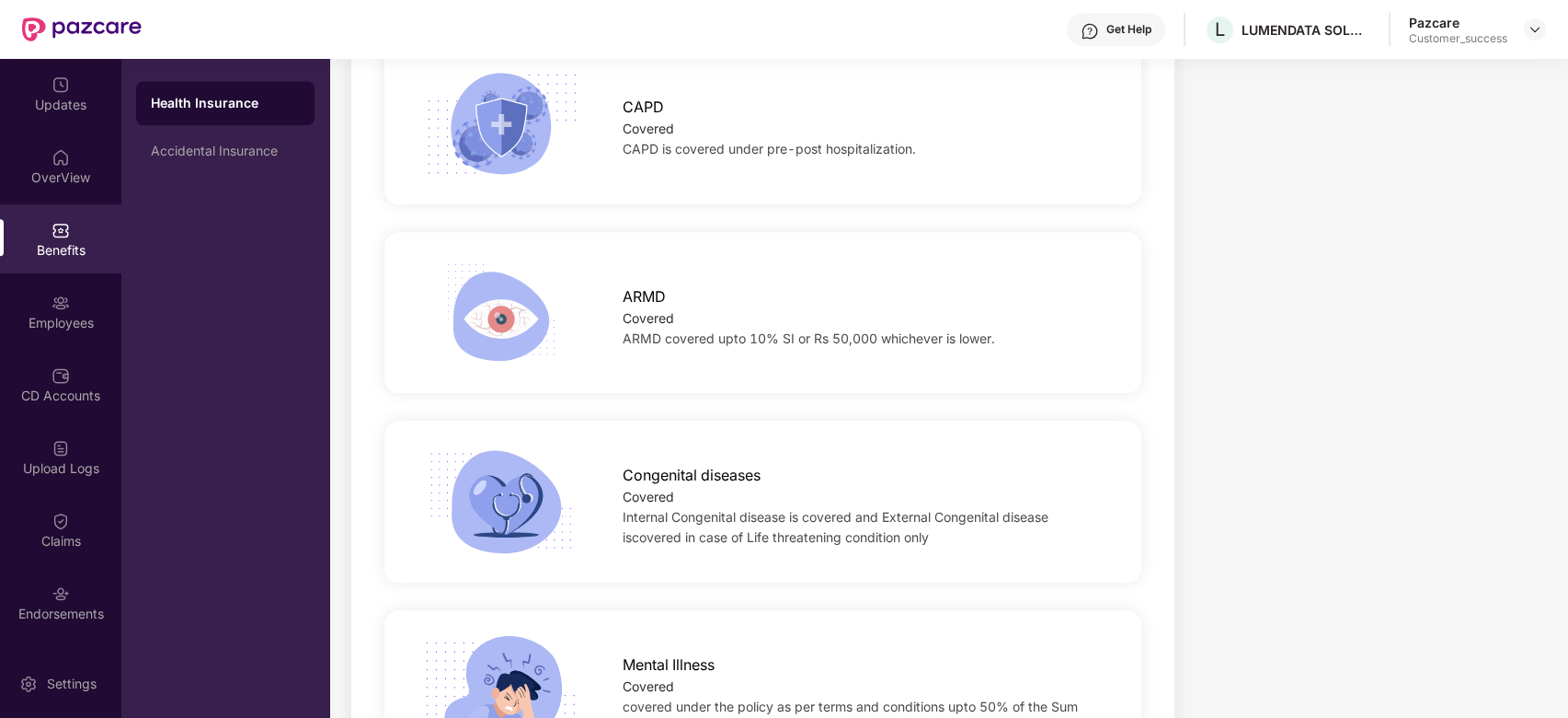
click at [630, 335] on span "ARMD covered upto 10% SI or Rs 50,000 whichever is lower." at bounding box center [808, 338] width 372 height 15
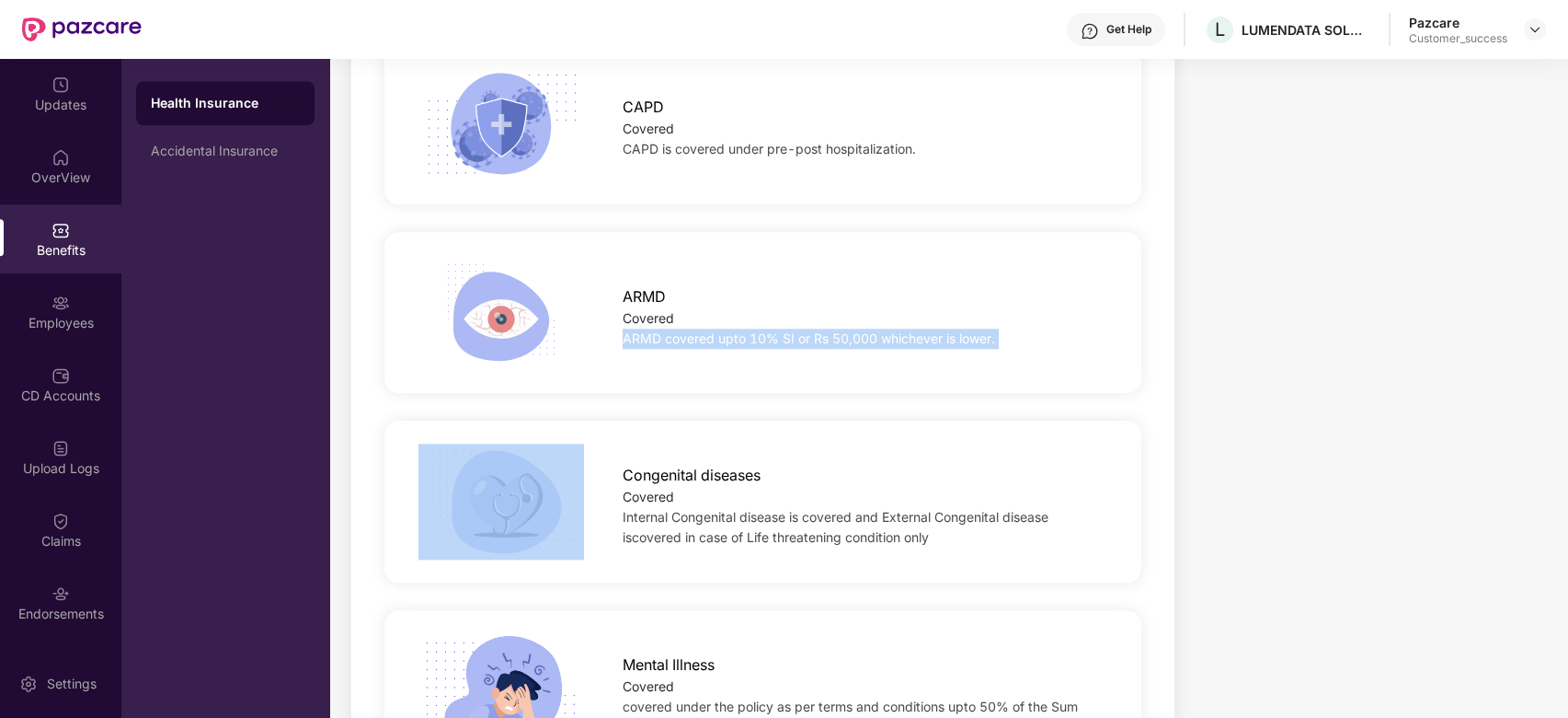
click at [630, 335] on span "ARMD covered upto 10% SI or Rs 50,000 whichever is lower." at bounding box center [808, 338] width 372 height 15
copy span "ARMD covered upto 10% SI or Rs 50,000 whichever is lower."
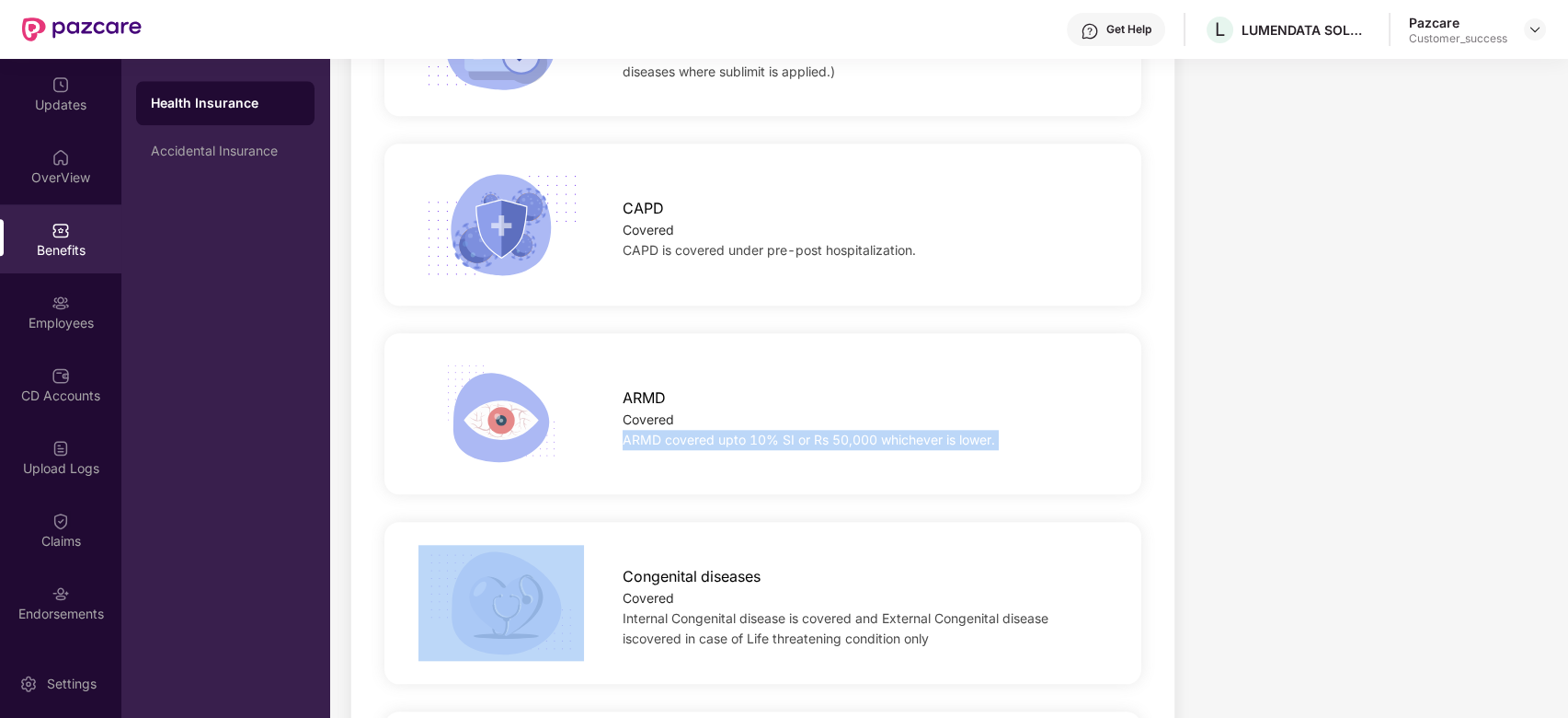
scroll to position [3908, 0]
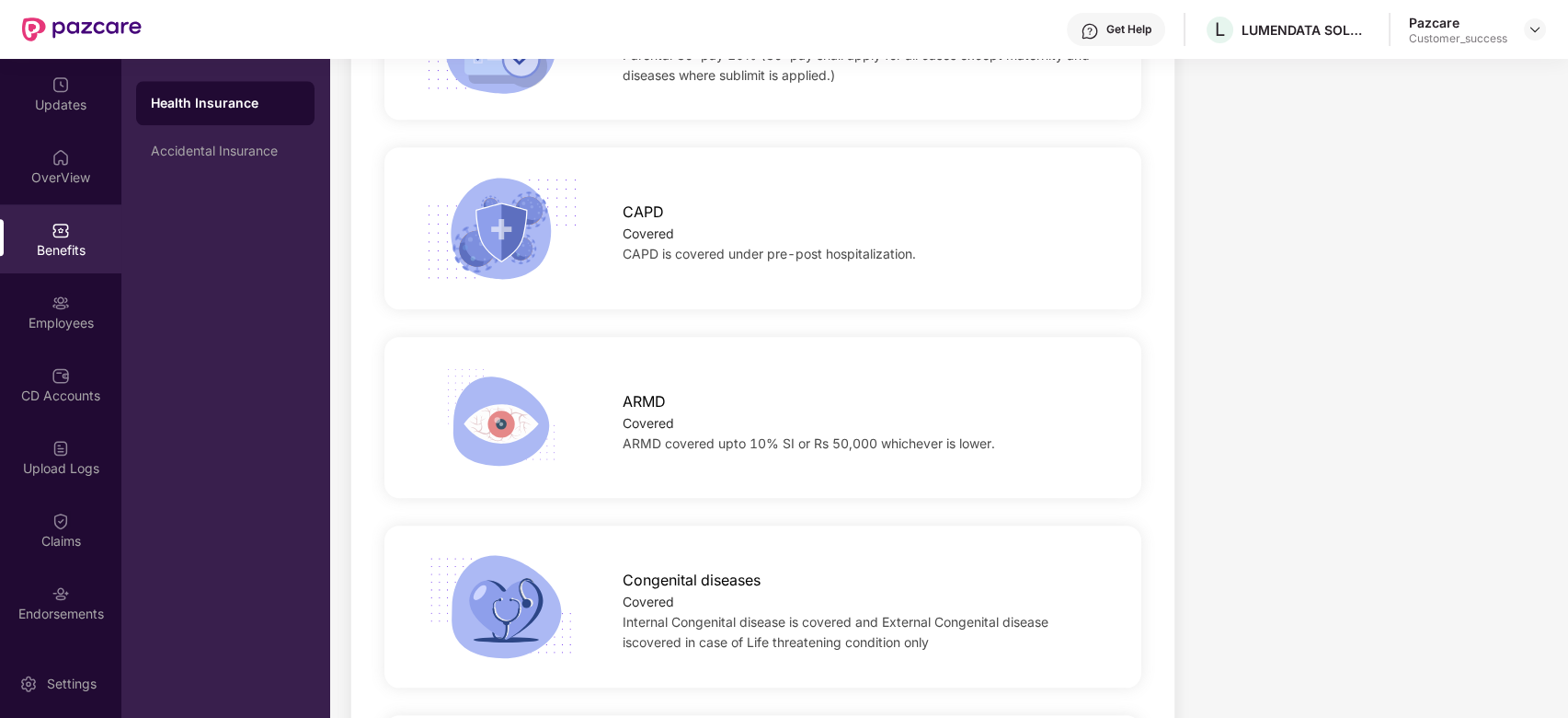
click at [648, 251] on span "CAPD is covered under pre-post hospitalization." at bounding box center [769, 254] width 294 height 15
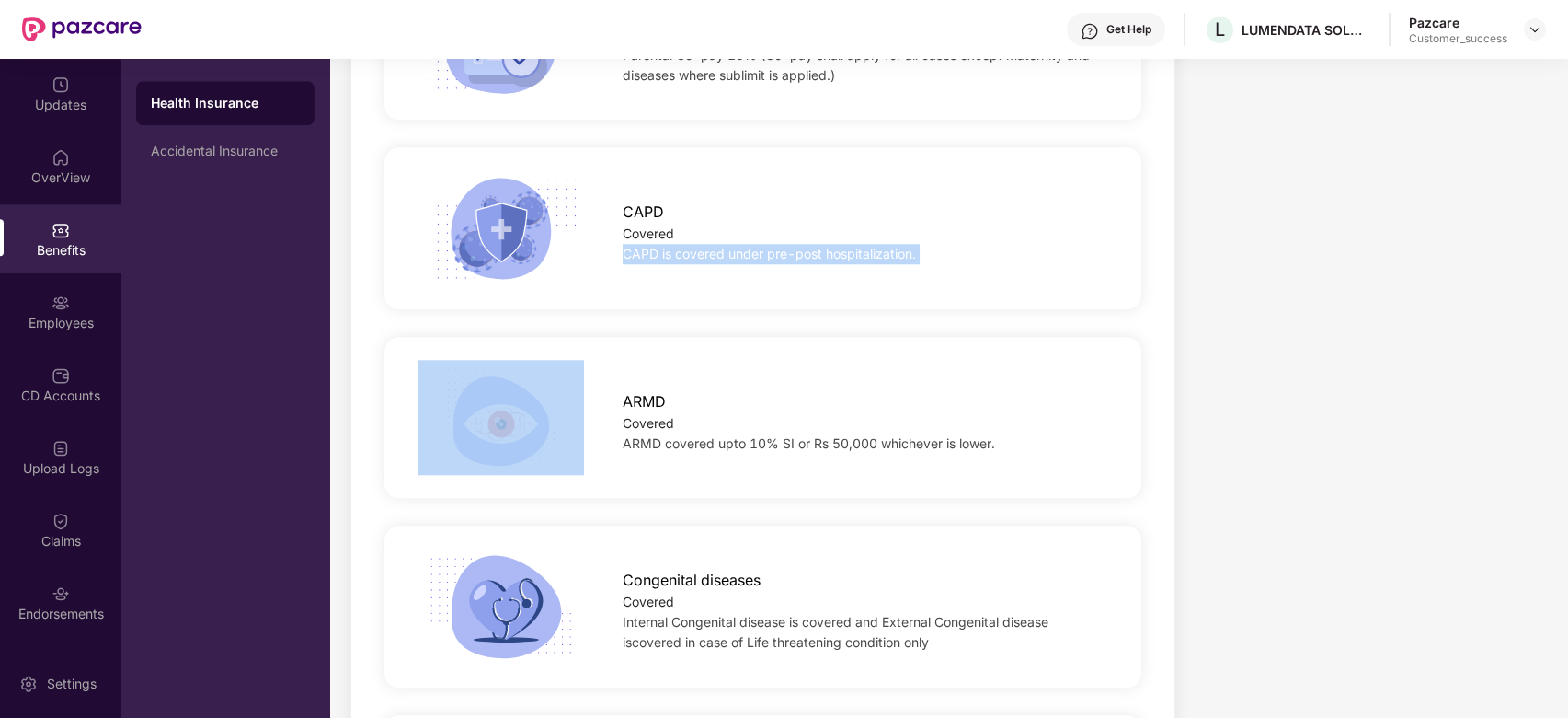
click at [648, 251] on span "CAPD is covered under pre-post hospitalization." at bounding box center [769, 254] width 294 height 15
copy span "CAPD is covered under pre-post hospitalization."
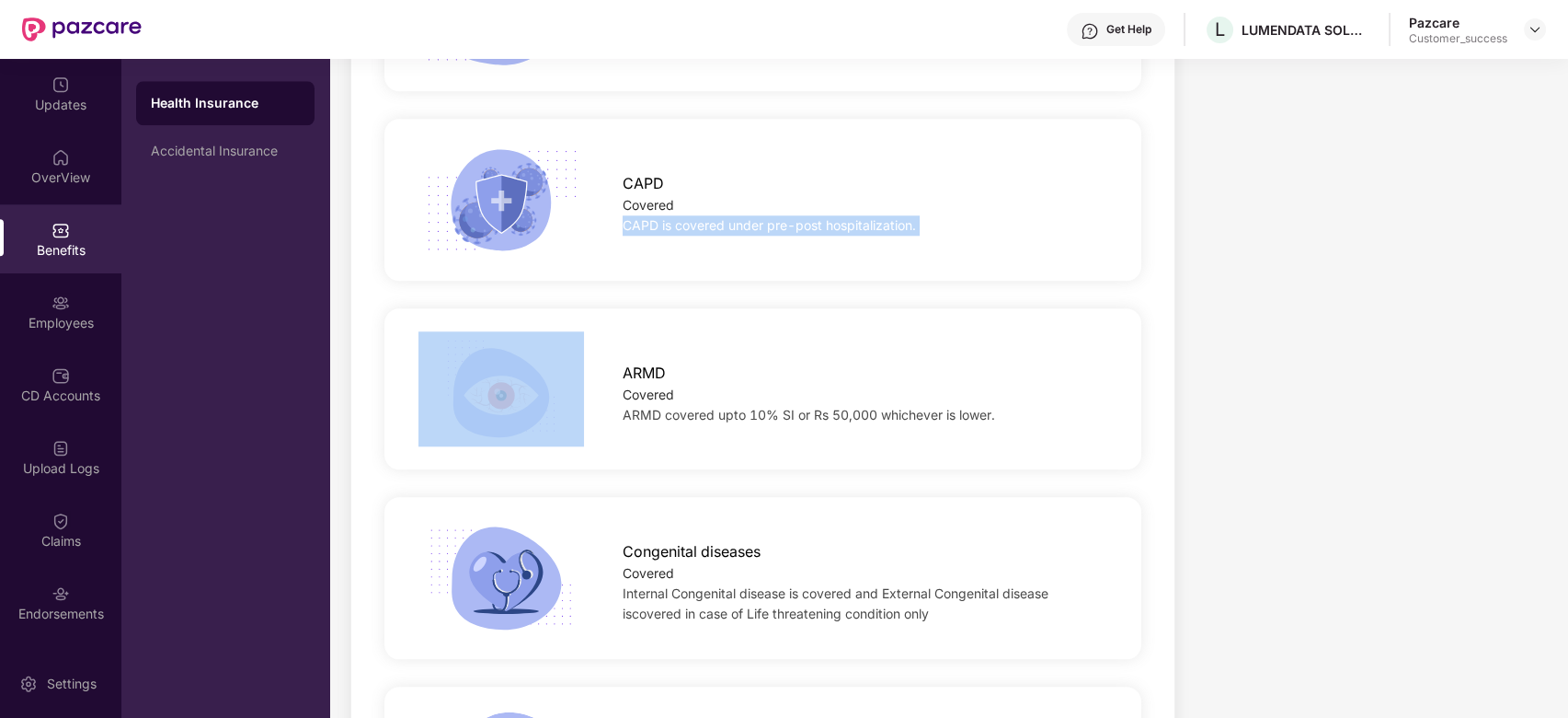
scroll to position [3976, 0]
